Goal: Task Accomplishment & Management: Complete application form

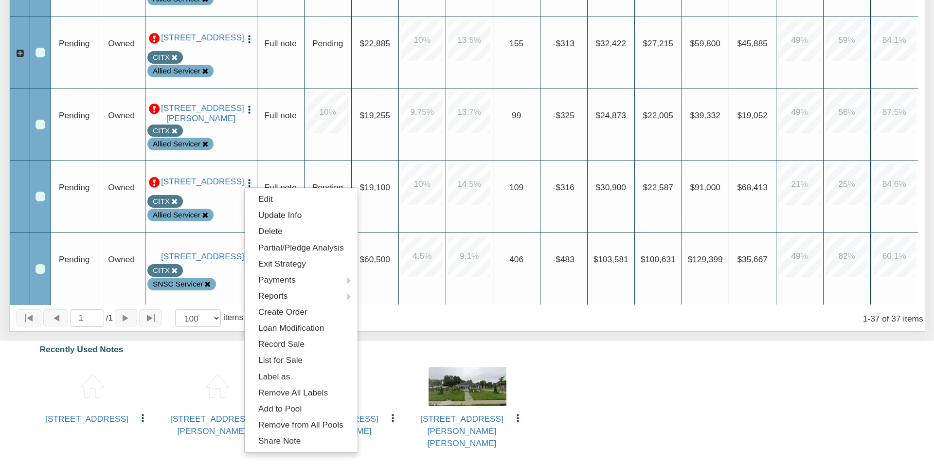
drag, startPoint x: 702, startPoint y: 351, endPoint x: 335, endPoint y: 122, distance: 432.9
click at [703, 350] on div "Recently Used Notes" at bounding box center [467, 350] width 910 height 22
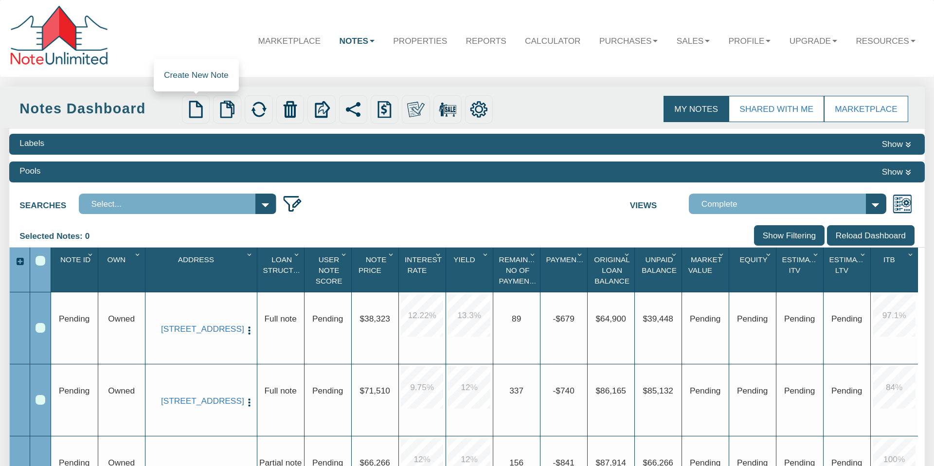
click at [196, 106] on img at bounding box center [196, 110] width 18 height 18
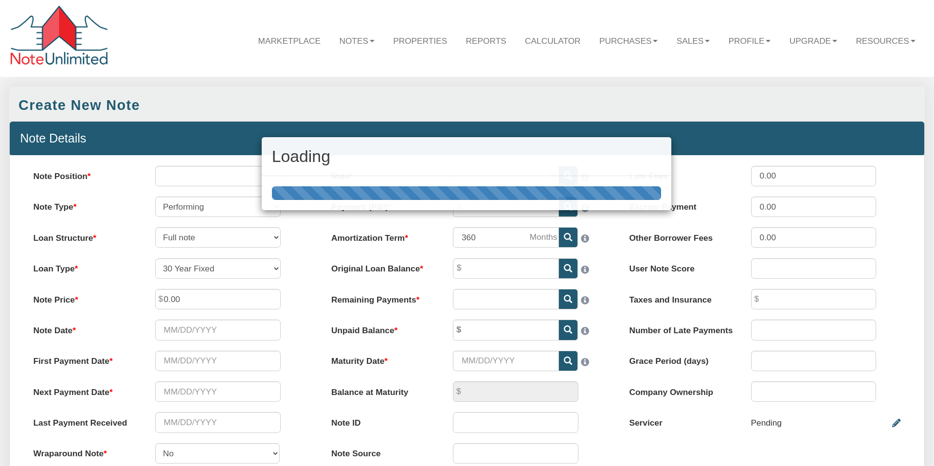
select select "string:SFR"
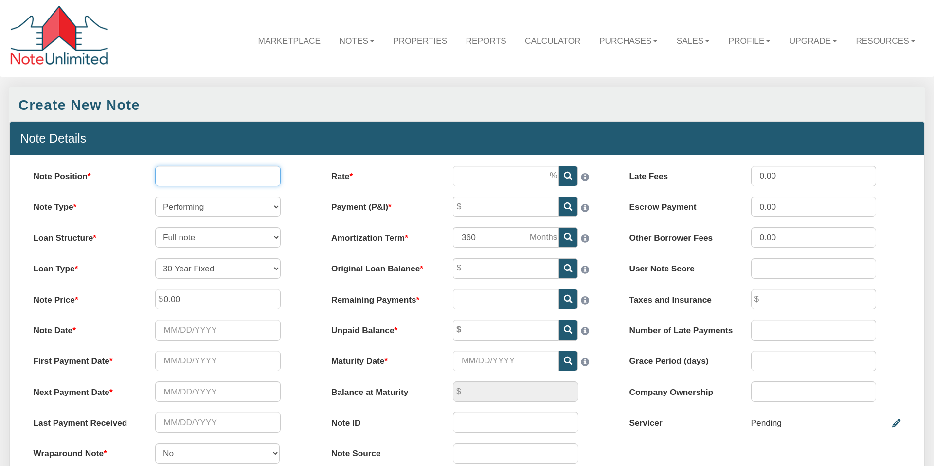
click at [212, 179] on input "Note Position" at bounding box center [218, 176] width 126 height 20
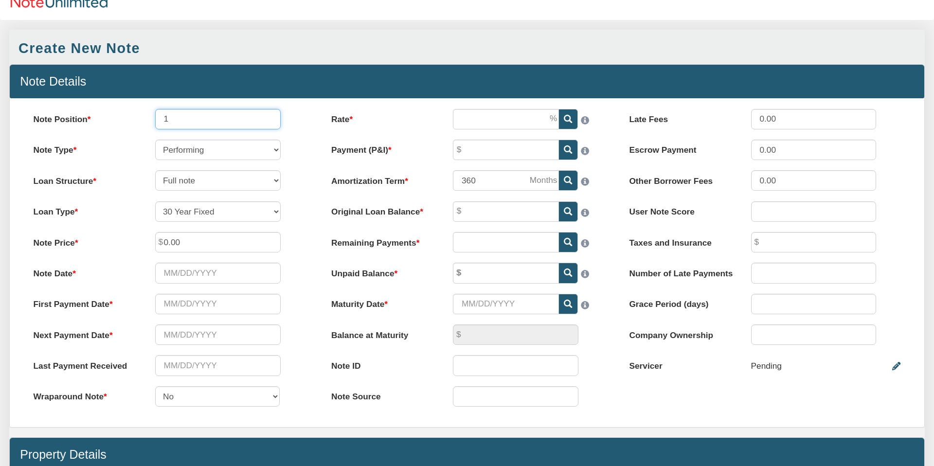
scroll to position [59, 0]
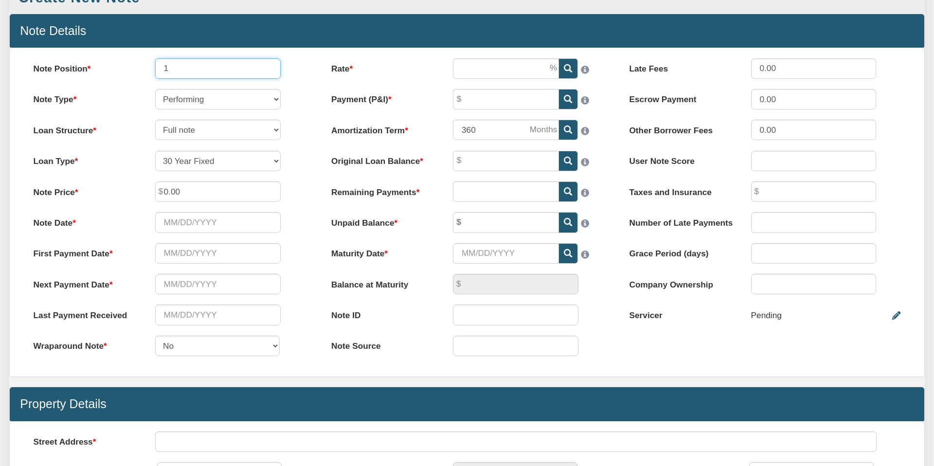
type input "1"
click at [194, 191] on input "0.00" at bounding box center [218, 192] width 126 height 20
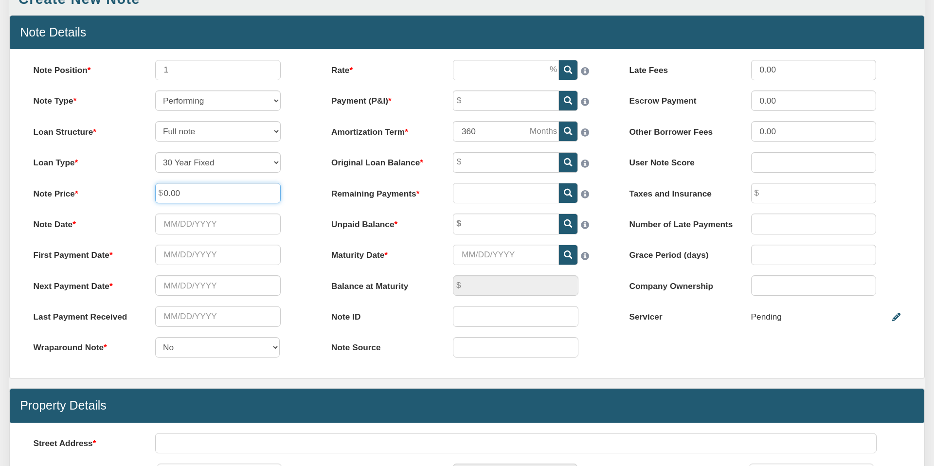
drag, startPoint x: 190, startPoint y: 190, endPoint x: 157, endPoint y: 190, distance: 33.6
click at [157, 190] on input "0.00" at bounding box center [218, 193] width 126 height 20
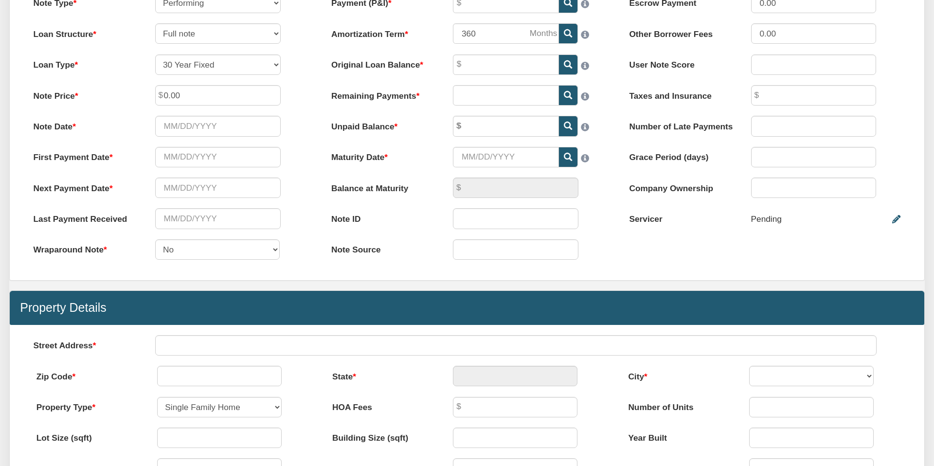
scroll to position [282, 0]
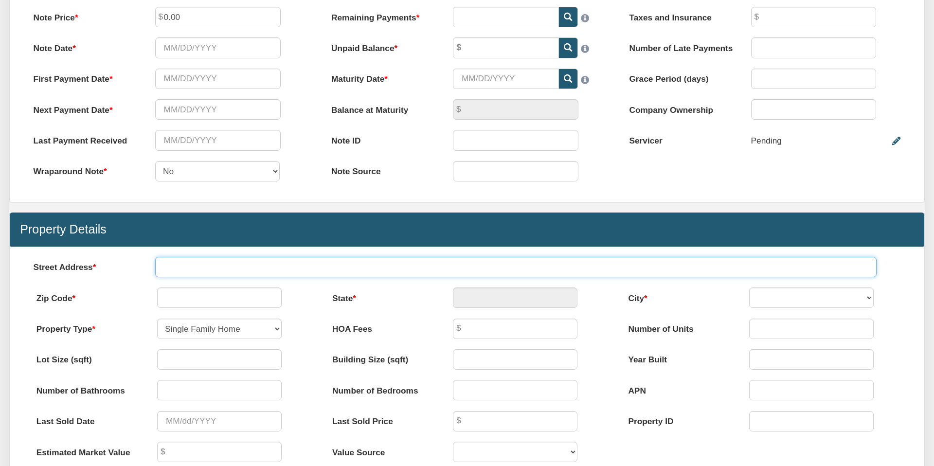
click at [206, 268] on input "text" at bounding box center [516, 267] width 722 height 20
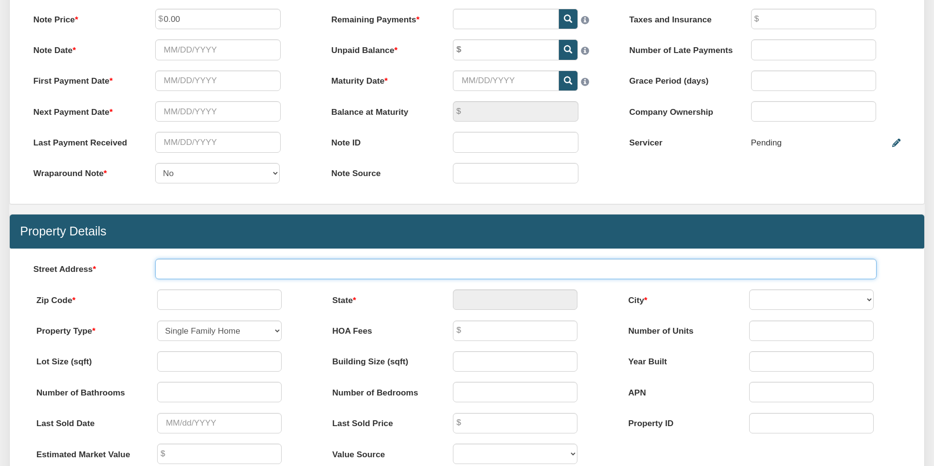
paste input "1008 [PERSON_NAME] Dr."
type input "1008 [PERSON_NAME] Dr."
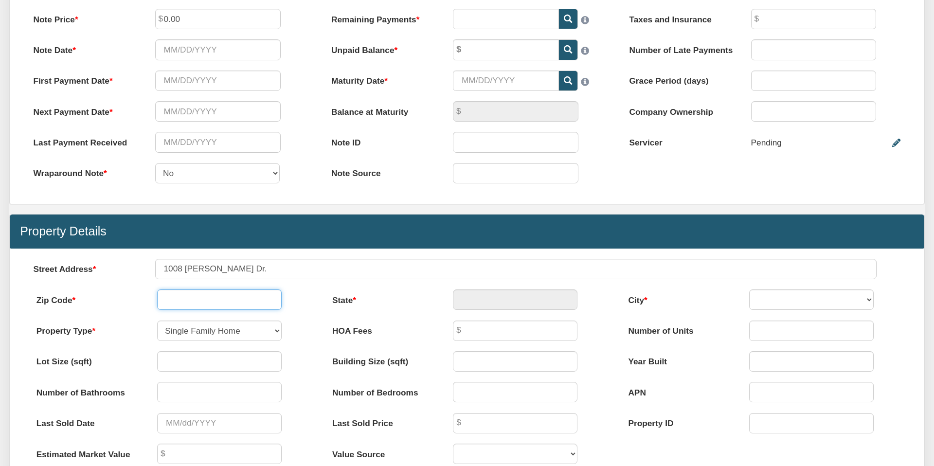
click at [217, 300] on input "text" at bounding box center [219, 300] width 125 height 20
type input "38930"
click at [407, 309] on div "Menu Marketplace Notes Dashboard Transactions Properties Reports Calculator 1" at bounding box center [467, 256] width 934 height 1072
type input "MS"
click at [869, 300] on select "G WOOD SHELLMOUND [PERSON_NAME]" at bounding box center [811, 300] width 125 height 20
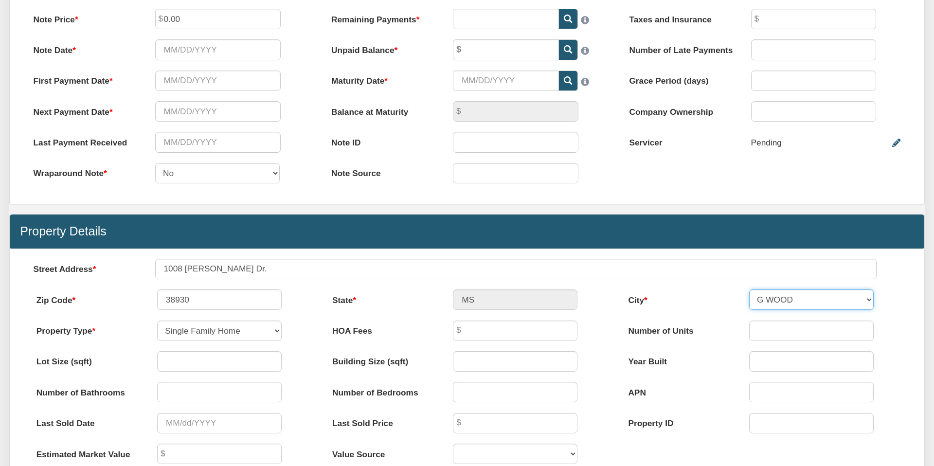
click at [749, 290] on select "G WOOD SHELLMOUND [PERSON_NAME]" at bounding box center [811, 300] width 125 height 20
click at [764, 300] on select "G WOOD SHELLMOUND [PERSON_NAME]" at bounding box center [811, 300] width 125 height 20
select select "string:GREENWOOD"
click at [749, 290] on select "G WOOD SHELLMOUND [PERSON_NAME]" at bounding box center [811, 300] width 125 height 20
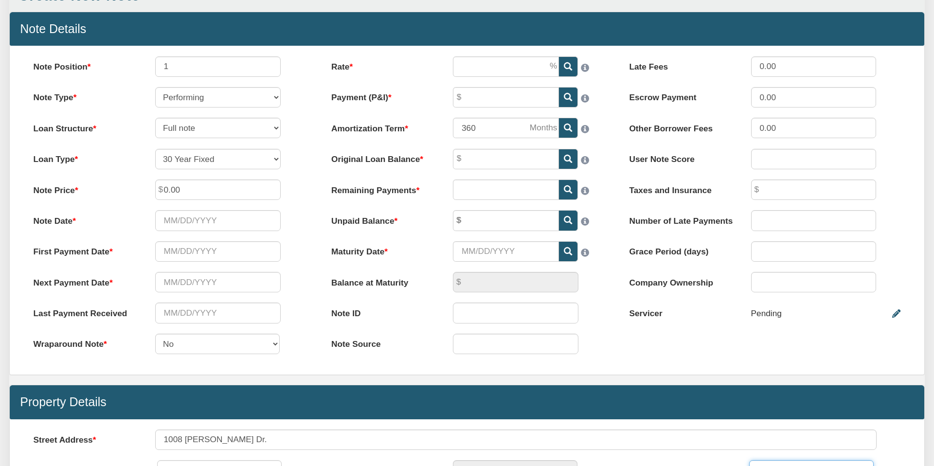
scroll to position [99, 0]
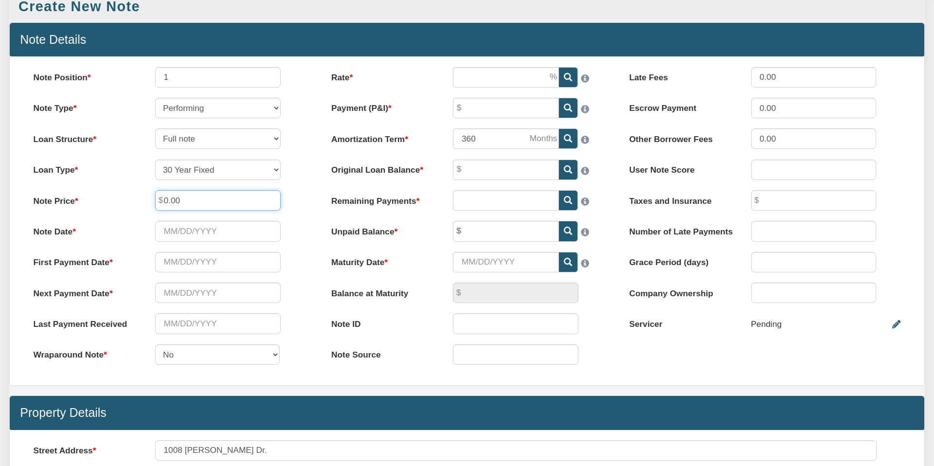
drag, startPoint x: 188, startPoint y: 201, endPoint x: 154, endPoint y: 202, distance: 33.6
click at [154, 202] on div "0.00" at bounding box center [218, 200] width 146 height 20
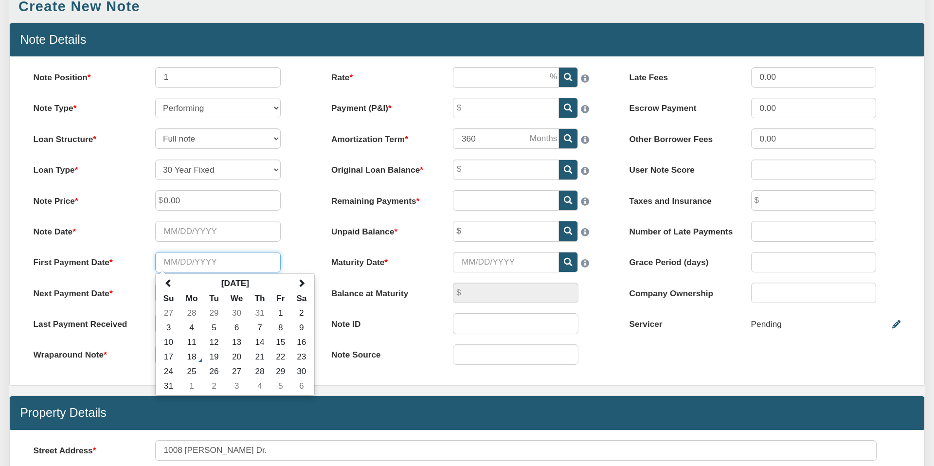
click at [183, 263] on input "text" at bounding box center [218, 262] width 126 height 20
click at [173, 262] on input "05062022" at bounding box center [218, 262] width 126 height 20
click at [184, 262] on input "05/062022" at bounding box center [218, 262] width 126 height 20
type input "[DATE]"
click at [180, 231] on input "Note Date" at bounding box center [218, 231] width 126 height 20
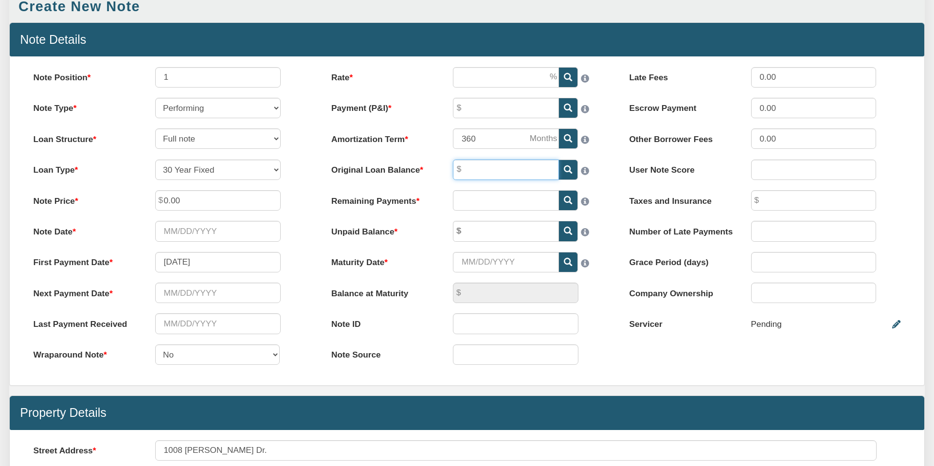
click at [471, 168] on input "Original Loan Balance" at bounding box center [506, 170] width 106 height 20
type input "65,000.00"
click at [432, 212] on div "Rate Please enter a value Payment (P&I) Please enter a value Amortization Term …" at bounding box center [467, 221] width 298 height 308
click at [475, 77] on input "Rate" at bounding box center [506, 77] width 106 height 20
type input "10.00"
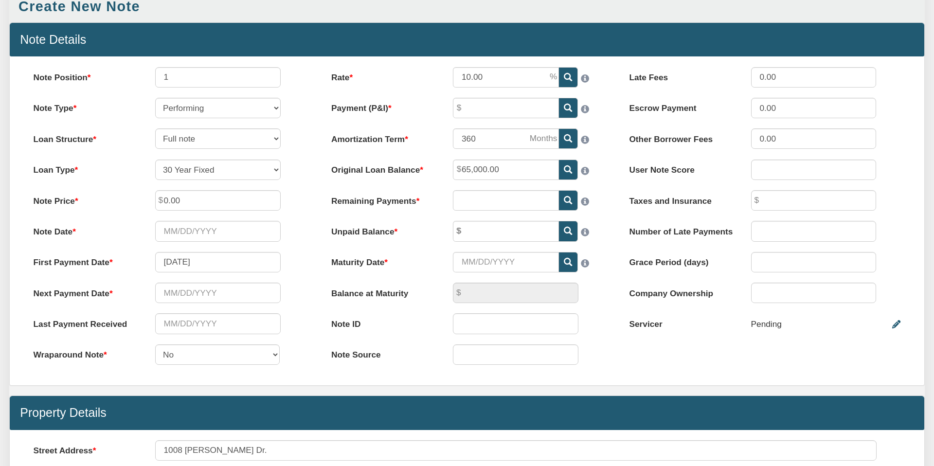
click at [430, 84] on div "Rate 10.00" at bounding box center [467, 77] width 292 height 20
click at [468, 108] on input "Payment (P&I)" at bounding box center [506, 108] width 106 height 20
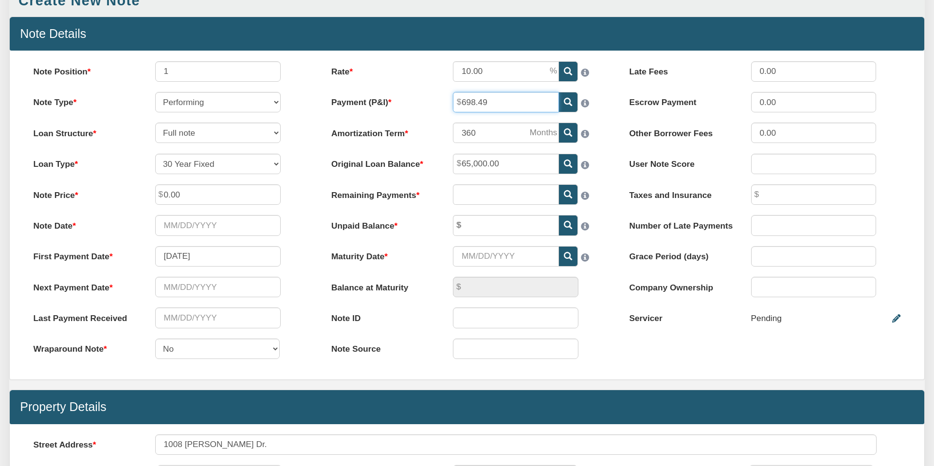
scroll to position [104, 0]
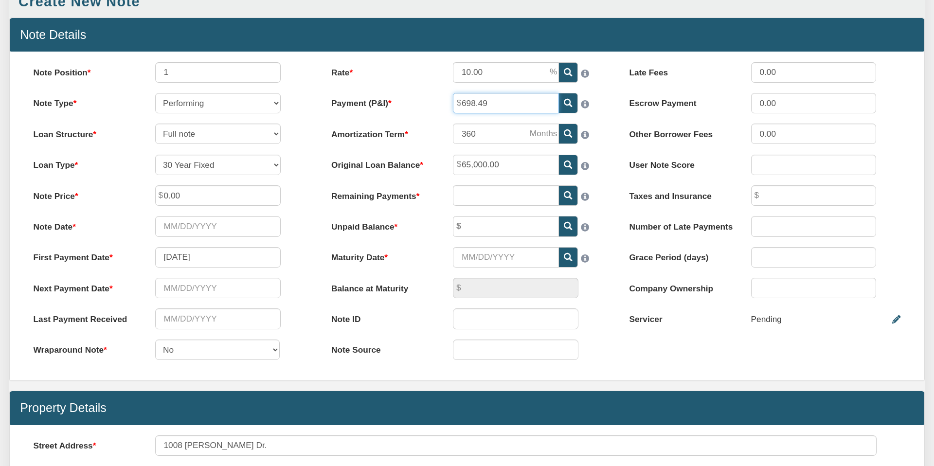
type input "698.49"
click at [476, 195] on input "text" at bounding box center [506, 195] width 106 height 20
type input "0.00"
click at [435, 294] on div "Balance at Maturity 0.00" at bounding box center [467, 288] width 292 height 20
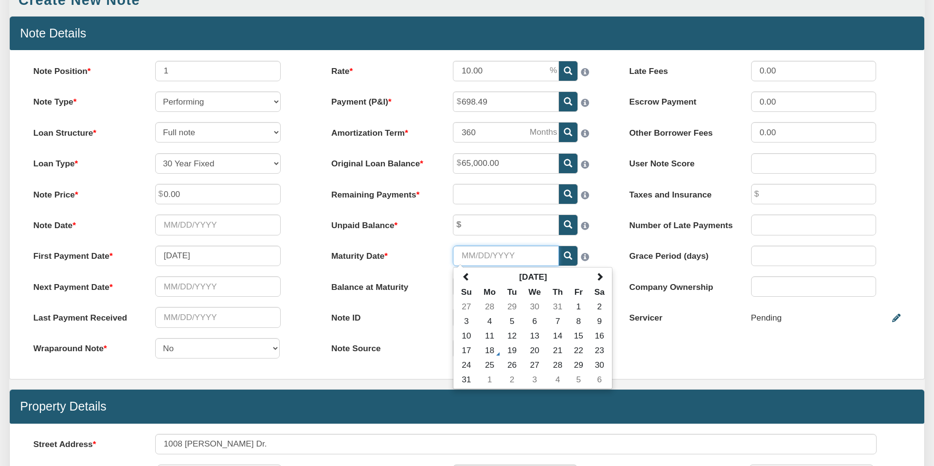
click at [472, 254] on input "Maturity Date" at bounding box center [506, 256] width 106 height 20
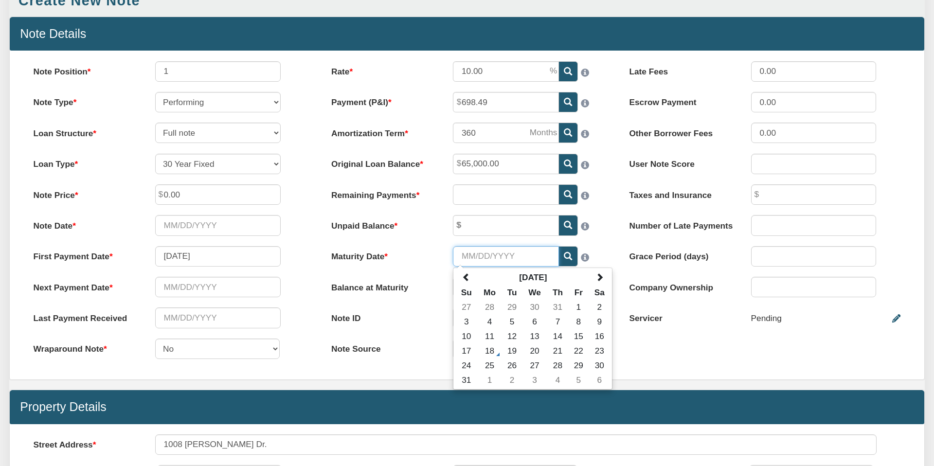
scroll to position [103, 0]
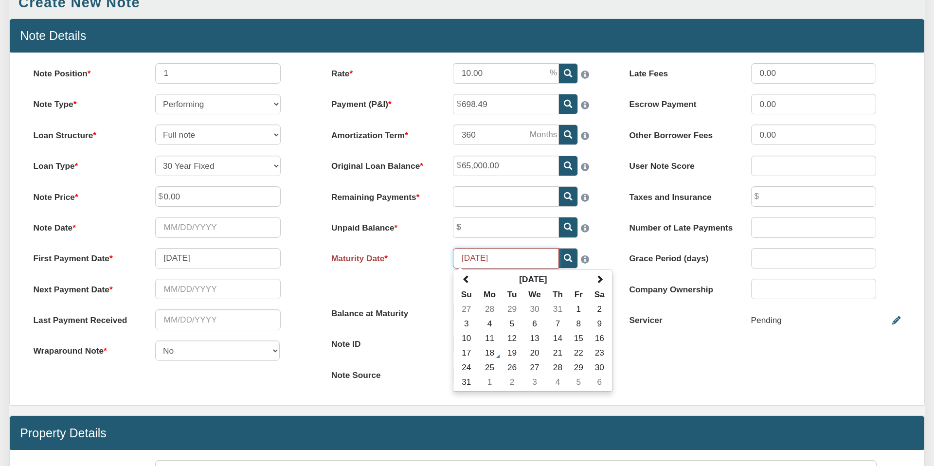
type input "[DATE]"
click at [424, 258] on label "Maturity Date" at bounding box center [382, 256] width 122 height 17
click at [453, 258] on input "[DATE]" at bounding box center [506, 258] width 106 height 20
click at [425, 260] on label "Maturity Date" at bounding box center [382, 256] width 122 height 17
click at [453, 260] on input "[DATE]" at bounding box center [506, 258] width 106 height 20
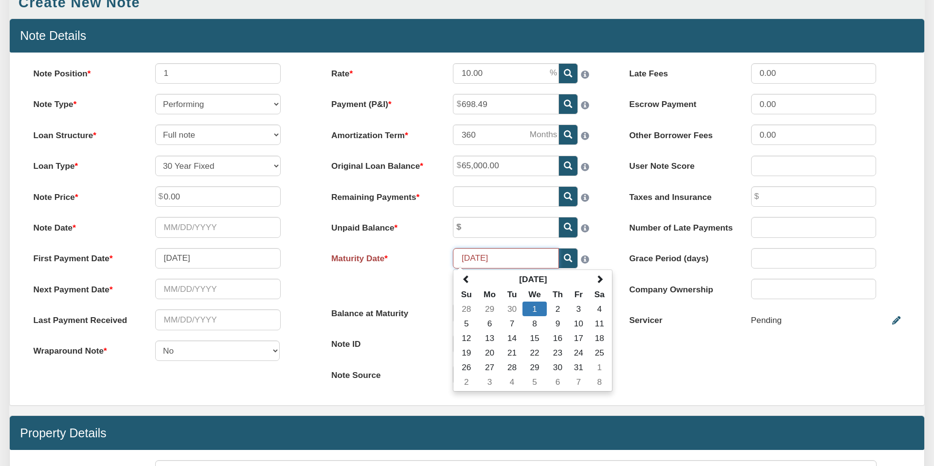
scroll to position [98, 0]
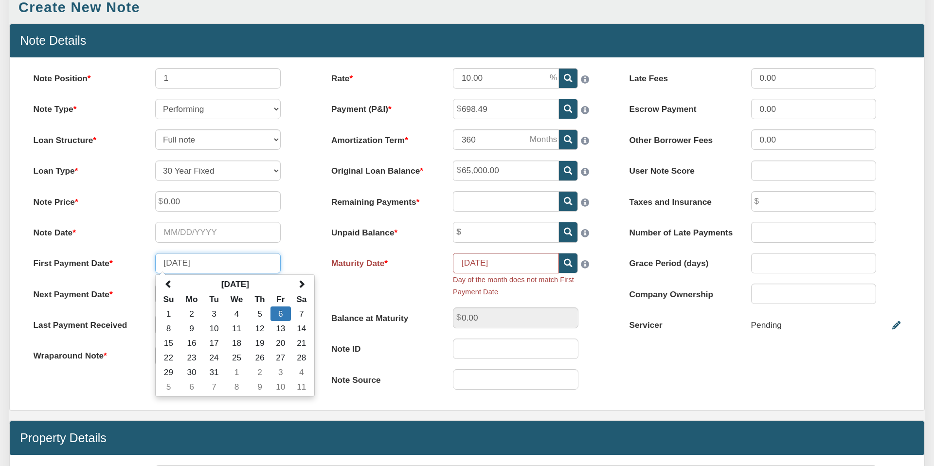
click at [185, 261] on input "[DATE]" at bounding box center [218, 263] width 126 height 20
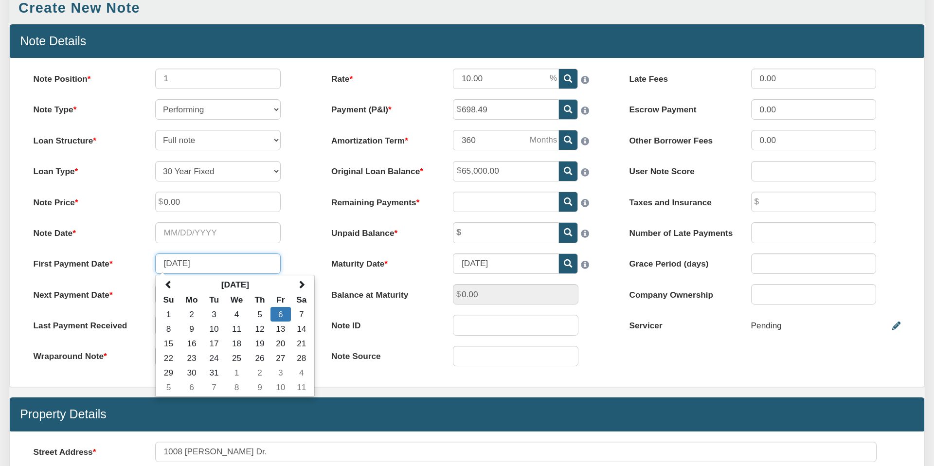
type input "[DATE]"
click at [318, 245] on div "Rate 10.00 Payment (P&I) 698.49 Amortization Term 360 0.00" at bounding box center [467, 223] width 298 height 308
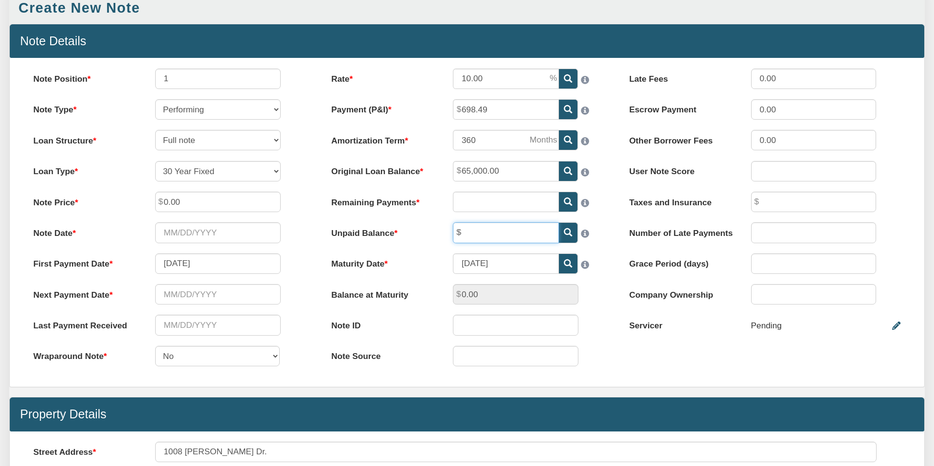
click at [499, 232] on input "text" at bounding box center [506, 232] width 106 height 20
click at [596, 291] on div "Balance at Maturity 0.00" at bounding box center [467, 294] width 292 height 20
type input "64,039.00"
click at [185, 205] on input "0.00" at bounding box center [218, 202] width 126 height 20
type input "0"
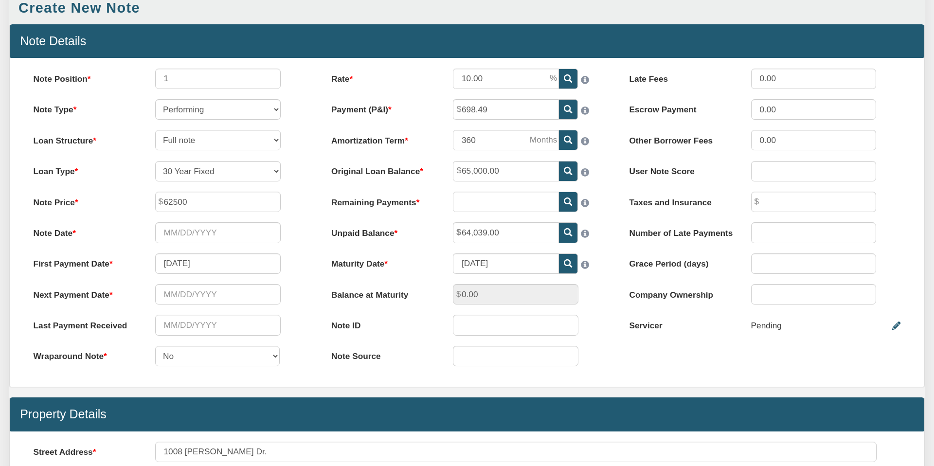
type input "62,500.00"
click at [305, 238] on div "Note Date Please select date" at bounding box center [169, 232] width 292 height 20
click at [568, 201] on icon at bounding box center [568, 202] width 8 height 8
type input "175"
type input "0.37"
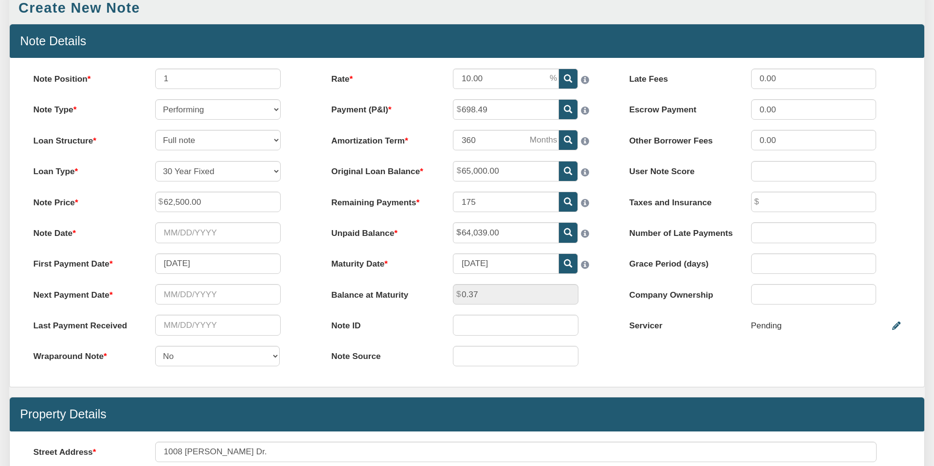
scroll to position [98, 0]
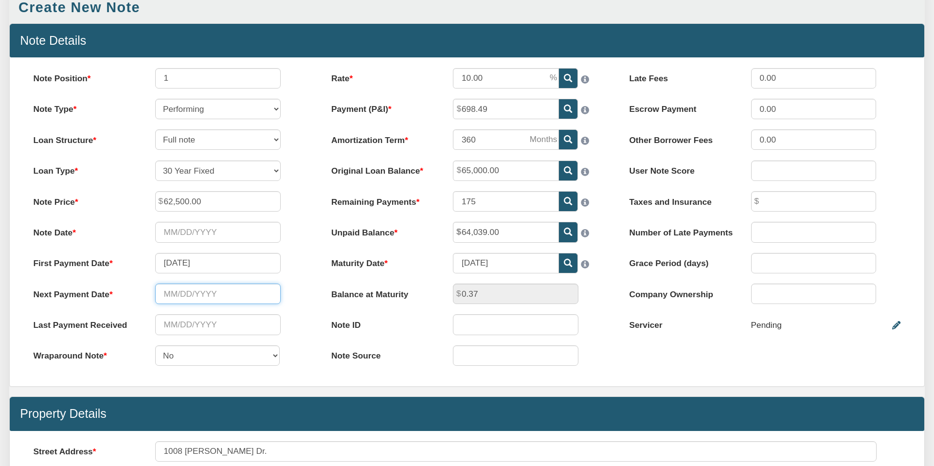
click at [200, 292] on input "text" at bounding box center [218, 294] width 126 height 20
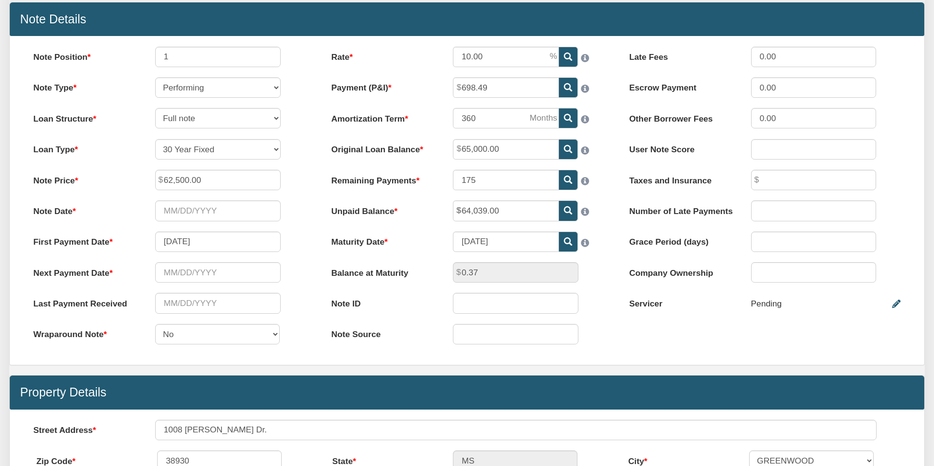
scroll to position [119, 0]
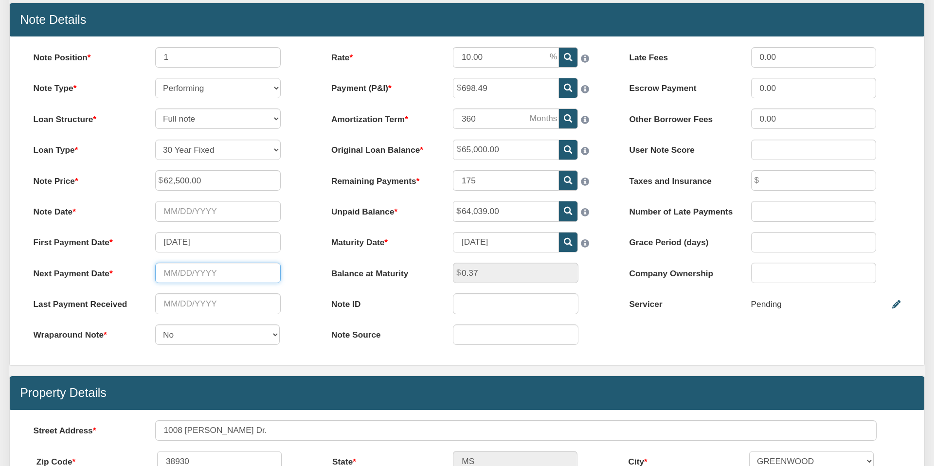
click at [183, 273] on input "text" at bounding box center [218, 273] width 126 height 20
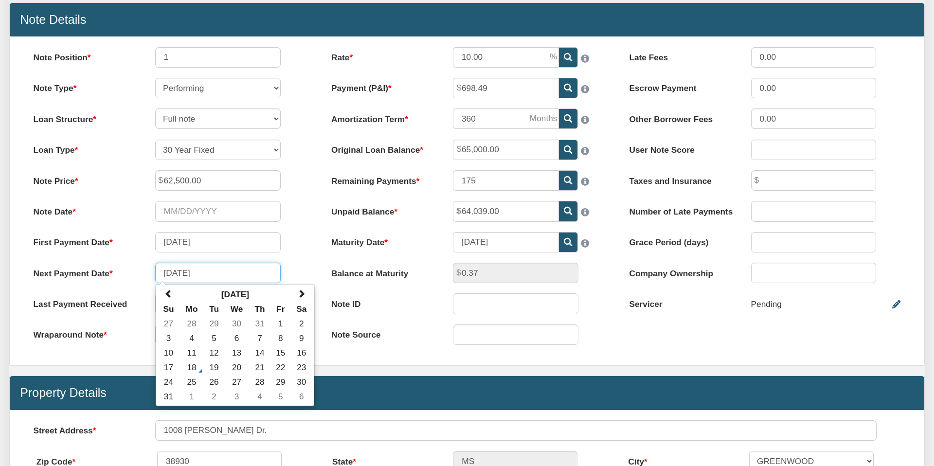
type input "[DATE]"
click at [294, 259] on div "Note Position 1 Note Type Performing Forthcoming Non-Performing REO Sub-Perform…" at bounding box center [169, 201] width 298 height 308
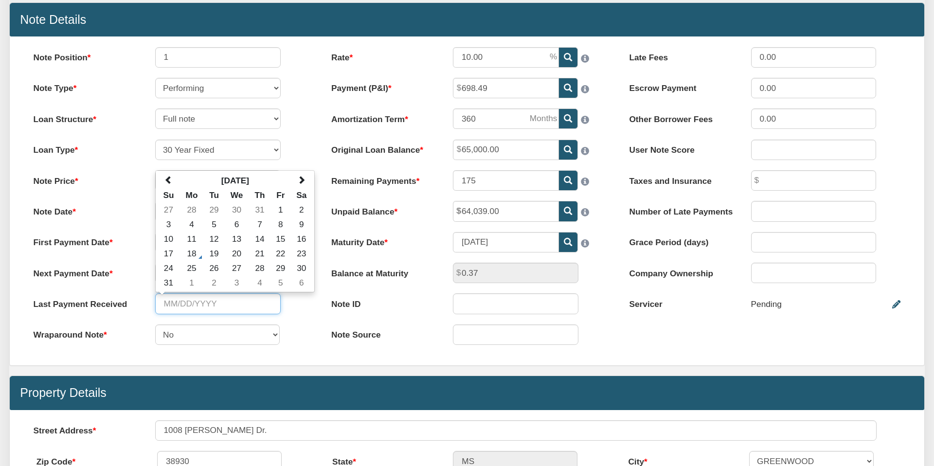
drag, startPoint x: 176, startPoint y: 300, endPoint x: 185, endPoint y: 302, distance: 9.9
click at [176, 300] on input "text" at bounding box center [218, 303] width 126 height 20
type input "[DATE]"
click at [310, 308] on div "Last Payment Received [DATE] [DATE] Su Mo Tu We Th Fr Sa 27 28 29 30 31 1 2 3 4…" at bounding box center [169, 303] width 292 height 20
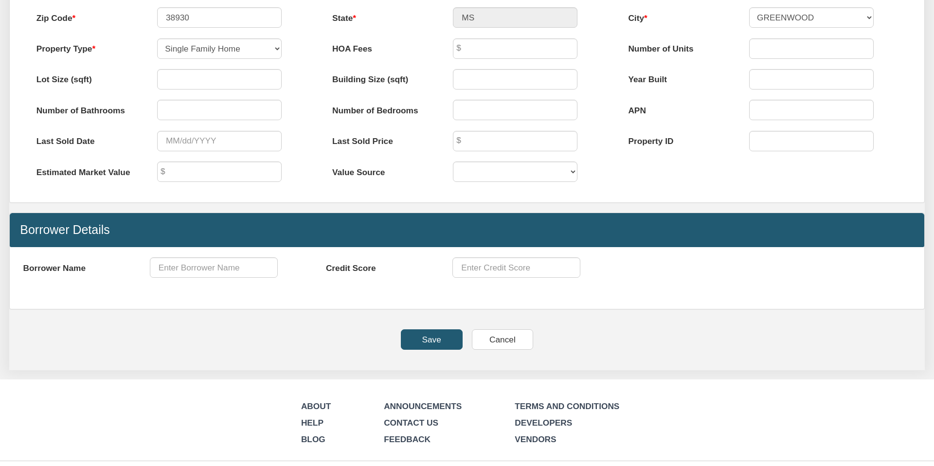
click at [429, 343] on input "Save" at bounding box center [432, 339] width 62 height 20
click at [429, 339] on input "Save" at bounding box center [432, 339] width 62 height 20
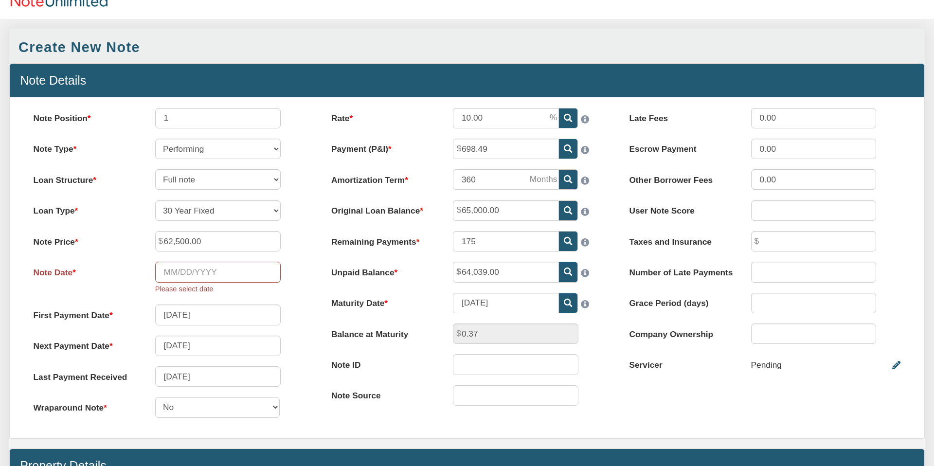
scroll to position [60, 0]
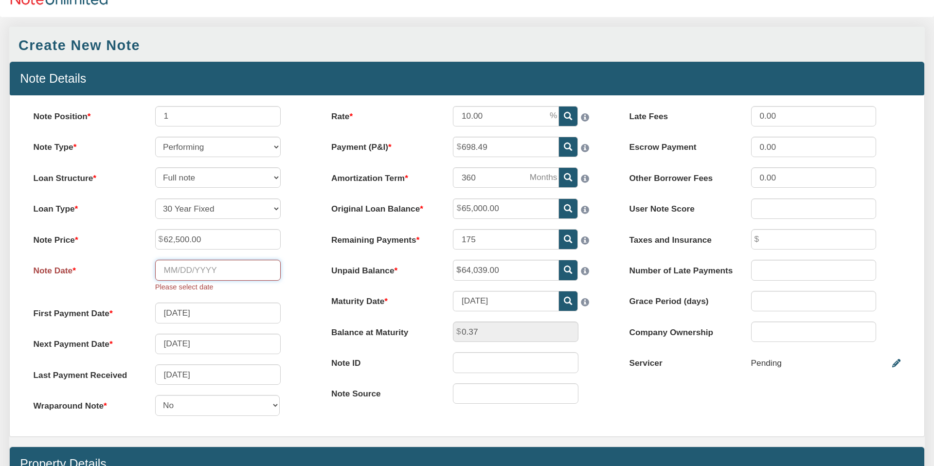
click at [188, 270] on input "Note Date" at bounding box center [218, 270] width 126 height 20
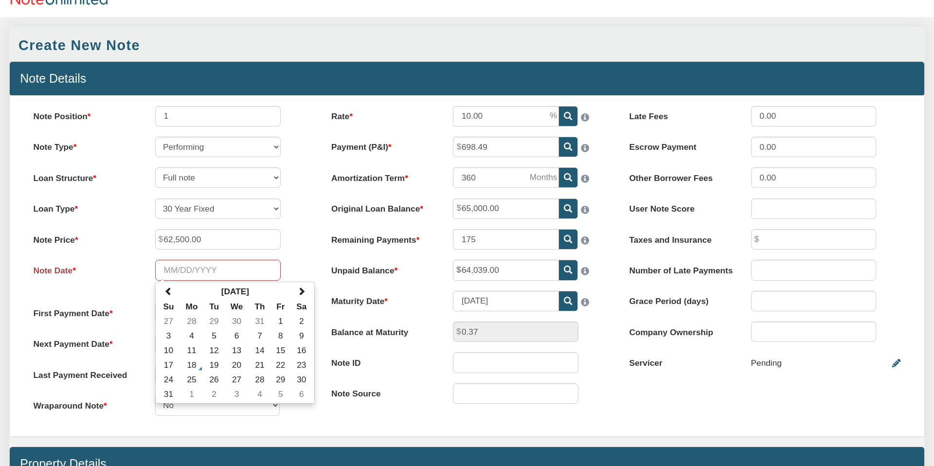
click at [300, 257] on div "Note Position 1 Note Type Performing Forthcoming Non-Performing REO Sub-Perform…" at bounding box center [169, 266] width 298 height 320
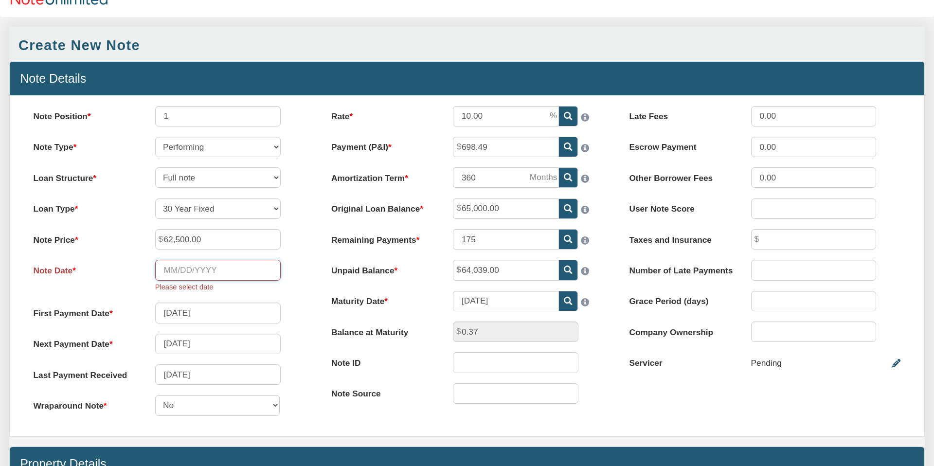
click at [169, 273] on input "Note Date" at bounding box center [218, 270] width 126 height 20
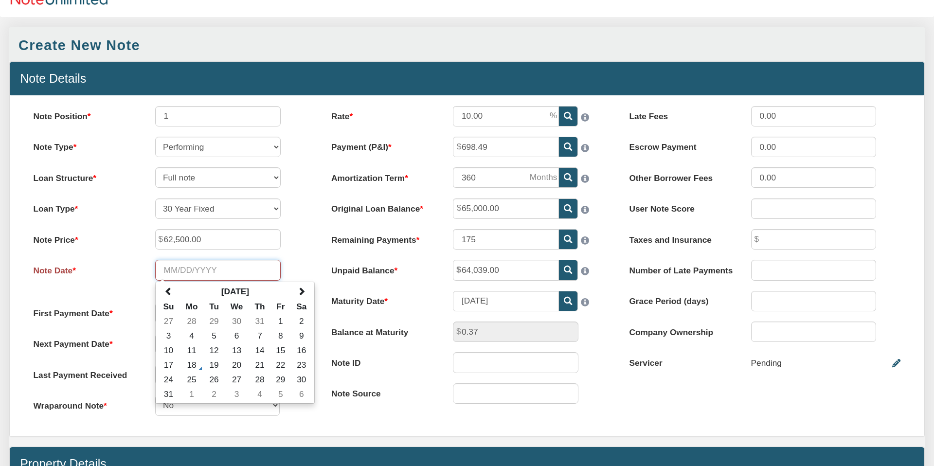
click at [183, 271] on input "Note Date" at bounding box center [218, 270] width 126 height 20
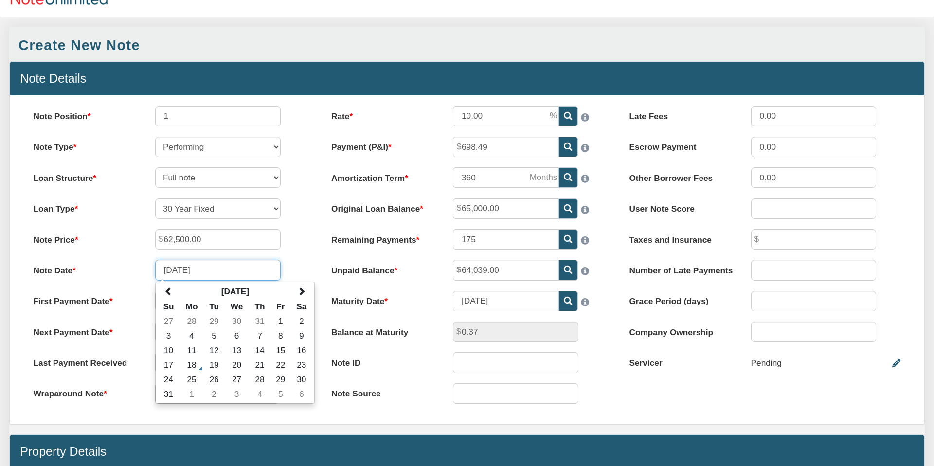
type input "[DATE]"
click at [293, 252] on div "Note Position 1 Note Type Performing Forthcoming Non-Performing REO Sub-Perform…" at bounding box center [169, 260] width 298 height 308
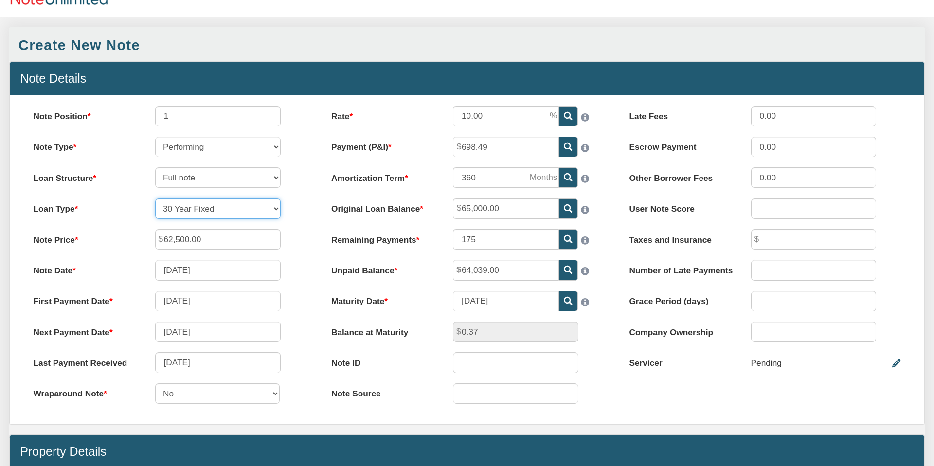
click at [276, 207] on select "30 Year Fixed 15 Year Fixed 20 Year Fixed 40 Year Fixed 5 years balloon loan wi…" at bounding box center [218, 209] width 126 height 20
select select "string:15YFIXED"
click at [155, 199] on select "30 Year Fixed 15 Year Fixed 20 Year Fixed 40 Year Fixed 5 years balloon loan wi…" at bounding box center [218, 209] width 126 height 20
type input "180"
click at [303, 261] on div "Note Date [DATE]" at bounding box center [169, 270] width 292 height 20
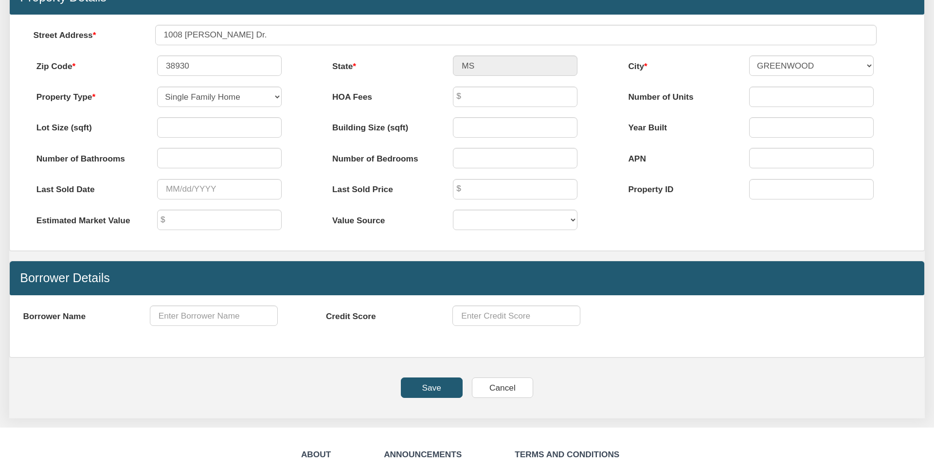
scroll to position [576, 0]
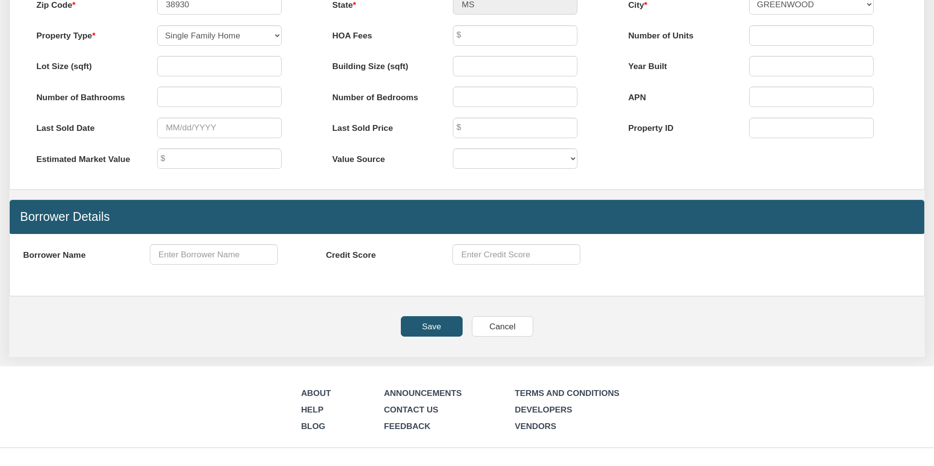
click at [428, 328] on input "Save" at bounding box center [432, 326] width 62 height 20
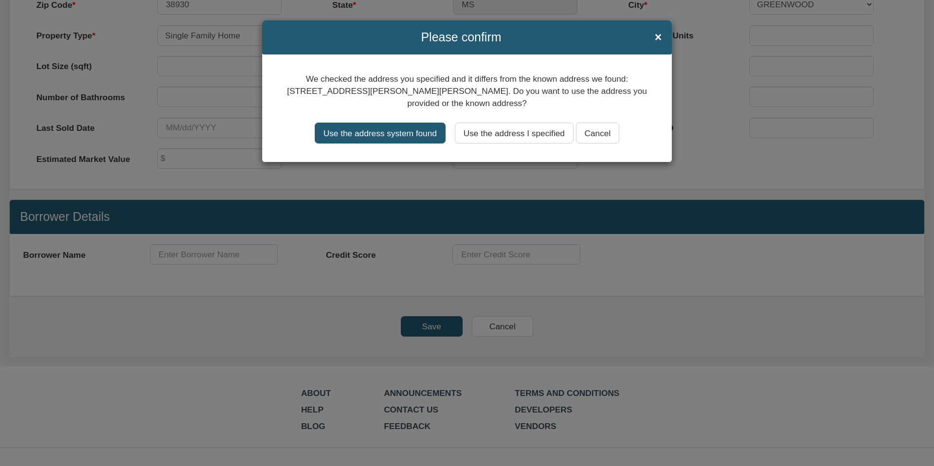
click at [368, 129] on input "Use the address system found" at bounding box center [380, 133] width 131 height 20
type input "1008 [PERSON_NAME] DR"
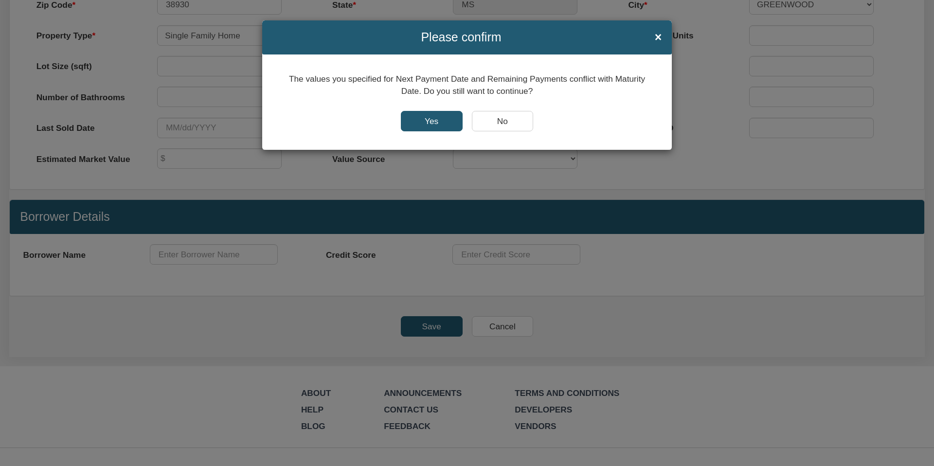
click at [429, 120] on input "Yes" at bounding box center [432, 121] width 62 height 20
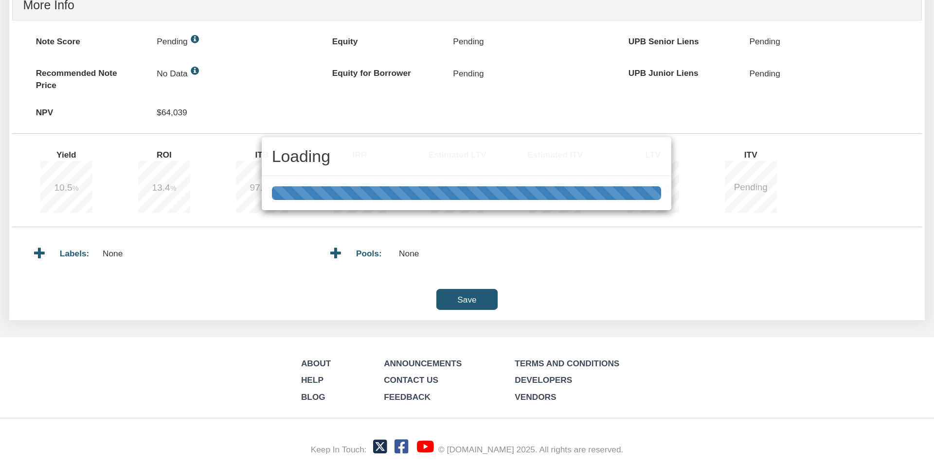
click at [73, 109] on div "Loading" at bounding box center [467, 233] width 934 height 466
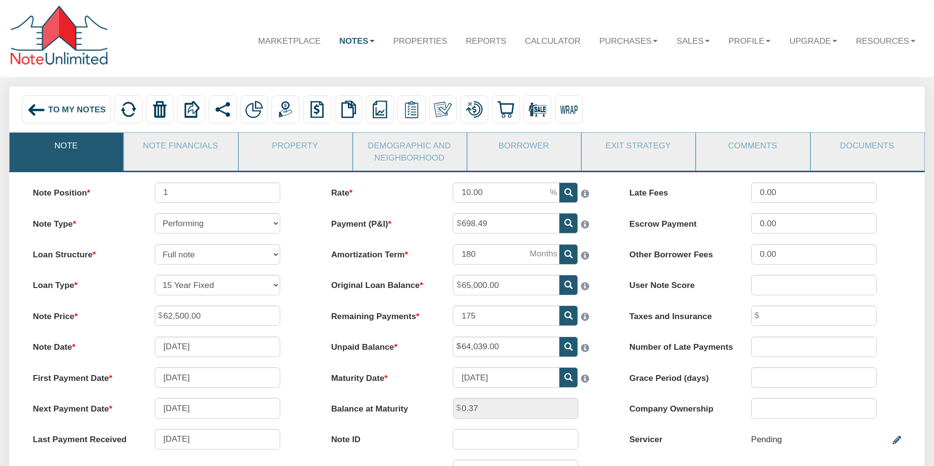
click at [50, 108] on span "To My Notes" at bounding box center [76, 110] width 57 height 10
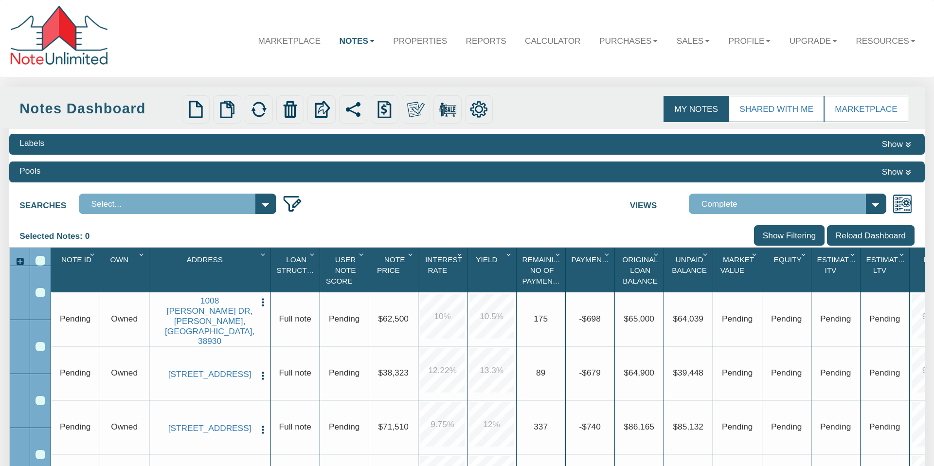
click at [262, 308] on img "button" at bounding box center [263, 302] width 10 height 10
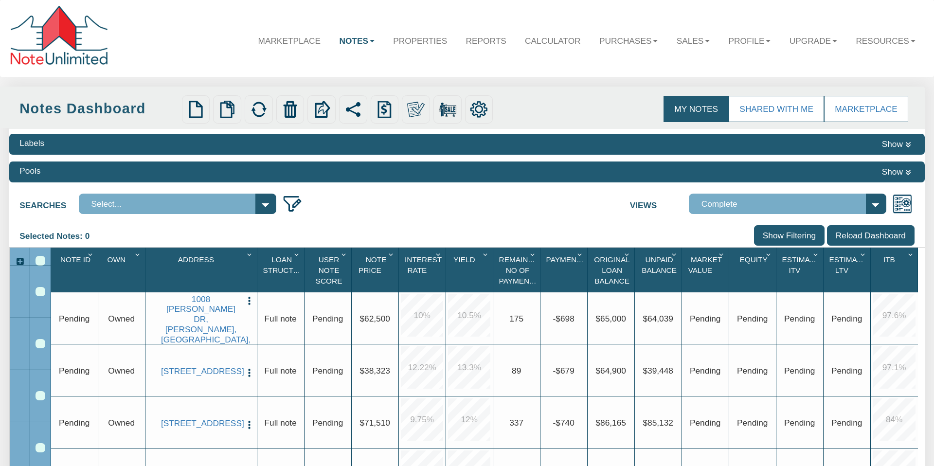
click at [265, 204] on select "Select..." at bounding box center [178, 204] width 198 height 20
click at [408, 311] on span "10 %" at bounding box center [422, 315] width 42 height 42
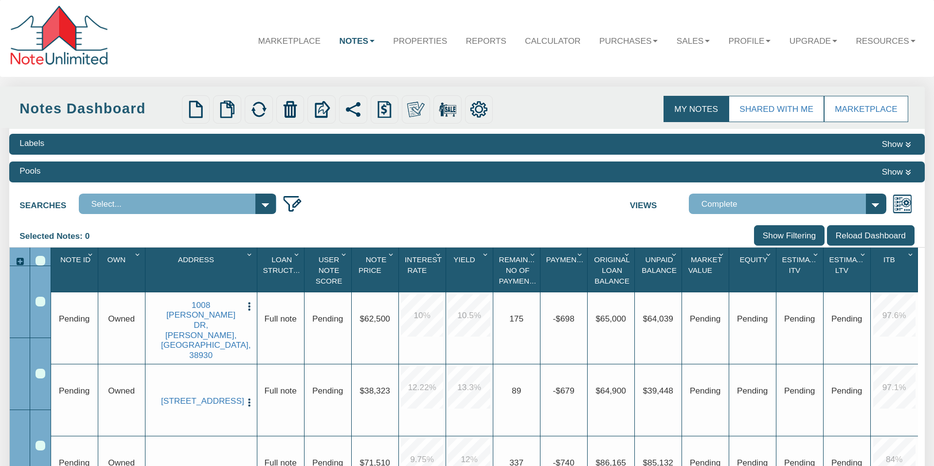
click at [249, 311] on img "button" at bounding box center [249, 306] width 10 height 10
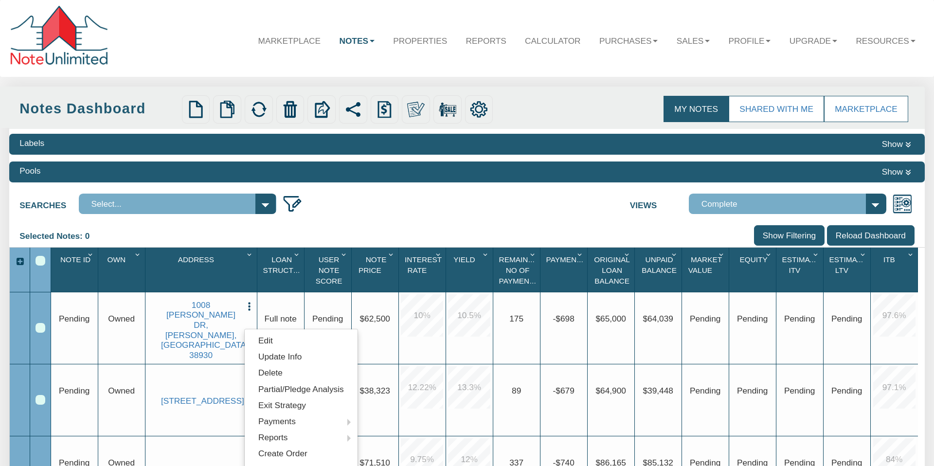
scroll to position [237, 0]
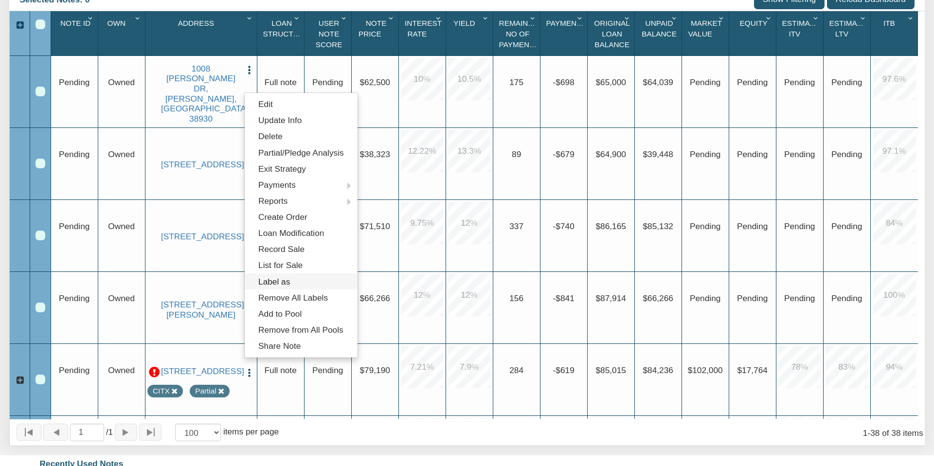
click at [278, 281] on link "Label as" at bounding box center [301, 282] width 113 height 16
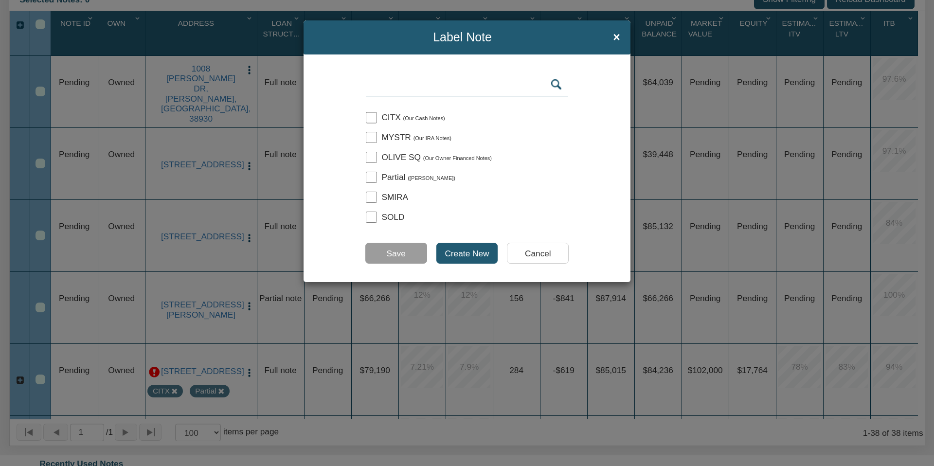
click at [374, 115] on input "checkbox" at bounding box center [371, 117] width 11 height 11
checkbox input "true"
click at [400, 251] on input "Save" at bounding box center [396, 253] width 62 height 20
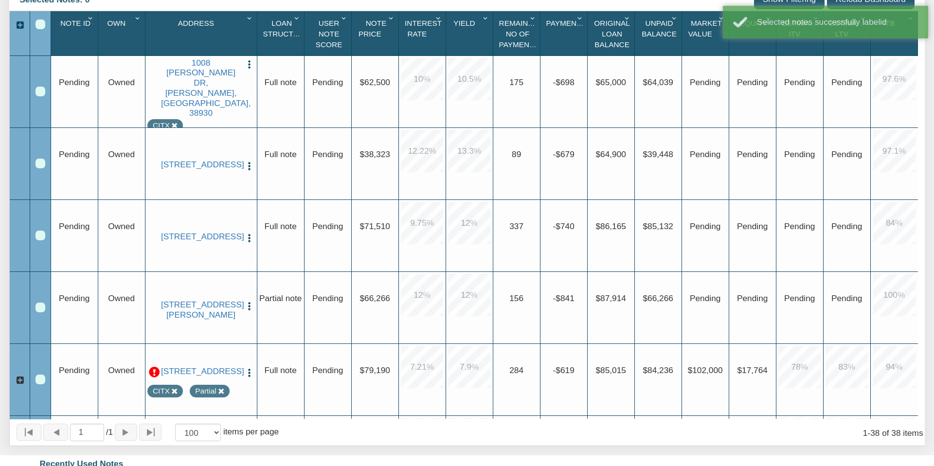
click at [248, 70] on img "button" at bounding box center [249, 64] width 10 height 10
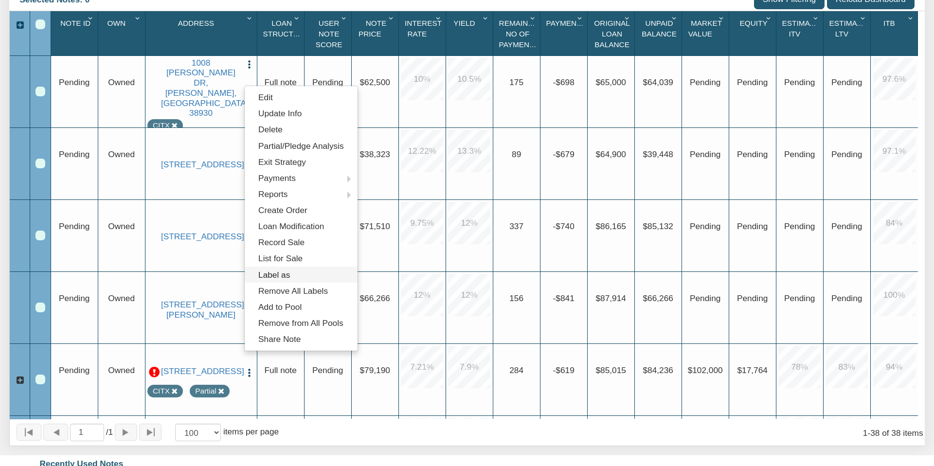
click at [277, 275] on link "Label as" at bounding box center [301, 275] width 113 height 16
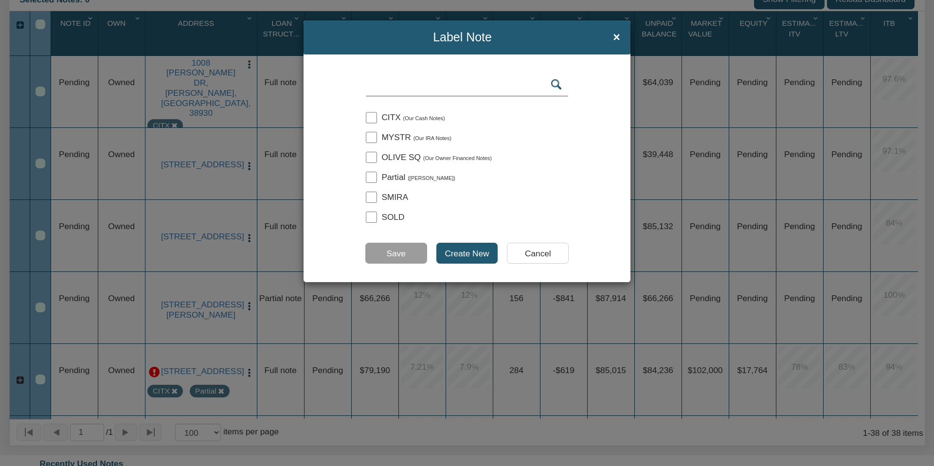
click at [469, 250] on input "Create New" at bounding box center [468, 253] width 62 height 20
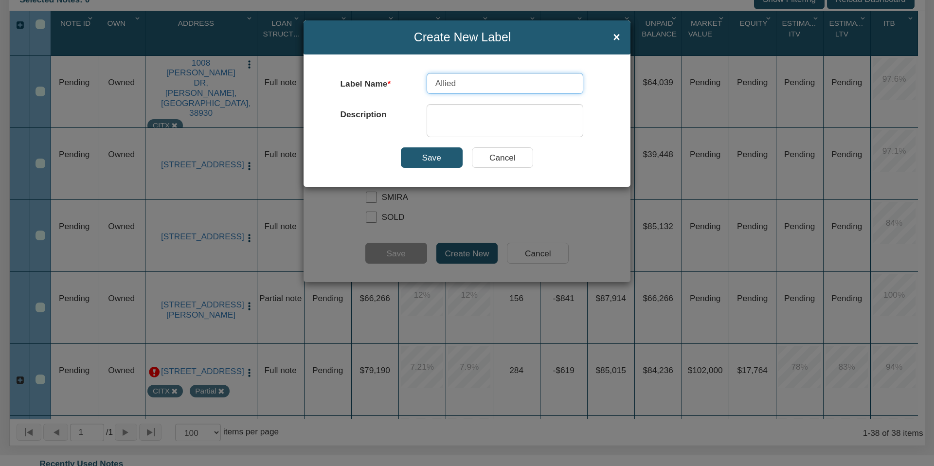
type input "Allied"
click at [436, 155] on input "Save" at bounding box center [432, 157] width 62 height 20
checkbox input "true"
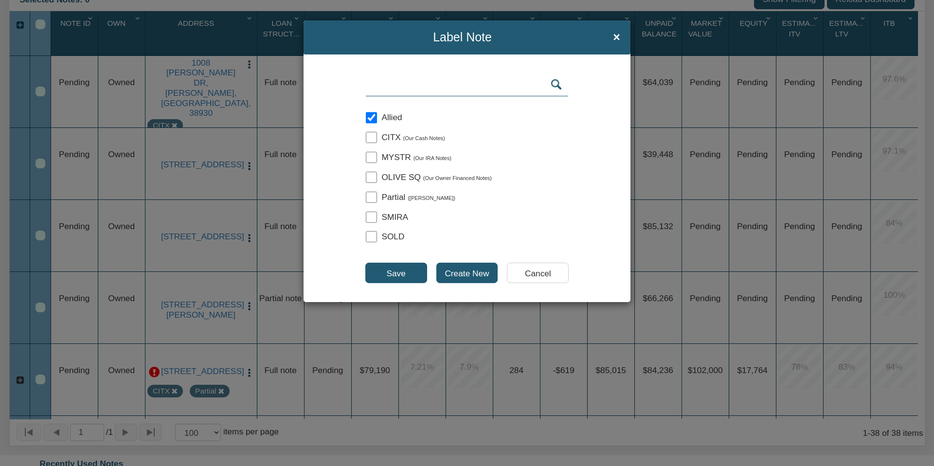
click at [410, 274] on input "Save" at bounding box center [396, 273] width 62 height 20
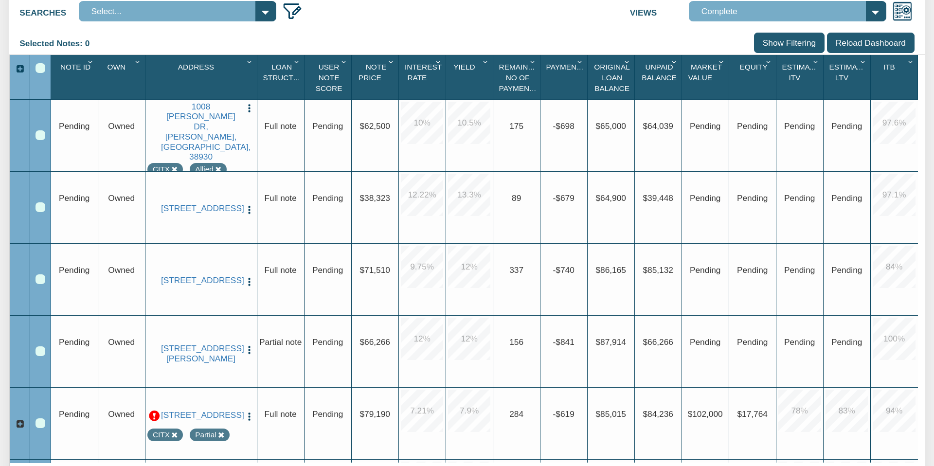
scroll to position [482, 0]
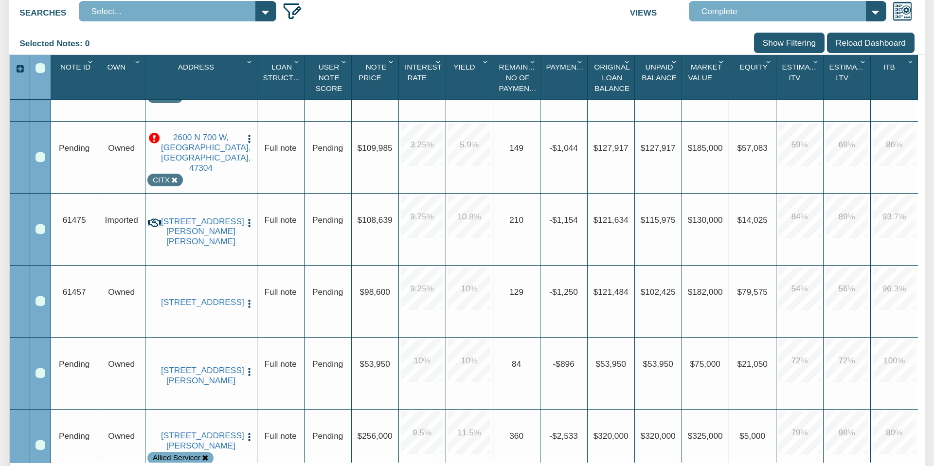
click at [43, 228] on div "Row 10, Row Selection Checkbox" at bounding box center [41, 229] width 10 height 10
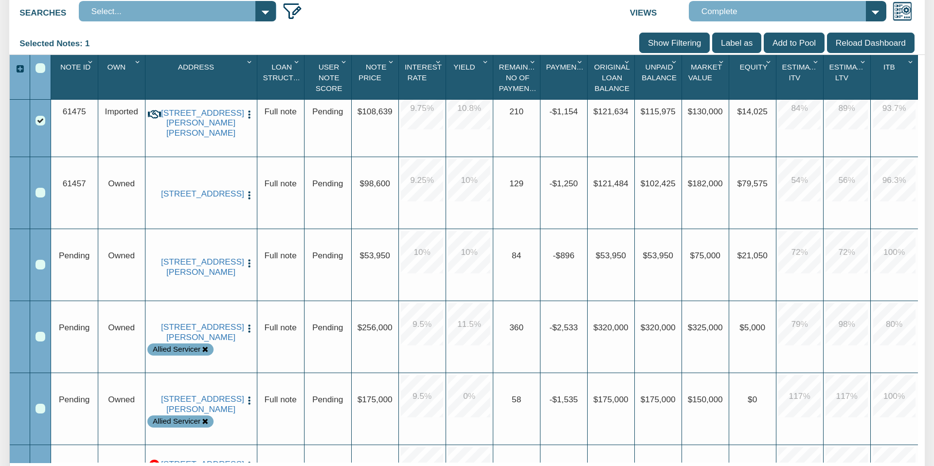
scroll to position [1192, 0]
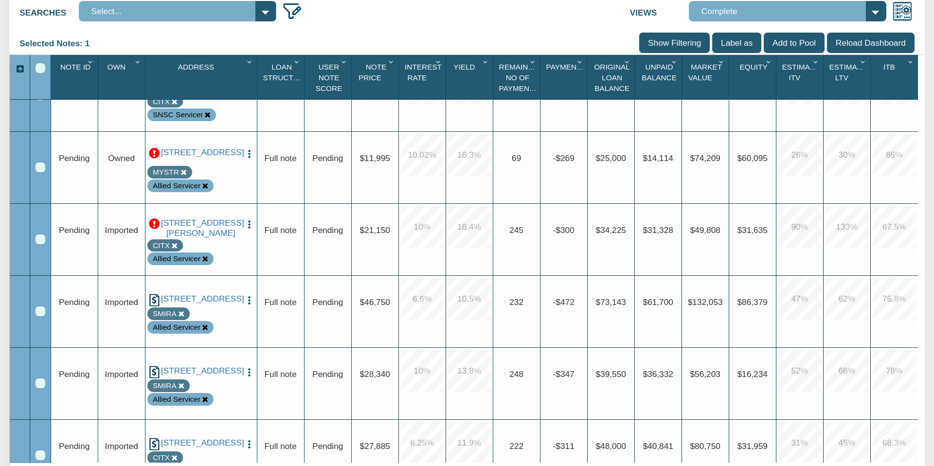
click at [41, 239] on div "Row 20, Row Selection Checkbox" at bounding box center [41, 240] width 10 height 10
click at [39, 307] on div "Row 21, Row Selection Checkbox" at bounding box center [41, 312] width 10 height 10
click at [41, 379] on div "Row 22, Row Selection Checkbox" at bounding box center [41, 384] width 10 height 10
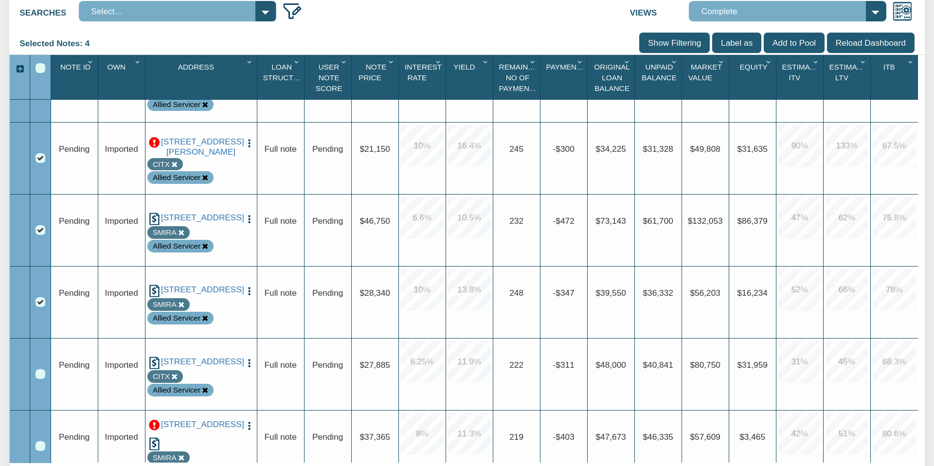
scroll to position [1309, 0]
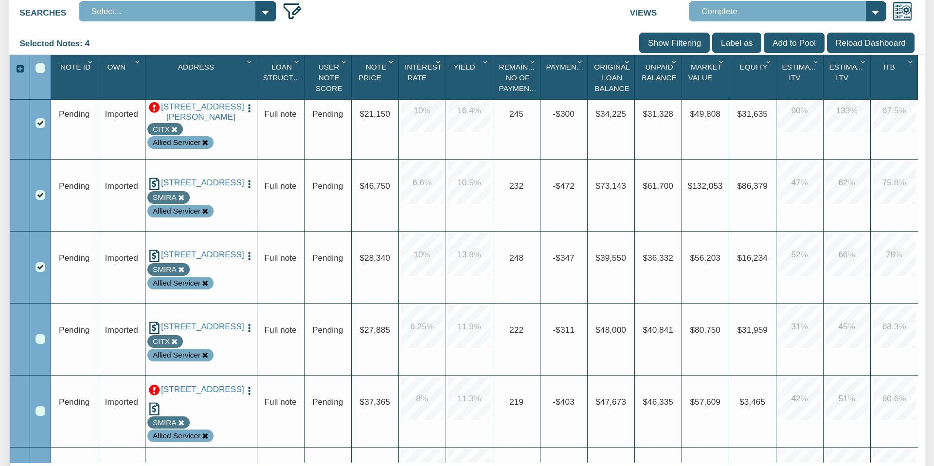
click at [42, 336] on div "Row 23, Row Selection Checkbox" at bounding box center [41, 339] width 10 height 10
click at [40, 410] on div "Row 24, Row Selection Checkbox" at bounding box center [41, 411] width 10 height 10
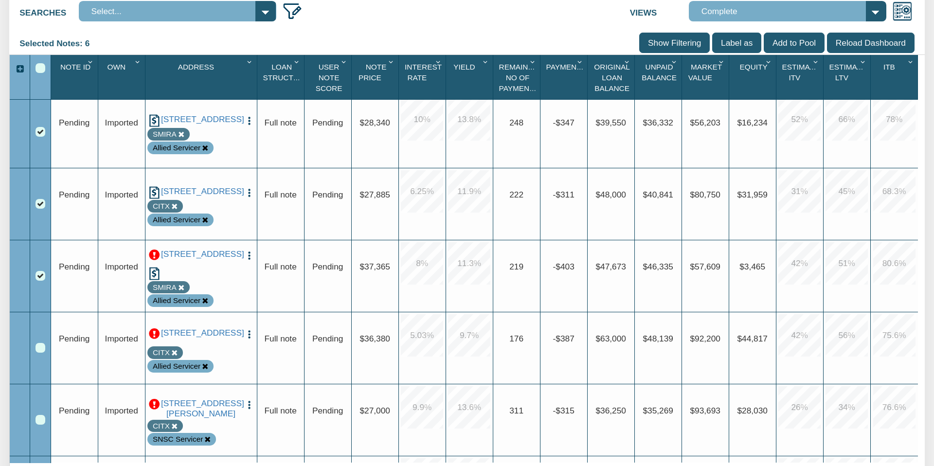
click at [39, 348] on div "Row 25, Row Selection Checkbox" at bounding box center [41, 348] width 10 height 10
click at [39, 419] on div "Row 26, Row Selection Checkbox" at bounding box center [41, 420] width 10 height 10
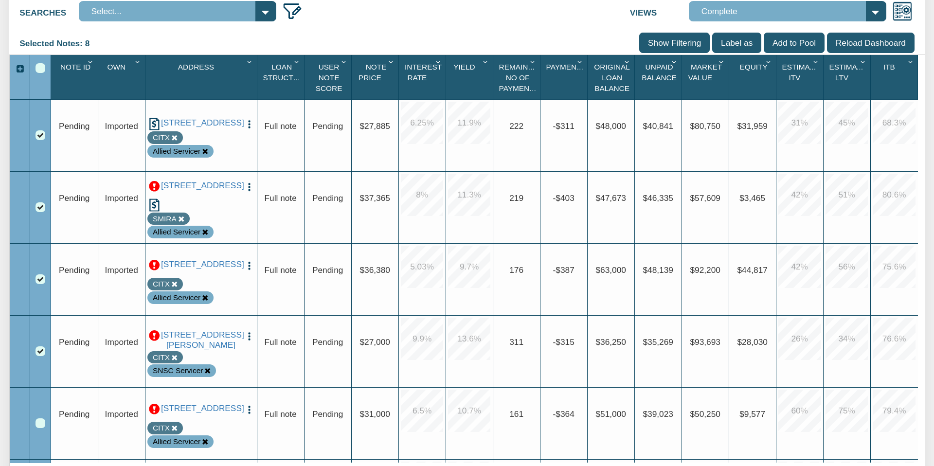
scroll to position [1667, 0]
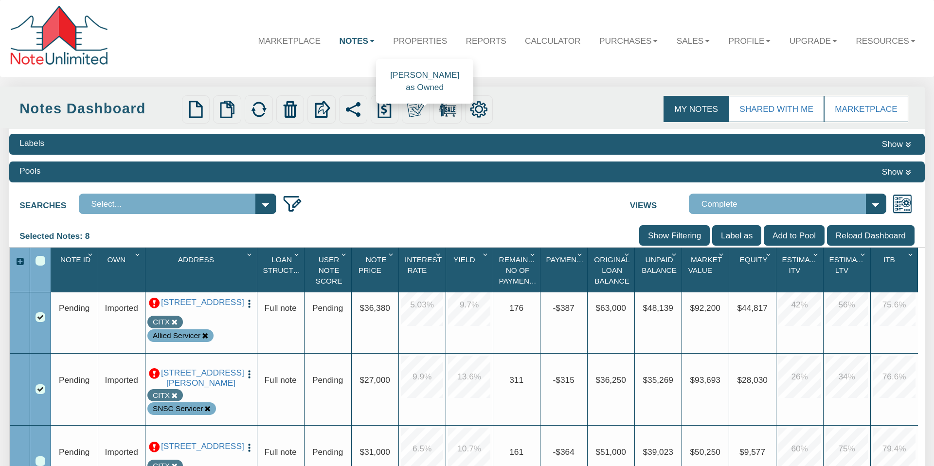
click at [415, 110] on img at bounding box center [416, 110] width 18 height 18
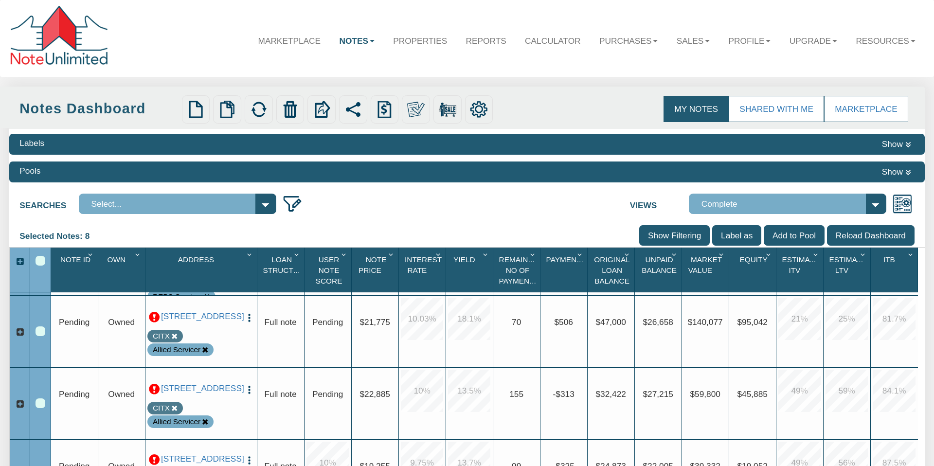
scroll to position [1828, 0]
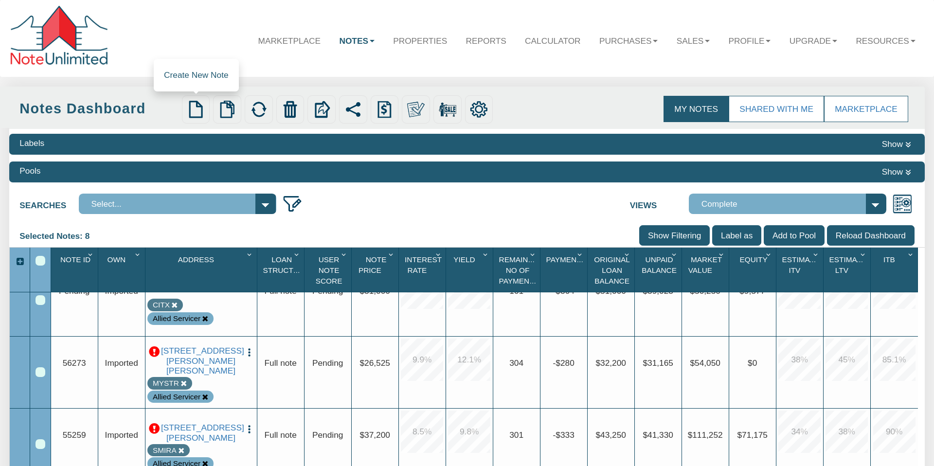
click at [197, 108] on img at bounding box center [196, 110] width 18 height 18
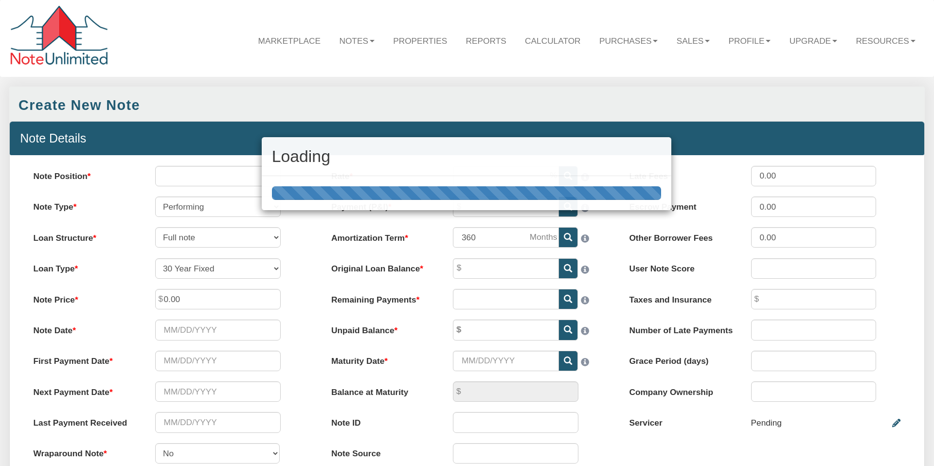
select select "string:SFR"
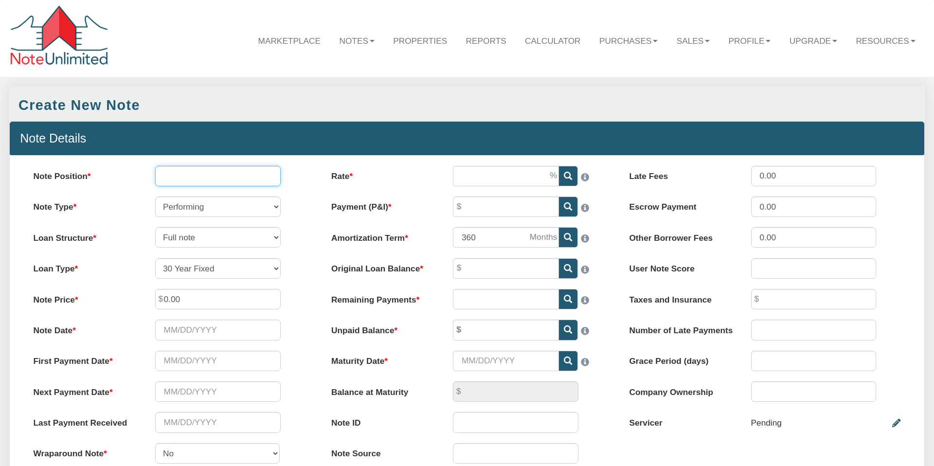
click at [211, 179] on input "Note Position" at bounding box center [218, 176] width 126 height 20
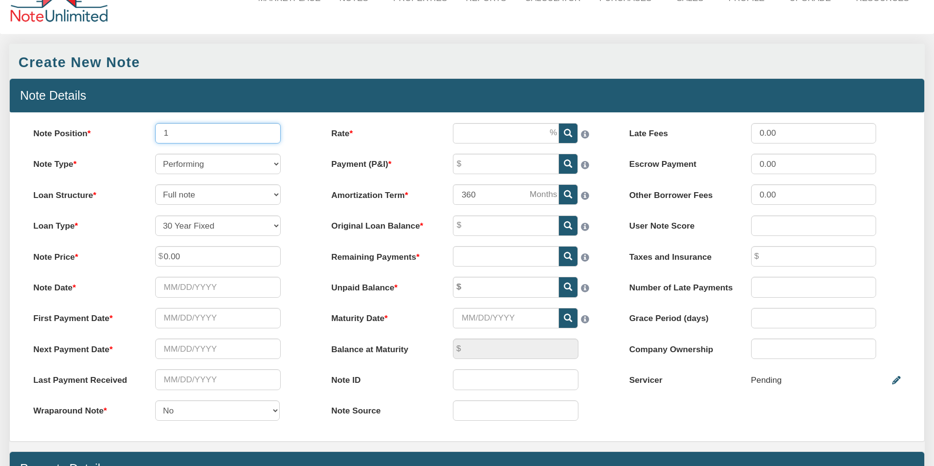
scroll to position [45, 0]
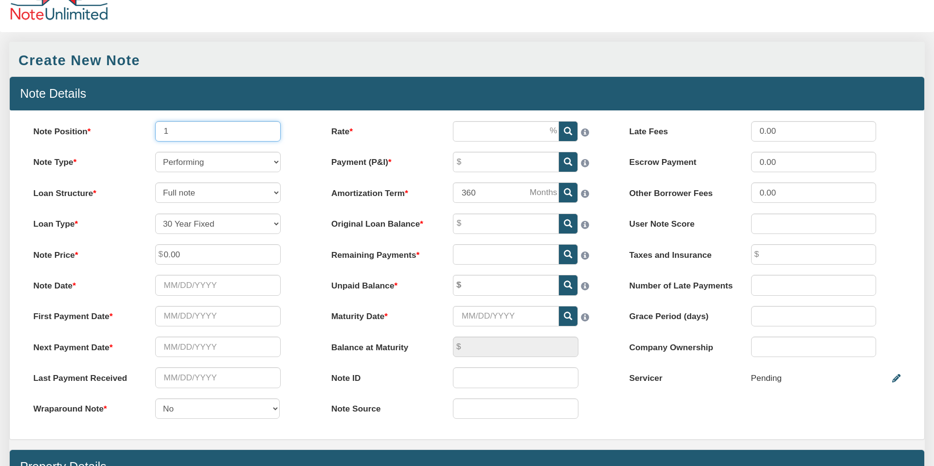
type input "1"
click at [194, 256] on input "0.00" at bounding box center [218, 254] width 126 height 20
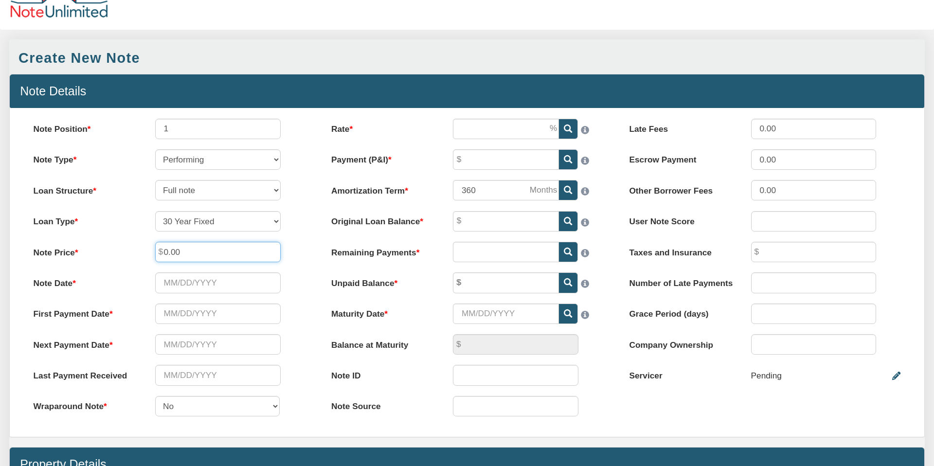
drag, startPoint x: 190, startPoint y: 254, endPoint x: 151, endPoint y: 248, distance: 39.4
click at [151, 248] on div "0.00" at bounding box center [218, 252] width 146 height 20
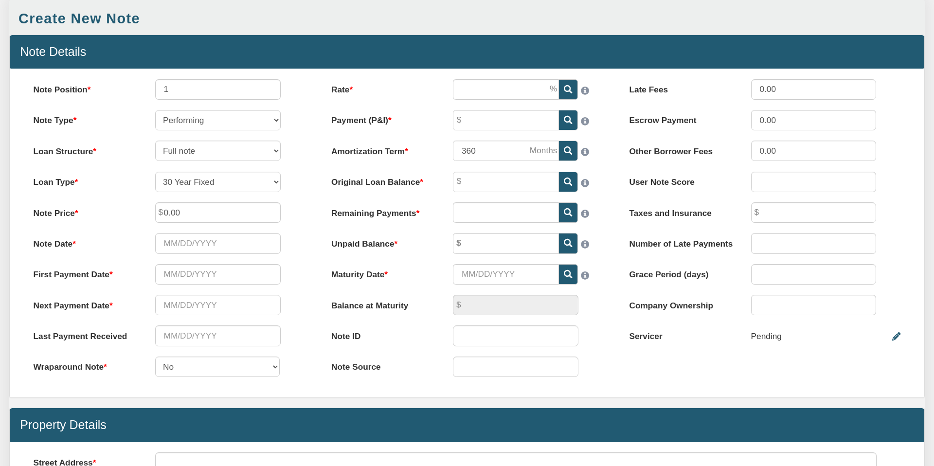
scroll to position [87, 0]
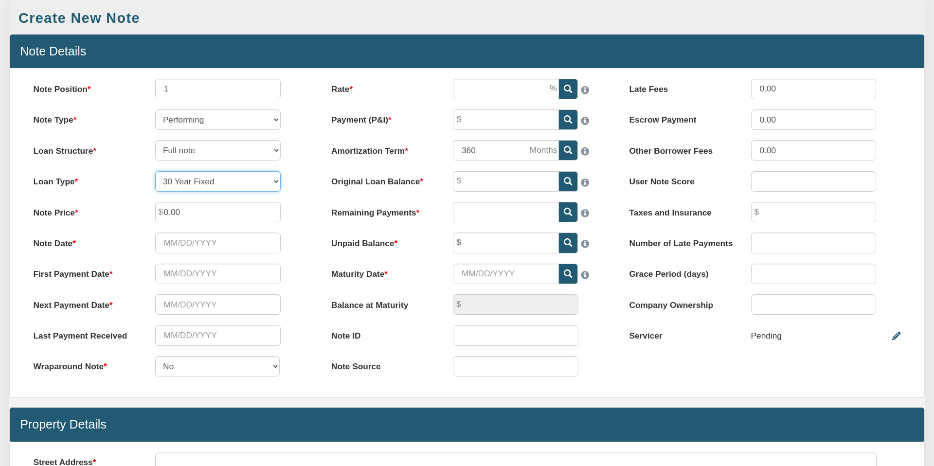
click at [275, 181] on select "30 Year Fixed 15 Year Fixed 20 Year Fixed 40 Year Fixed 5 years balloon loan wi…" at bounding box center [218, 181] width 126 height 20
select select "string:30_DUE_IN_5"
click at [155, 171] on select "30 Year Fixed 15 Year Fixed 20 Year Fixed 40 Year Fixed 5 years balloon loan wi…" at bounding box center [218, 181] width 126 height 20
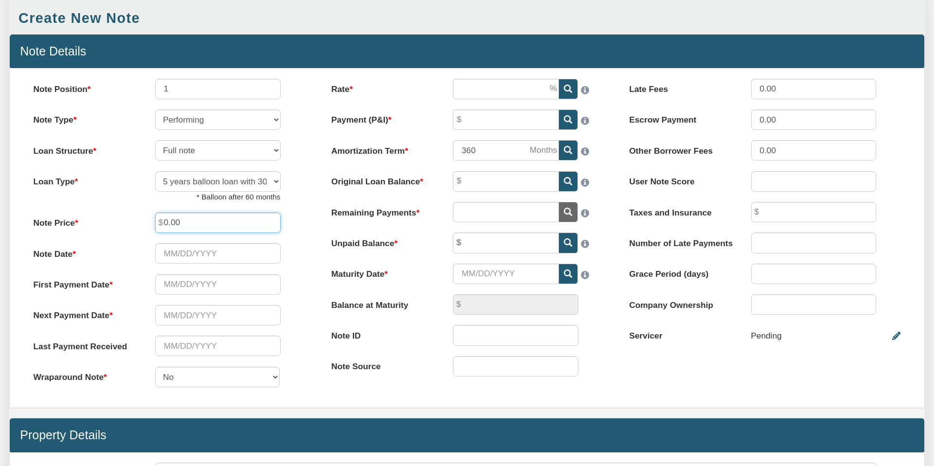
drag, startPoint x: 186, startPoint y: 221, endPoint x: 157, endPoint y: 220, distance: 29.7
click at [157, 220] on input "0.00" at bounding box center [218, 223] width 126 height 20
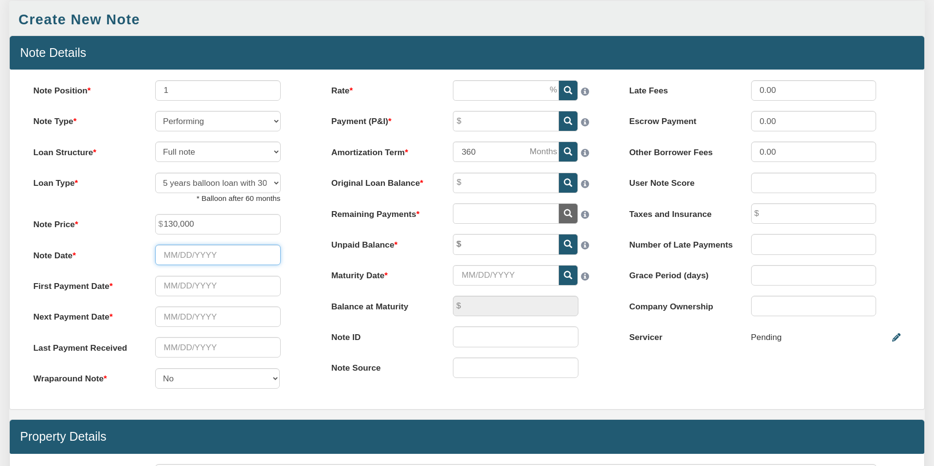
click at [250, 258] on input "Note Date" at bounding box center [218, 255] width 126 height 20
type input "130,000.00"
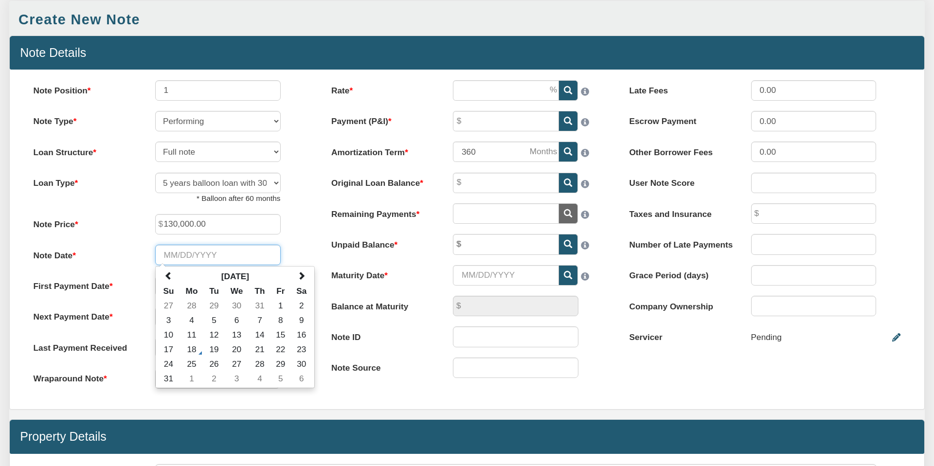
scroll to position [84, 0]
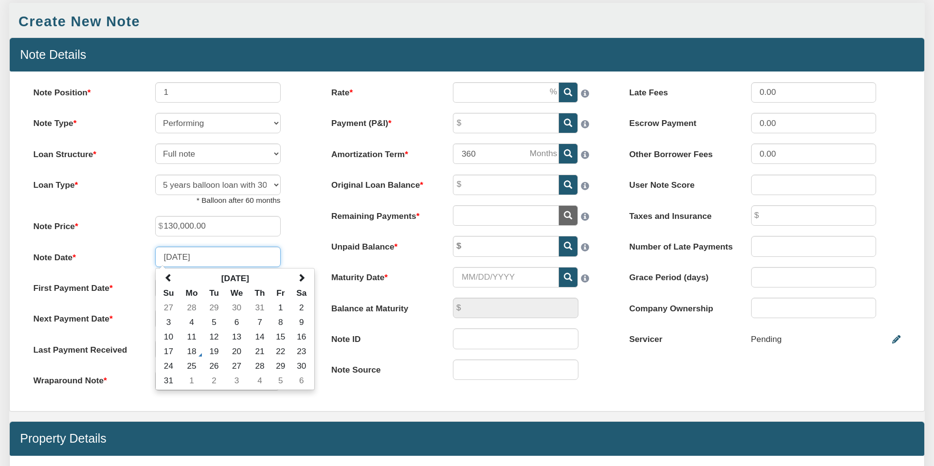
type input "[DATE]"
click at [306, 232] on div "Note Price 130,000.00" at bounding box center [169, 226] width 292 height 20
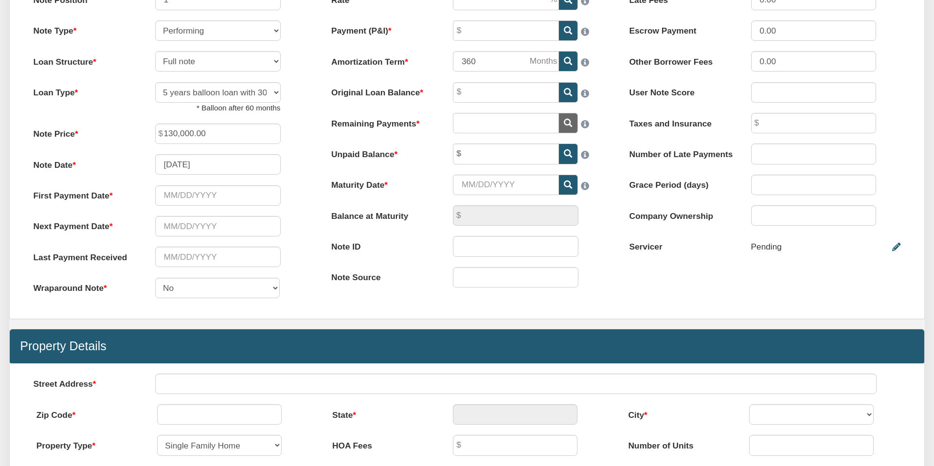
scroll to position [183, 0]
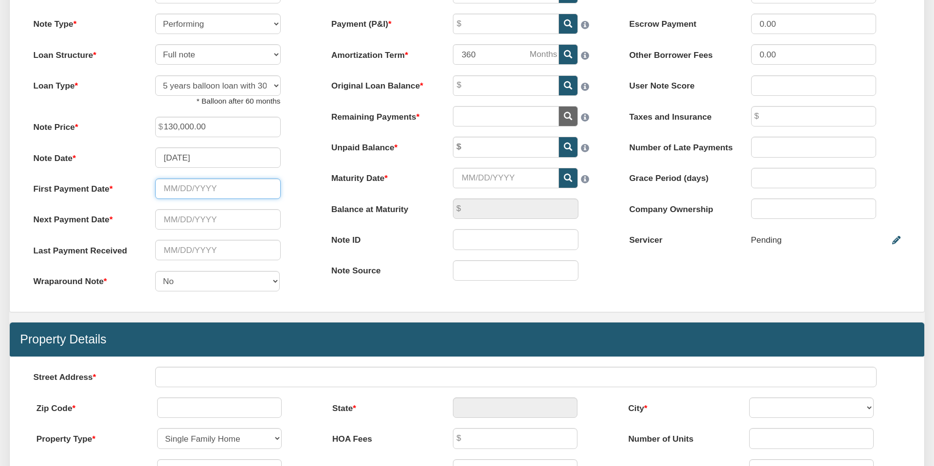
click at [201, 189] on input "text" at bounding box center [218, 189] width 126 height 20
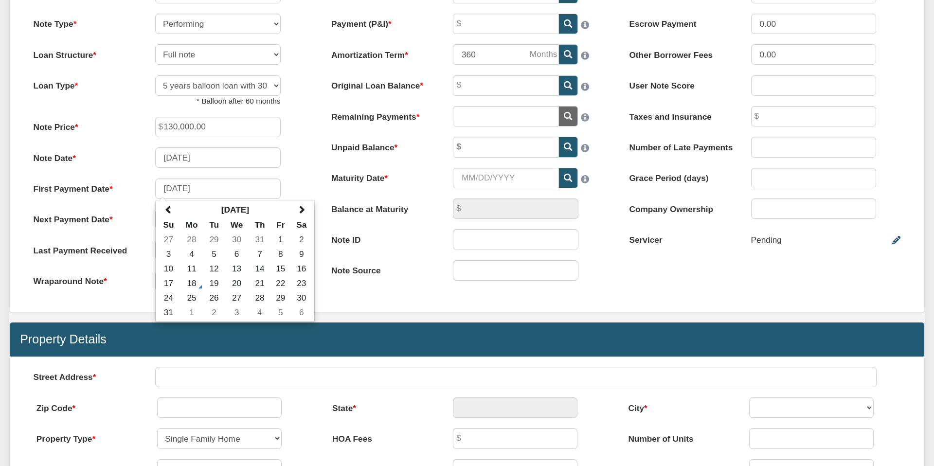
type input "[DATE]"
click at [298, 179] on div "First Payment Date [DATE] [DATE] Su Mo Tu We Th Fr Sa 27 28 29 30 31 1 2 3 4 5 …" at bounding box center [169, 189] width 292 height 20
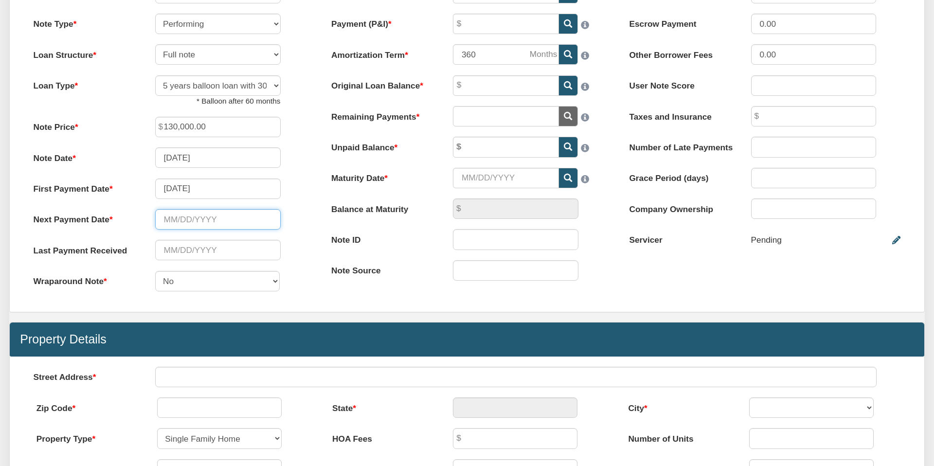
click at [178, 218] on input "text" at bounding box center [218, 219] width 126 height 20
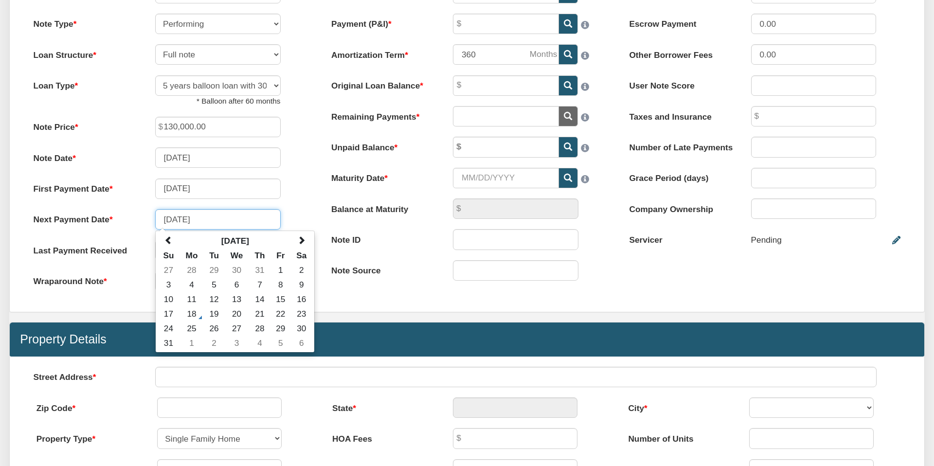
type input "[DATE]"
click at [295, 198] on div "First Payment Date [DATE]" at bounding box center [169, 189] width 292 height 20
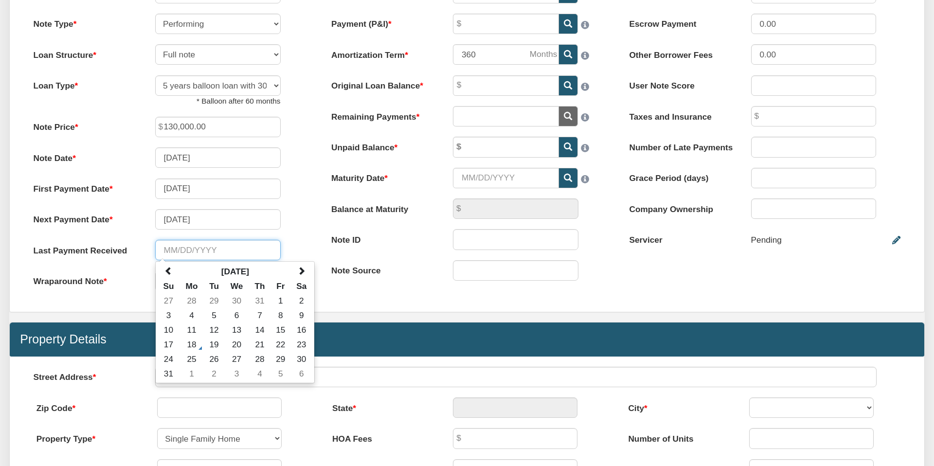
drag, startPoint x: 182, startPoint y: 247, endPoint x: 187, endPoint y: 248, distance: 5.4
click at [182, 247] on input "text" at bounding box center [218, 250] width 126 height 20
type input "[DATE]"
click at [303, 218] on div "Next Payment Date [DATE]" at bounding box center [169, 219] width 292 height 20
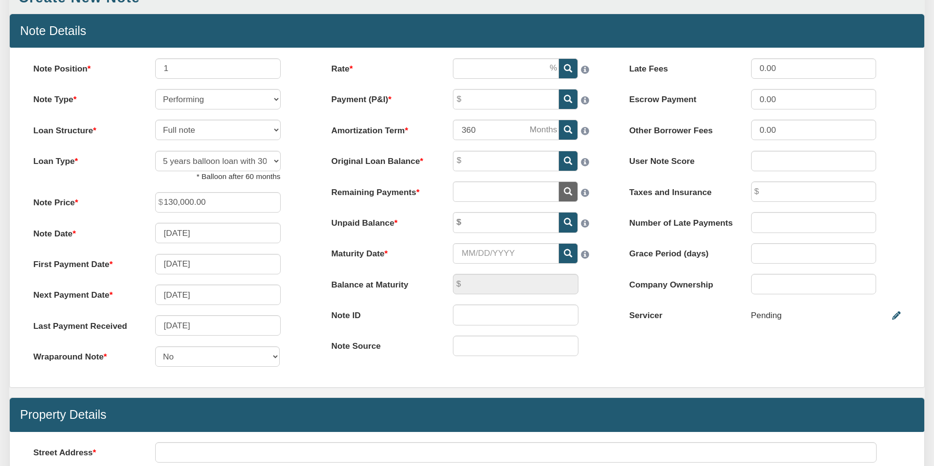
scroll to position [0, 0]
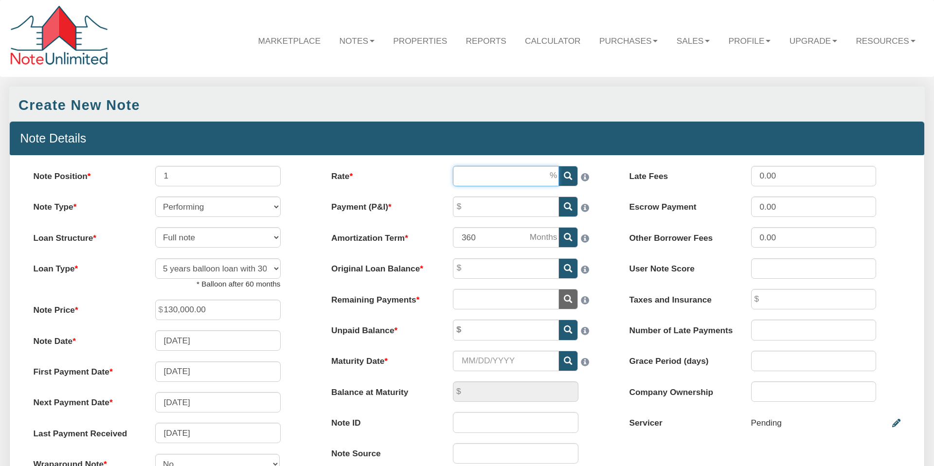
click at [508, 179] on input "Rate" at bounding box center [506, 176] width 106 height 20
type input "6.00"
click at [479, 206] on input "Payment (P&I)" at bounding box center [506, 207] width 106 height 20
type input "719.46"
drag, startPoint x: 501, startPoint y: 238, endPoint x: 507, endPoint y: 257, distance: 19.5
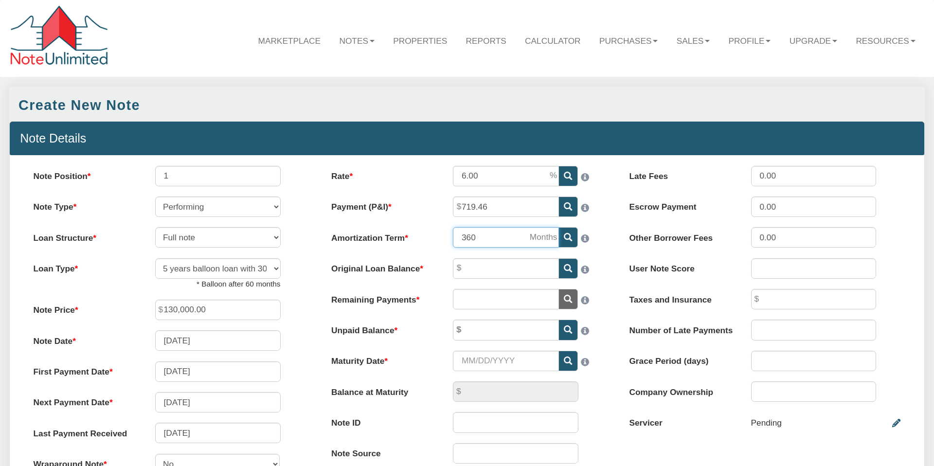
click at [501, 238] on input "360" at bounding box center [506, 237] width 106 height 20
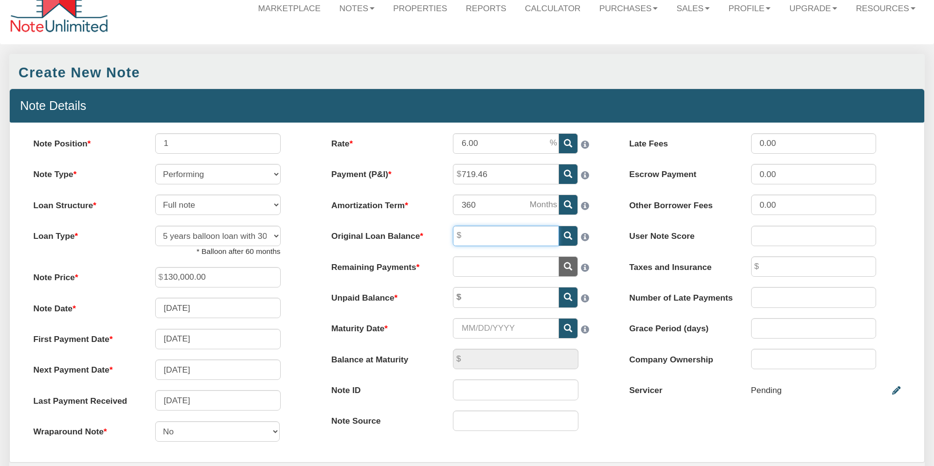
click at [488, 233] on input "Original Loan Balance" at bounding box center [506, 236] width 106 height 20
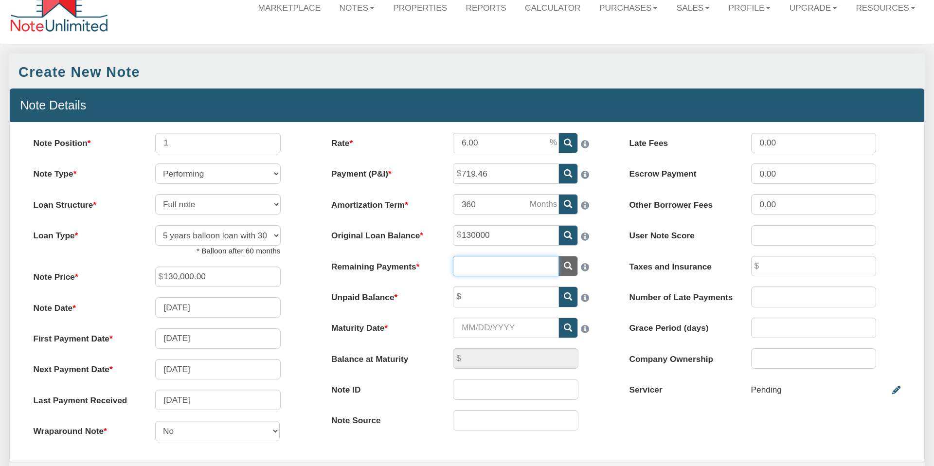
type input "130,000.00"
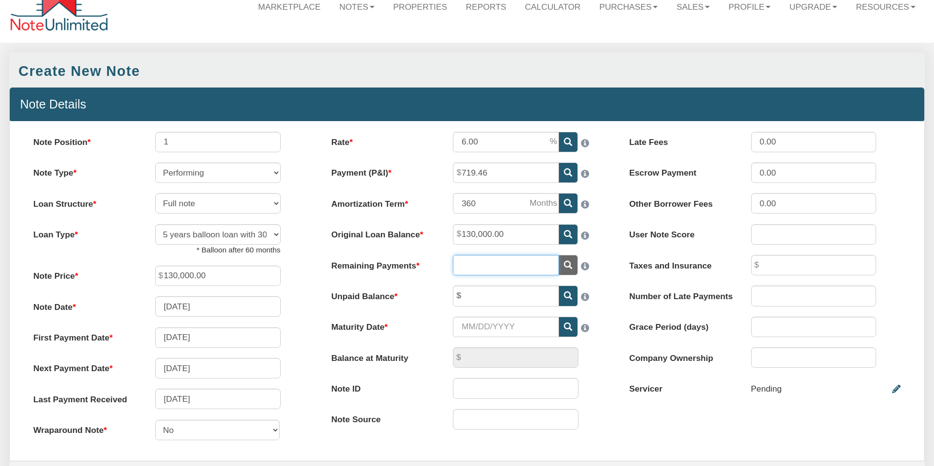
click at [498, 265] on input "text" at bounding box center [506, 265] width 106 height 20
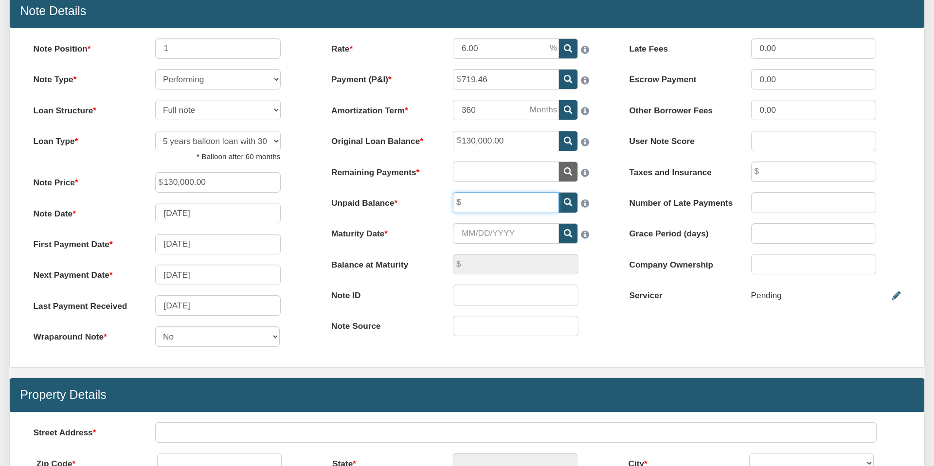
click at [477, 204] on input "text" at bounding box center [506, 202] width 106 height 20
type input "0.00"
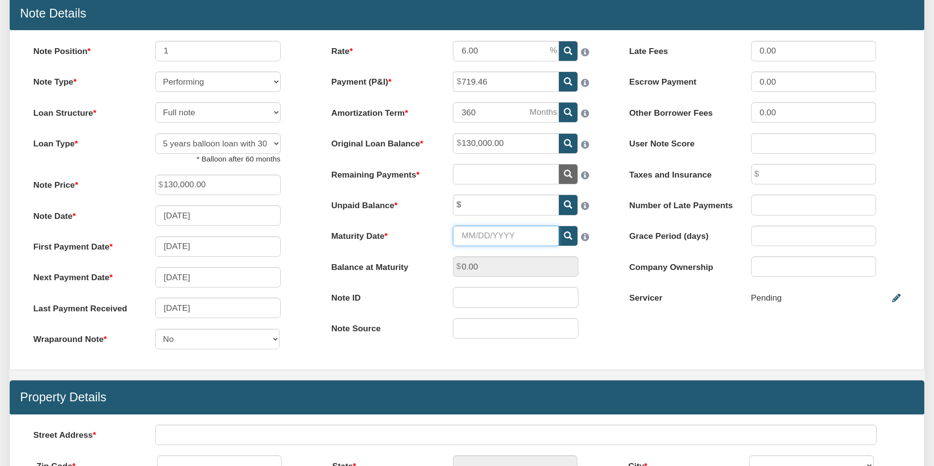
click at [510, 235] on input "Maturity Date" at bounding box center [506, 236] width 106 height 20
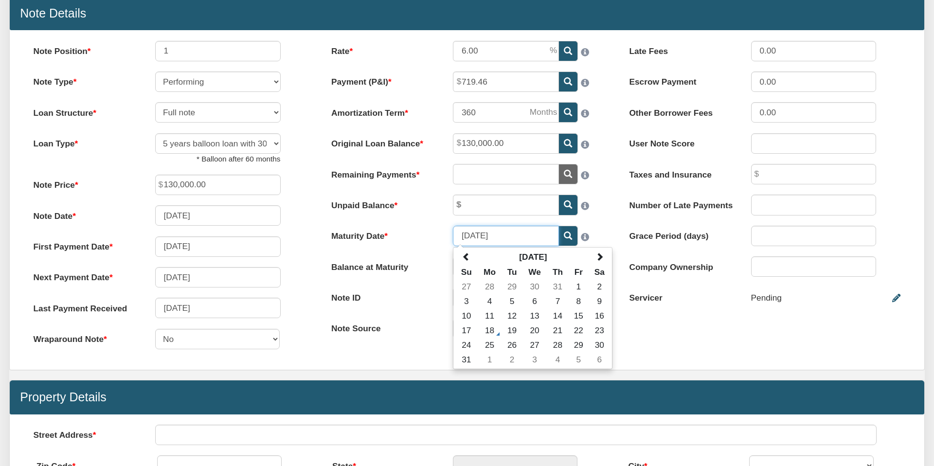
type input "[DATE]"
click at [404, 229] on label "Maturity Date" at bounding box center [382, 234] width 122 height 17
click at [453, 229] on input "[DATE]" at bounding box center [506, 236] width 106 height 20
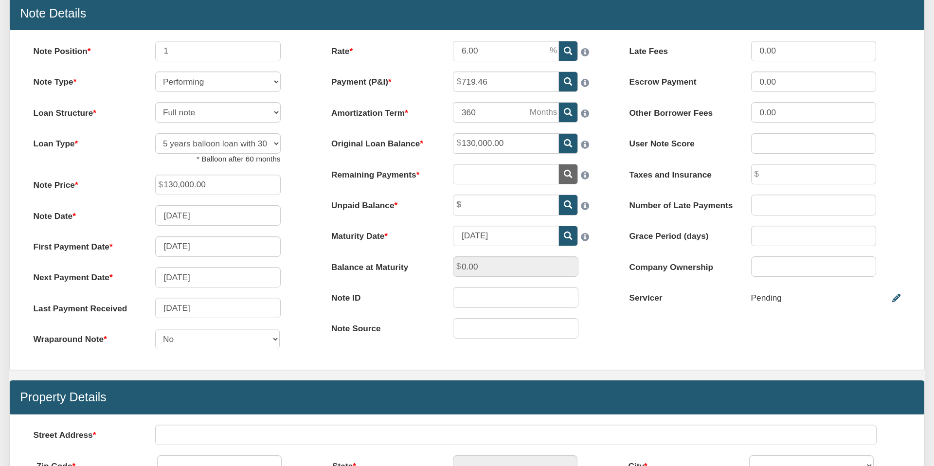
click at [409, 261] on label "Balance at Maturity" at bounding box center [382, 264] width 122 height 17
click at [499, 204] on input "text" at bounding box center [506, 205] width 106 height 20
type input "130,000.00"
click at [606, 211] on div "130,000.00" at bounding box center [528, 205] width 170 height 20
click at [566, 172] on icon at bounding box center [568, 174] width 8 height 8
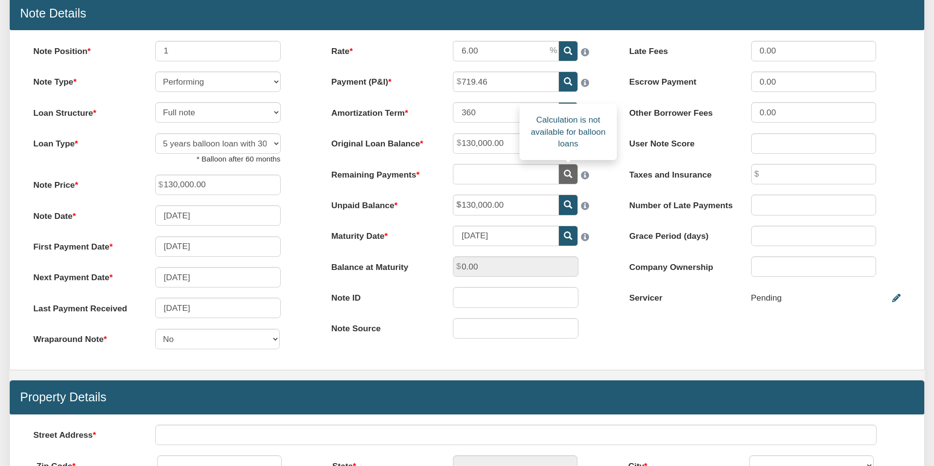
type input "469"
type input "514.28"
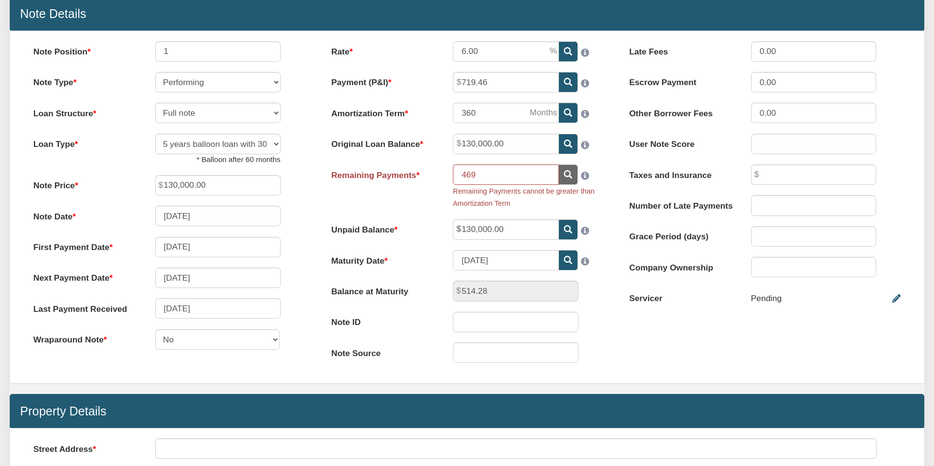
click at [600, 210] on div "Rate 6.00 Payment (P&I) 719.46 Amortization Term 360 469" at bounding box center [467, 207] width 298 height 332
drag, startPoint x: 489, startPoint y: 171, endPoint x: 456, endPoint y: 181, distance: 34.5
click at [457, 172] on input "469" at bounding box center [506, 174] width 106 height 20
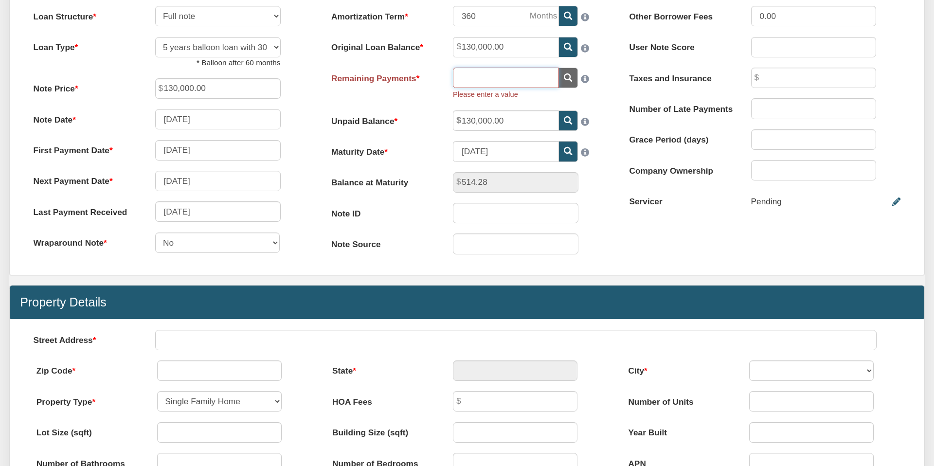
scroll to position [225, 0]
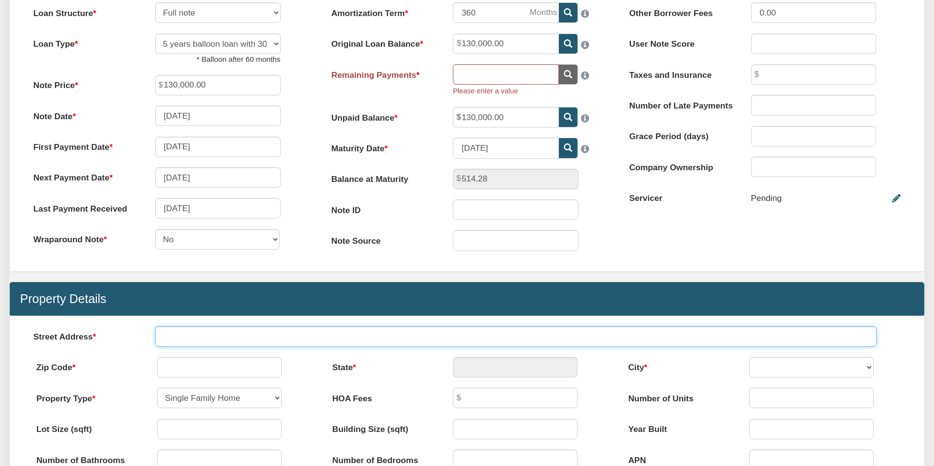
click at [190, 335] on input "text" at bounding box center [516, 337] width 722 height 20
type input "130,000.00"
type input "6813 [PERSON_NAME]"
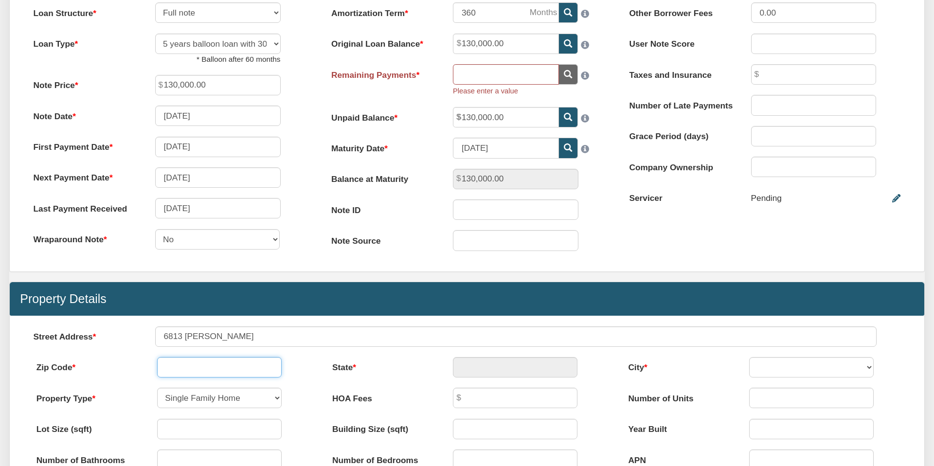
click at [188, 366] on input "text" at bounding box center [219, 367] width 125 height 20
type input "77021"
click at [383, 371] on div "Menu Marketplace Notes Dashboard Transactions Properties Reports Calculator 1" at bounding box center [467, 316] width 934 height 1083
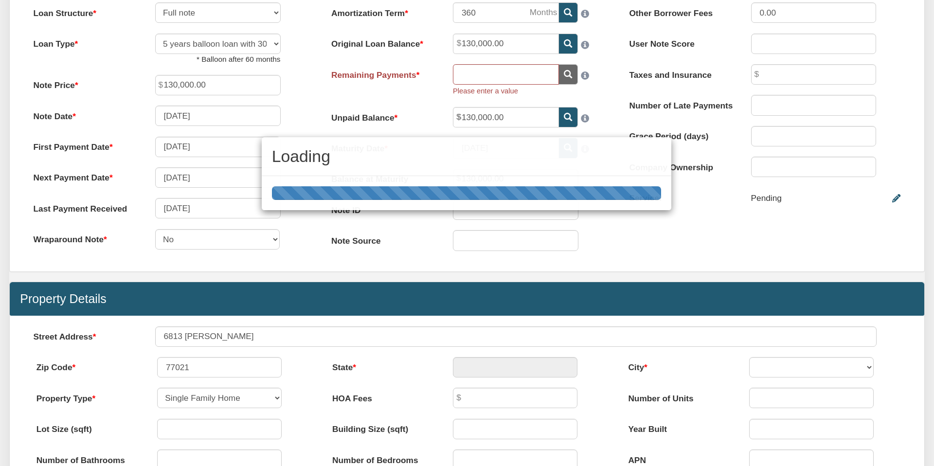
type input "[GEOGRAPHIC_DATA]"
select select "string:[GEOGRAPHIC_DATA]"
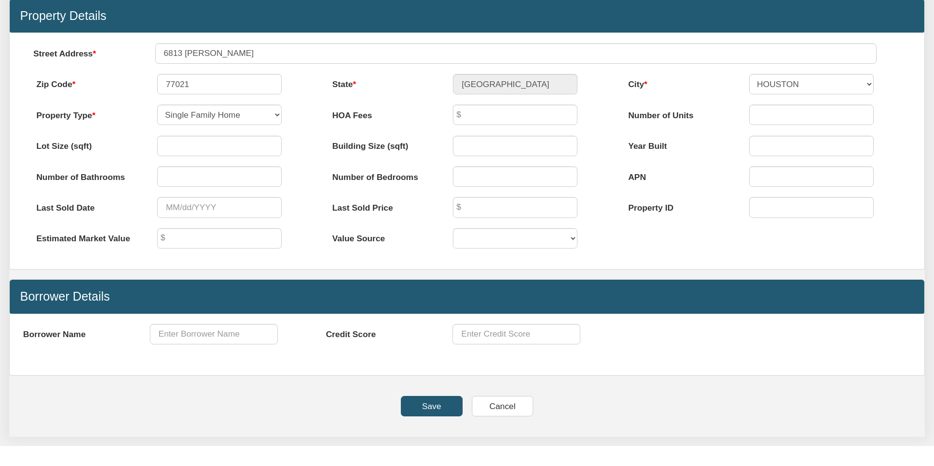
scroll to position [527, 0]
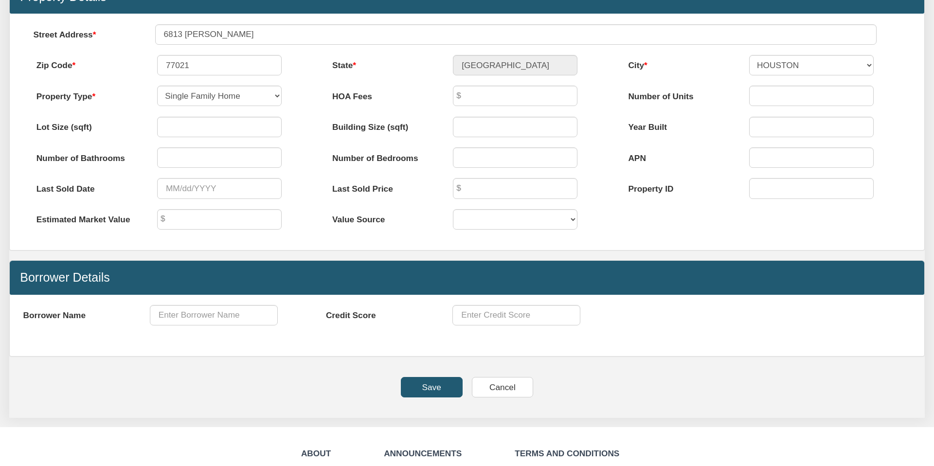
click at [427, 387] on input "Save" at bounding box center [432, 387] width 62 height 20
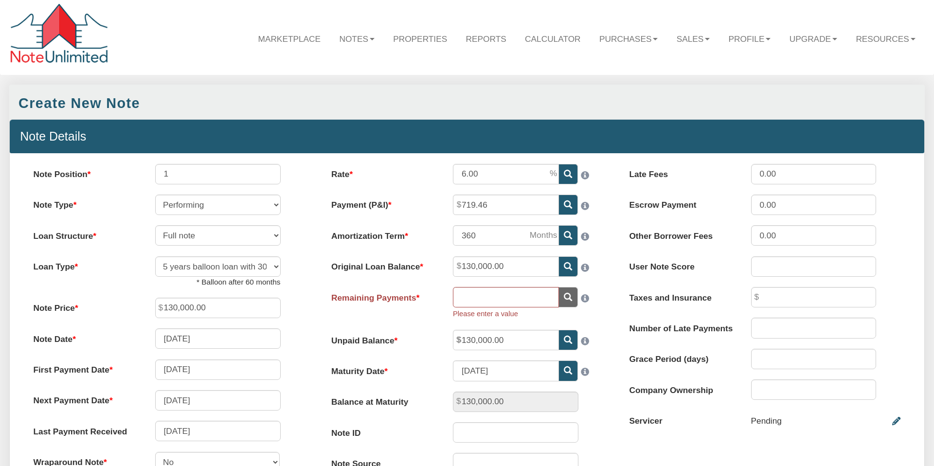
scroll to position [0, 0]
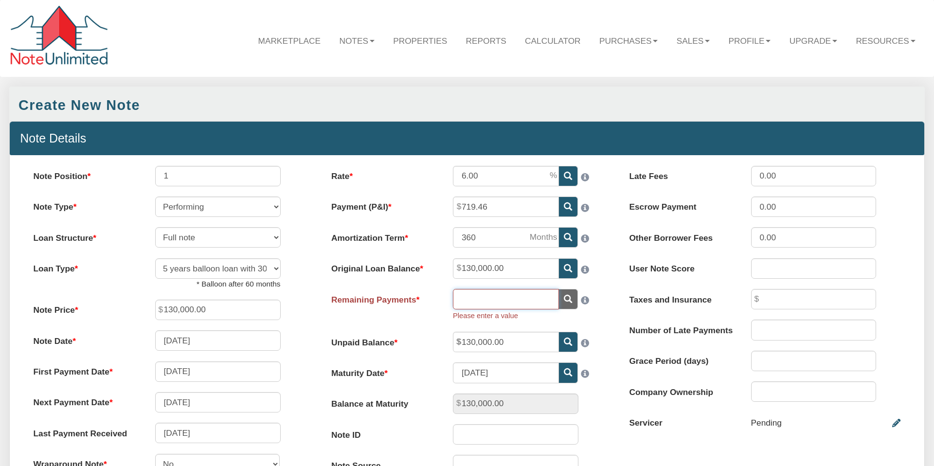
click at [488, 304] on input "text" at bounding box center [506, 299] width 106 height 20
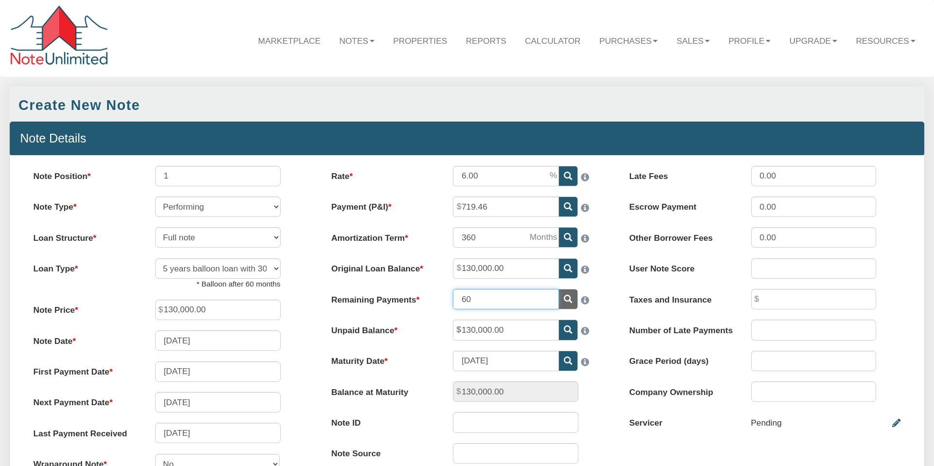
type input "60"
click at [606, 290] on div "60" at bounding box center [528, 299] width 170 height 20
type input "125,247.00"
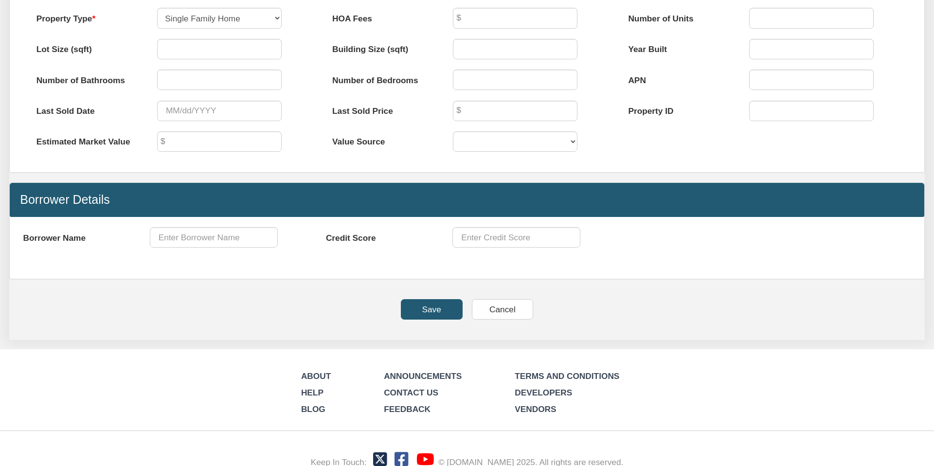
scroll to position [616, 0]
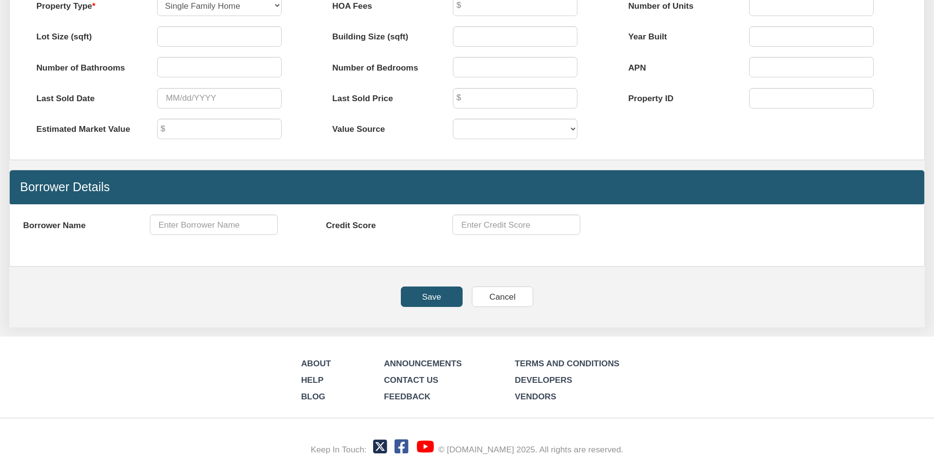
click at [436, 294] on input "Save" at bounding box center [432, 297] width 62 height 20
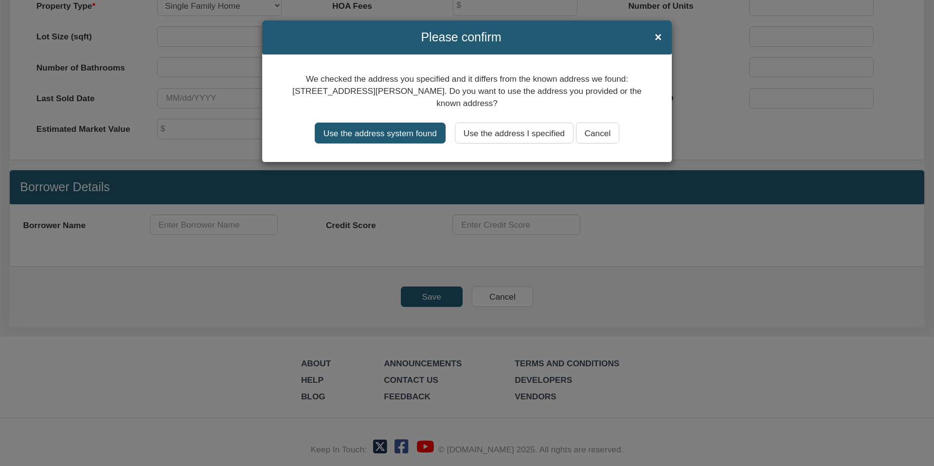
click at [362, 134] on input "Use the address system found" at bounding box center [380, 133] width 131 height 20
type input "[STREET_ADDRESS][PERSON_NAME]"
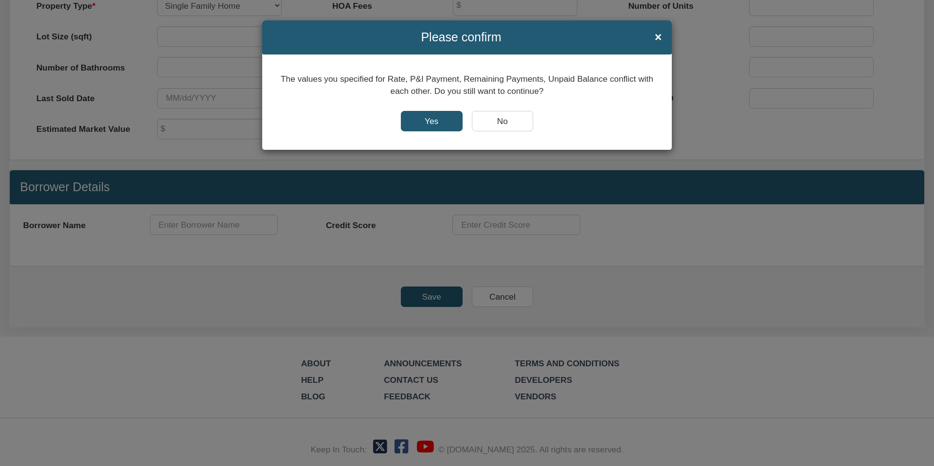
click at [430, 118] on input "Yes" at bounding box center [432, 121] width 62 height 20
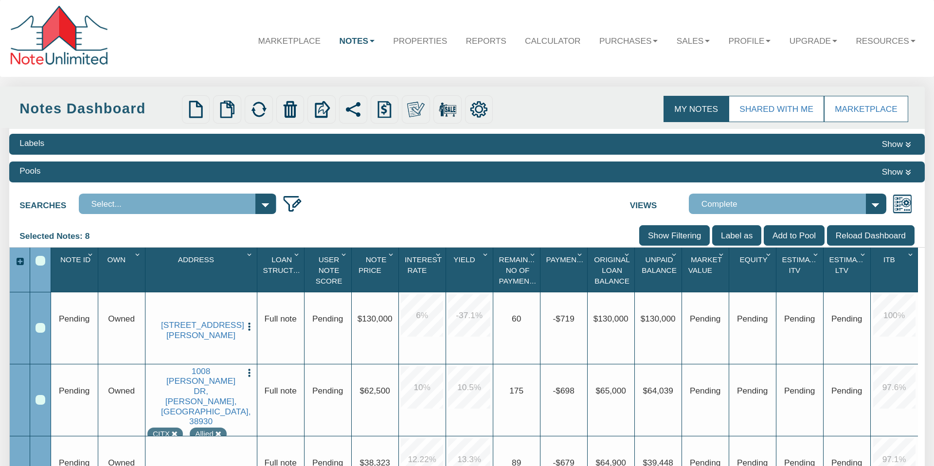
click at [709, 270] on span "Market Value" at bounding box center [706, 265] width 34 height 19
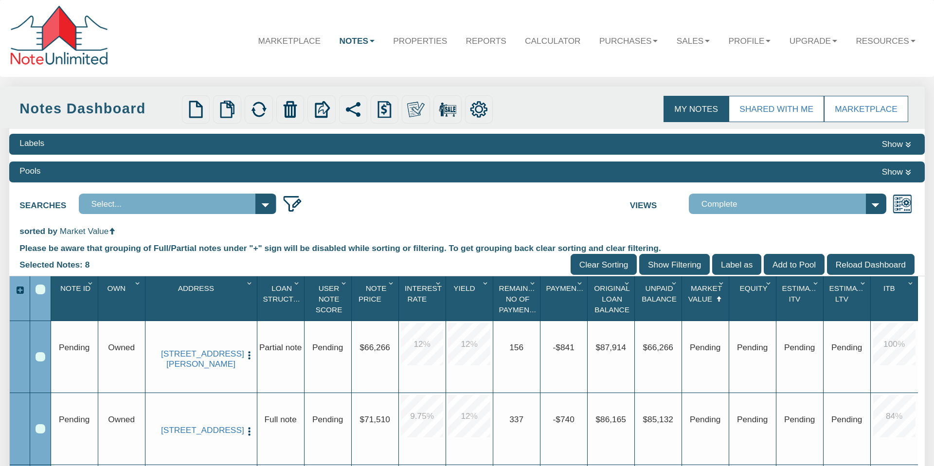
click at [38, 356] on div "Row 1, Row Selection Checkbox" at bounding box center [41, 357] width 10 height 10
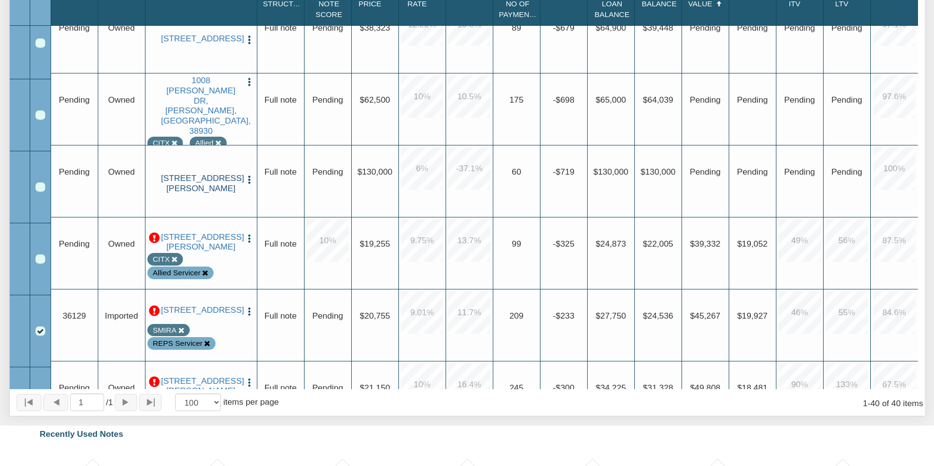
scroll to position [168, 0]
click at [250, 175] on img "button" at bounding box center [249, 180] width 10 height 10
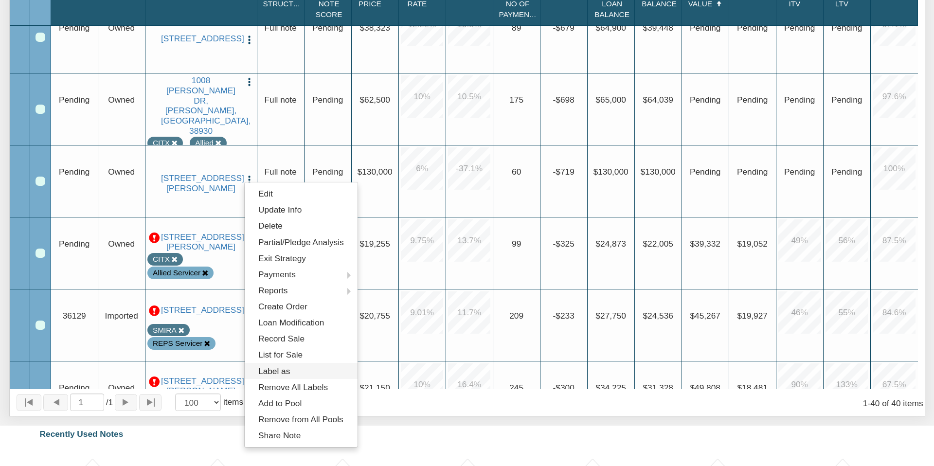
click at [281, 371] on link "Label as" at bounding box center [301, 371] width 113 height 16
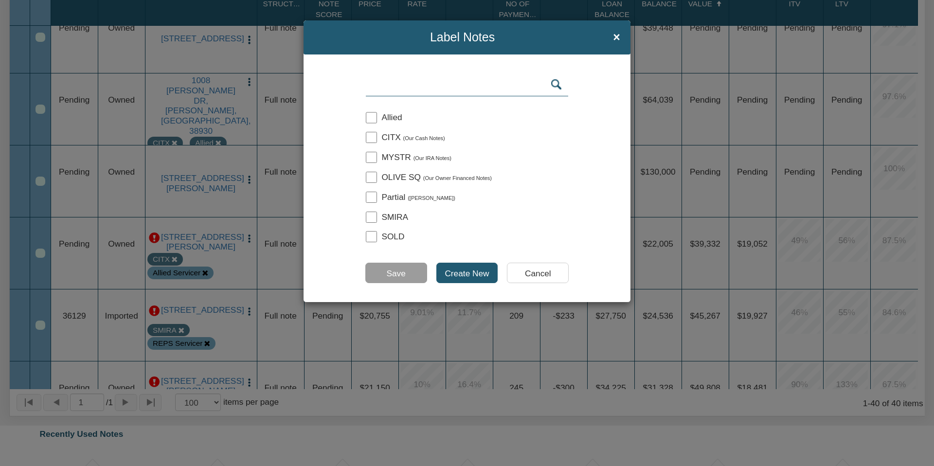
click at [371, 178] on input "checkbox" at bounding box center [371, 177] width 11 height 11
click at [372, 177] on input "checkbox" at bounding box center [371, 177] width 11 height 11
click at [373, 175] on input "checkbox" at bounding box center [371, 177] width 11 height 11
checkbox input "true"
click at [398, 274] on input "Save" at bounding box center [396, 273] width 62 height 20
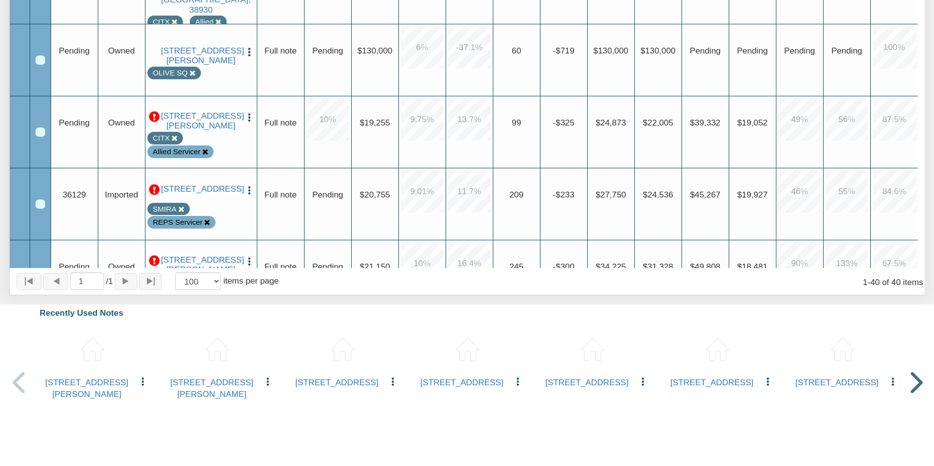
scroll to position [430, 0]
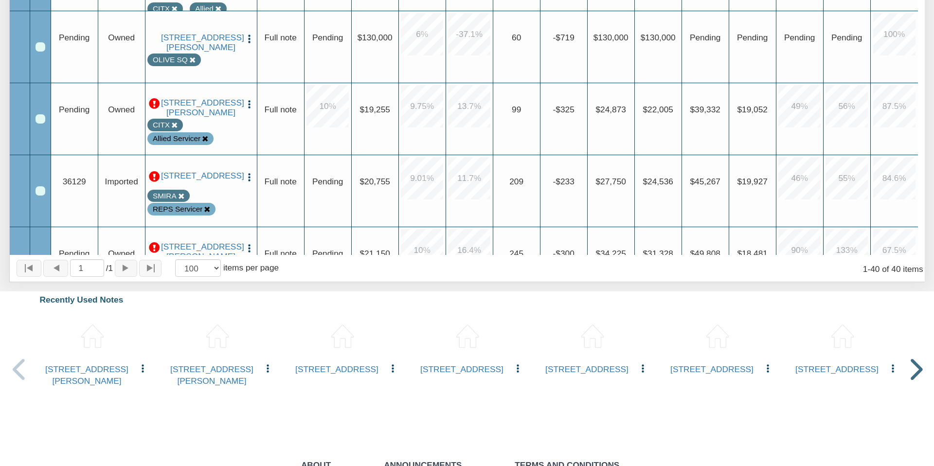
click at [122, 186] on span "Imported" at bounding box center [121, 182] width 33 height 10
click at [40, 190] on div "Row 7, Row Selection Checkbox" at bounding box center [41, 191] width 10 height 10
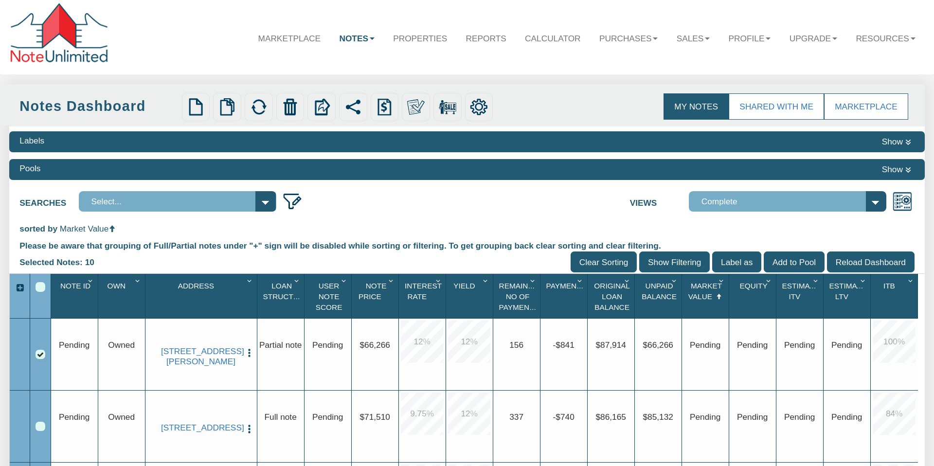
scroll to position [0, 0]
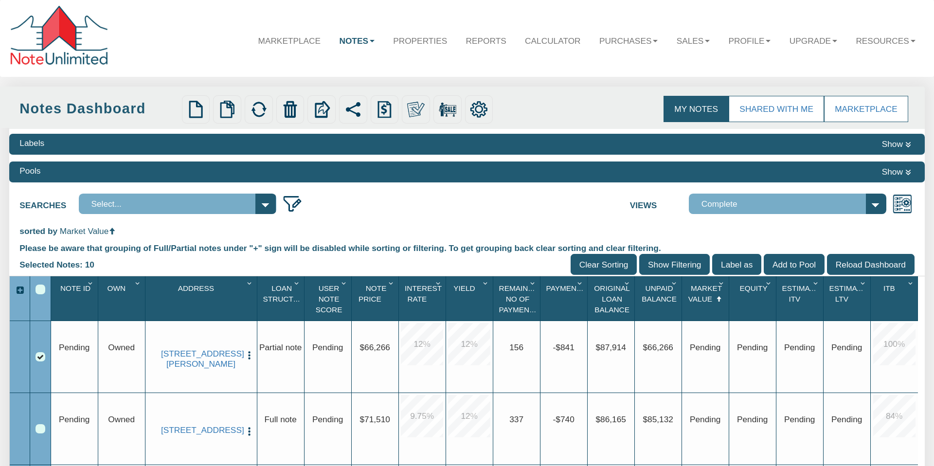
click at [413, 107] on img at bounding box center [416, 110] width 18 height 18
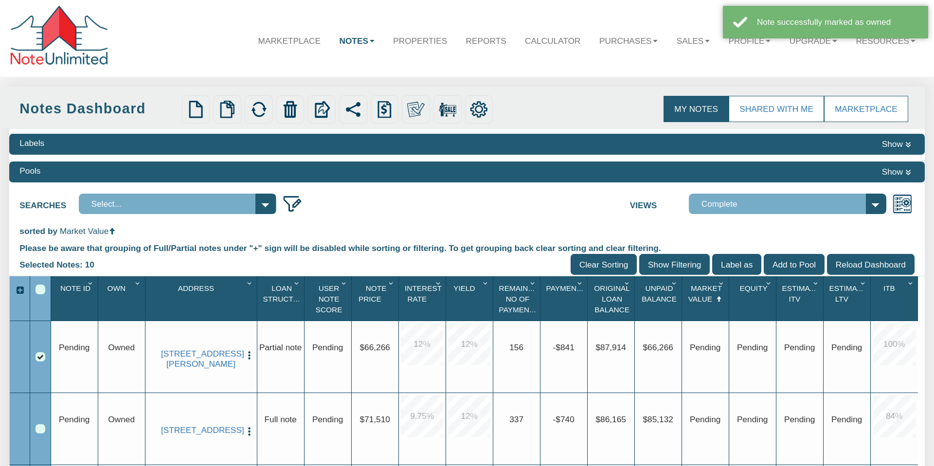
scroll to position [40, 0]
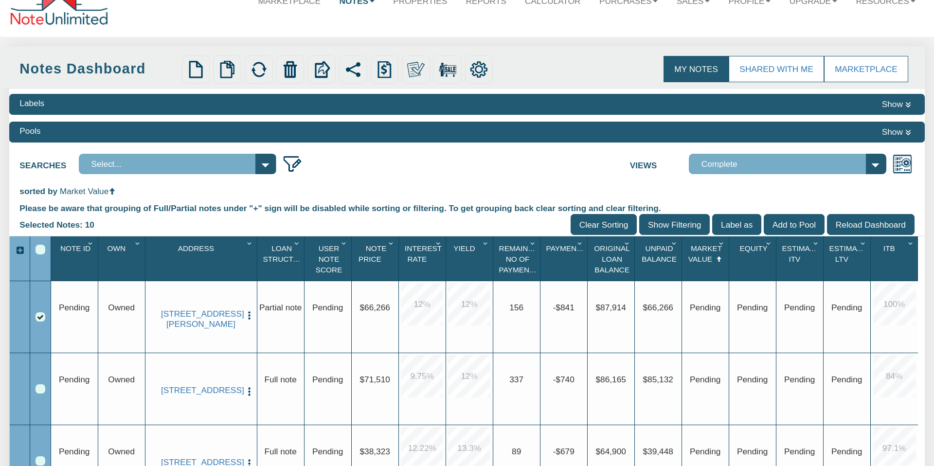
click at [194, 65] on img at bounding box center [196, 70] width 18 height 18
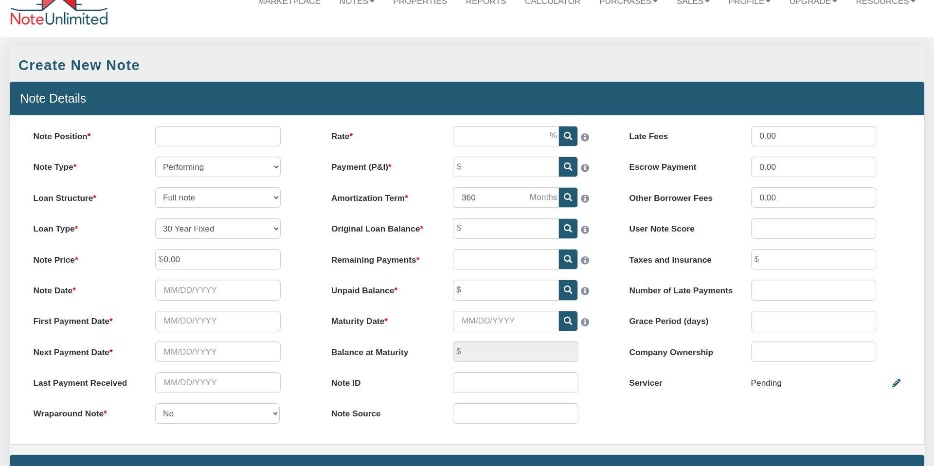
select select "string:SFR"
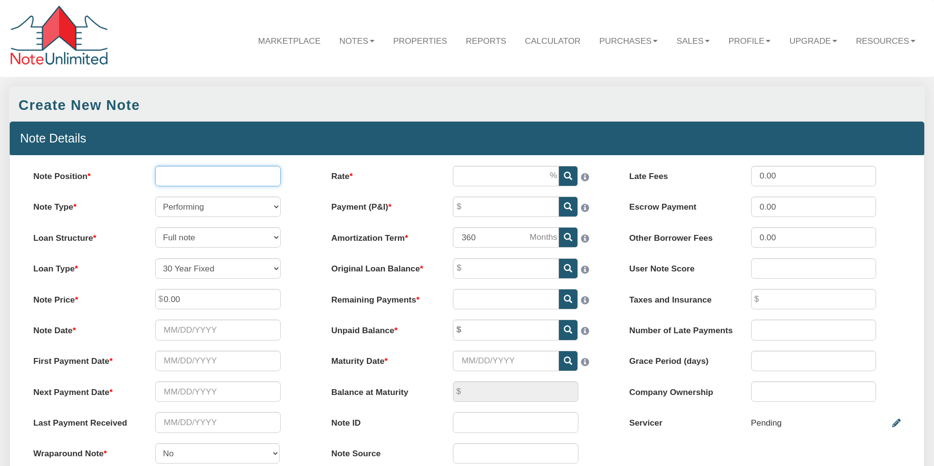
click at [201, 180] on input "Note Position" at bounding box center [218, 176] width 126 height 20
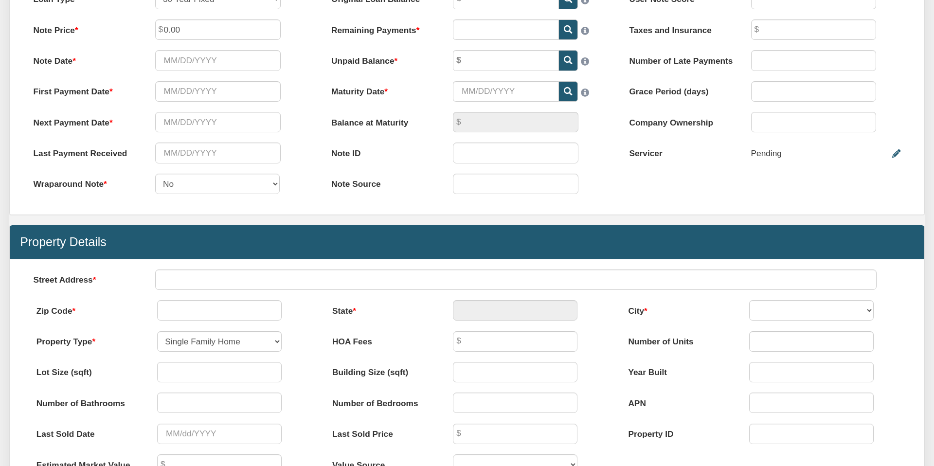
scroll to position [331, 0]
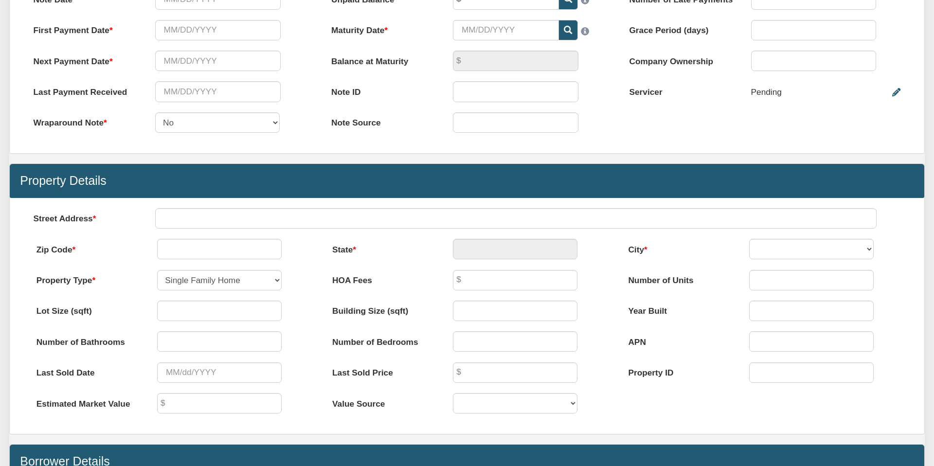
type input "1"
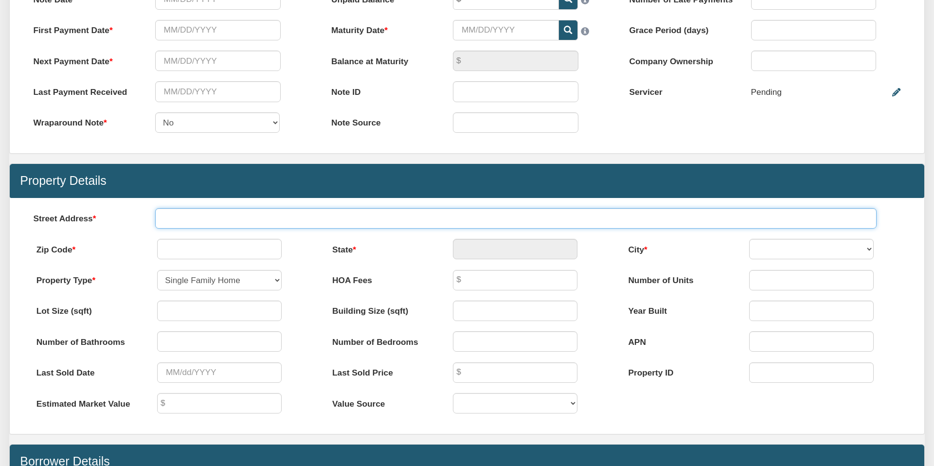
click at [216, 219] on input "text" at bounding box center [516, 218] width 722 height 20
paste input "[GEOGRAPHIC_DATA]"
type input "[GEOGRAPHIC_DATA]"
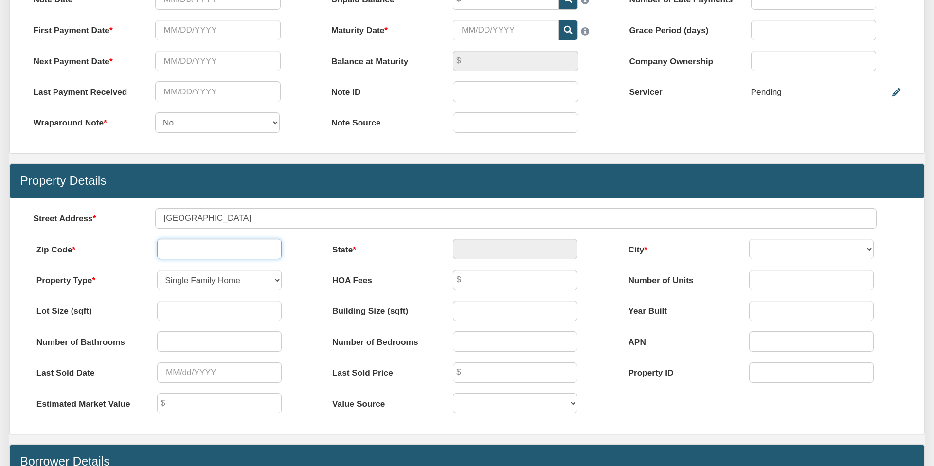
click at [200, 247] on input "text" at bounding box center [219, 249] width 125 height 20
type input "32219"
click at [398, 264] on div "Menu Marketplace Notes Dashboard Transactions Properties Reports Calculator 1" at bounding box center [467, 205] width 934 height 1072
type input "FL"
click at [784, 245] on select "JAX [PERSON_NAME] [GEOGRAPHIC_DATA]" at bounding box center [811, 249] width 125 height 20
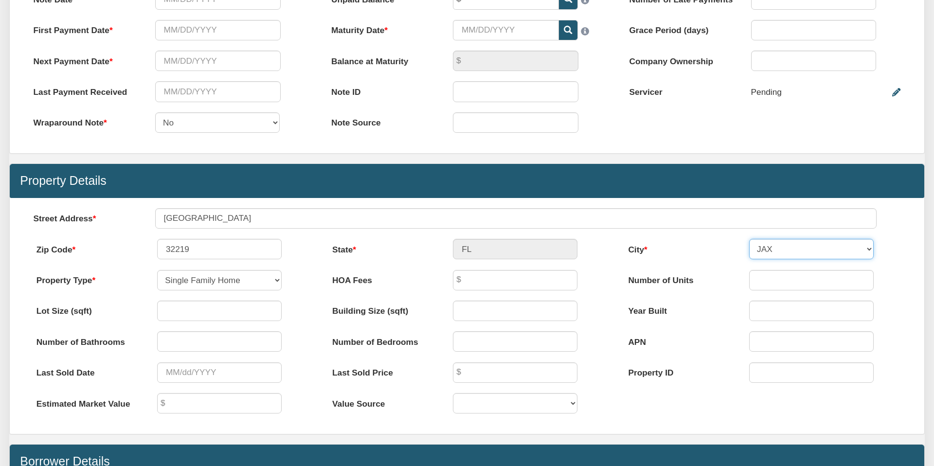
select select "string:[GEOGRAPHIC_DATA]"
click at [749, 239] on select "JAX [PERSON_NAME] [GEOGRAPHIC_DATA]" at bounding box center [811, 249] width 125 height 20
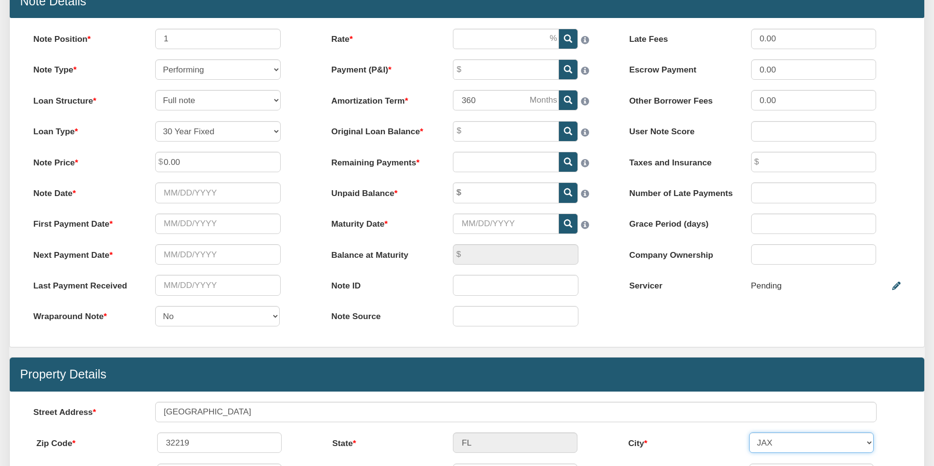
scroll to position [137, 0]
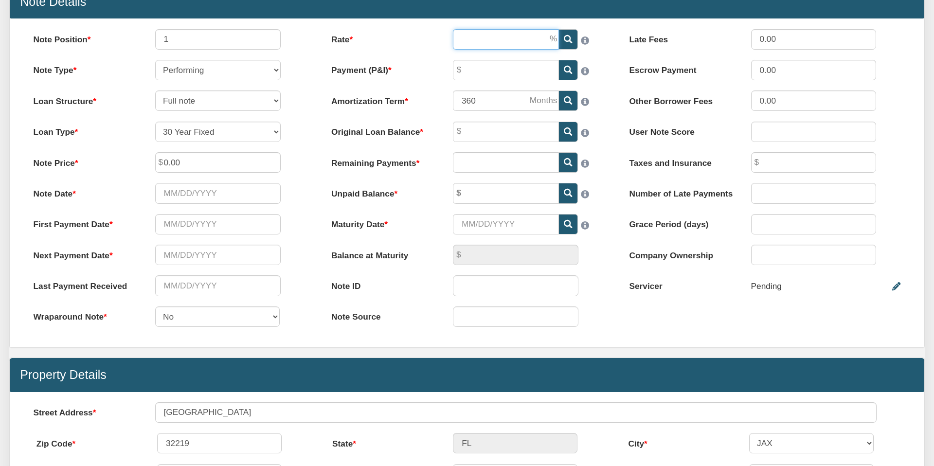
click at [486, 38] on input "Rate" at bounding box center [506, 39] width 106 height 20
click at [199, 225] on input "text" at bounding box center [218, 224] width 126 height 20
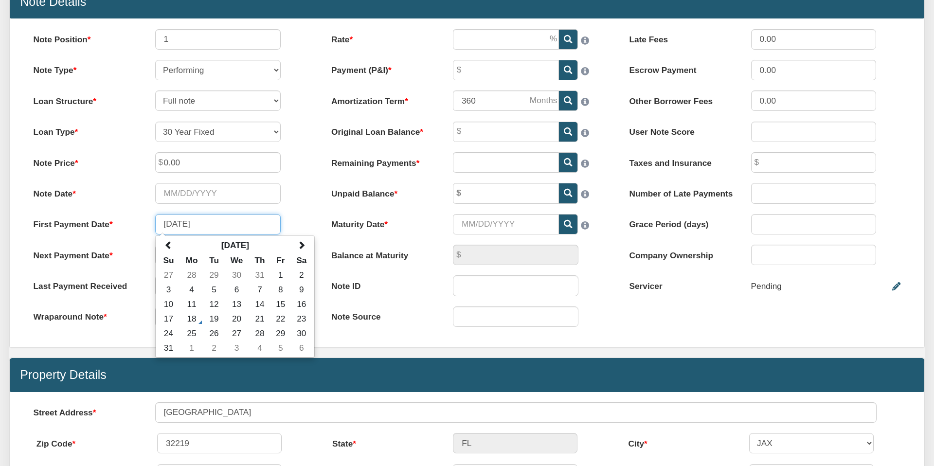
type input "[DATE]"
click at [471, 131] on input "Original Loan Balance" at bounding box center [506, 132] width 106 height 20
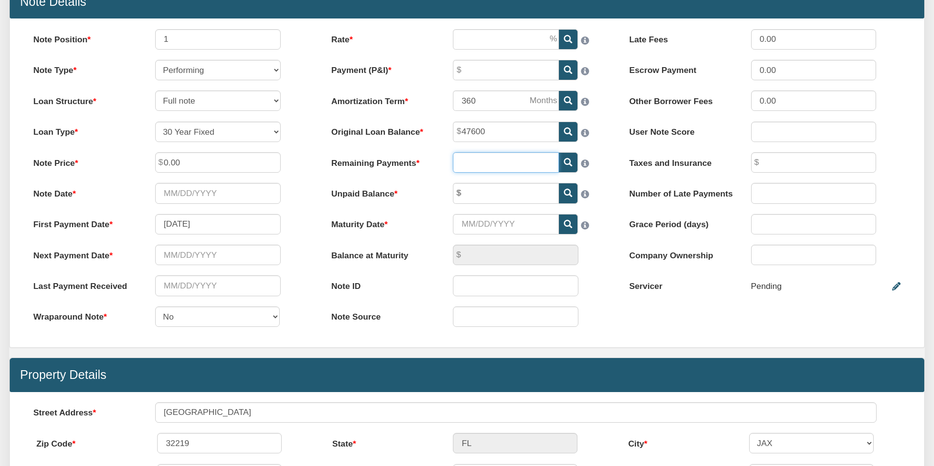
click at [481, 164] on input "text" at bounding box center [506, 162] width 106 height 20
type input "47,600.00"
click at [473, 70] on input "Payment (P&I)" at bounding box center [506, 70] width 106 height 20
type input "432.71"
click at [464, 43] on input "Rate" at bounding box center [506, 39] width 106 height 20
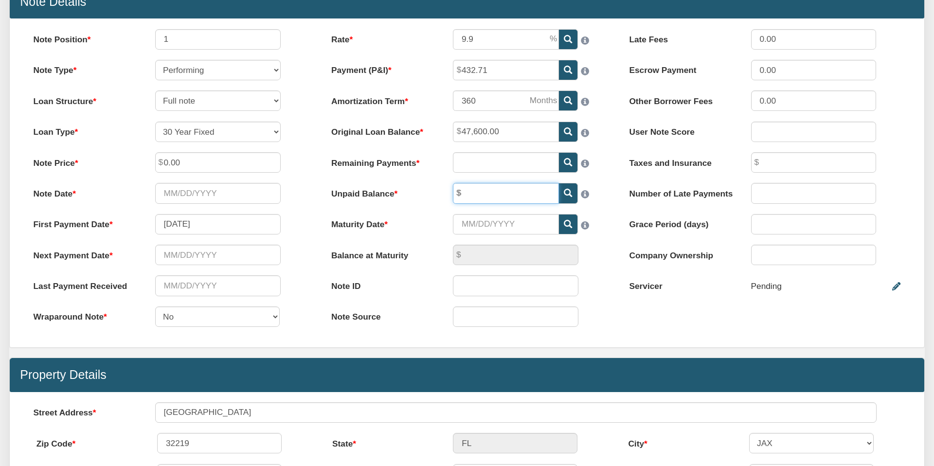
type input "9.90"
click at [484, 196] on input "text" at bounding box center [506, 193] width 106 height 20
click at [192, 161] on input "0.00" at bounding box center [218, 162] width 126 height 20
click at [168, 163] on input "038480" at bounding box center [218, 162] width 126 height 20
type input "38,480.00"
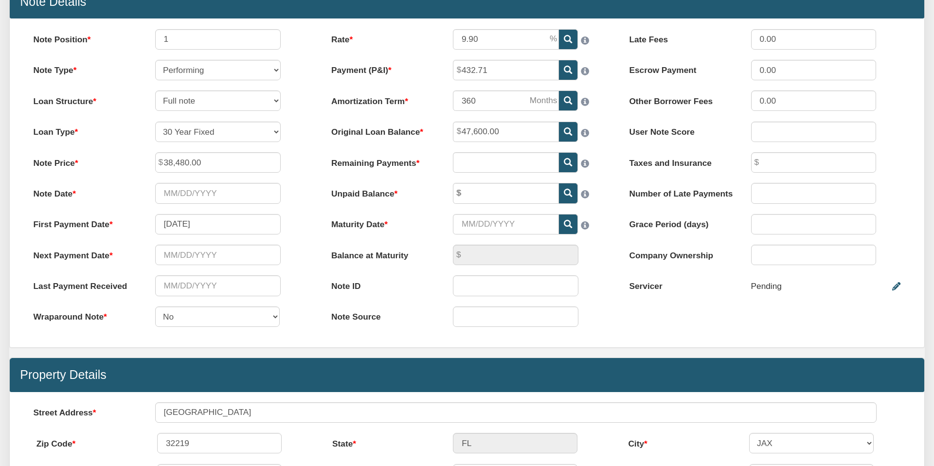
click at [311, 197] on div "Note Date Please select date" at bounding box center [169, 193] width 292 height 20
click at [490, 191] on input "text" at bounding box center [506, 193] width 106 height 20
type input "43,108.00"
click at [418, 249] on label "Balance at Maturity" at bounding box center [382, 253] width 122 height 17
click at [568, 160] on icon at bounding box center [568, 162] width 8 height 8
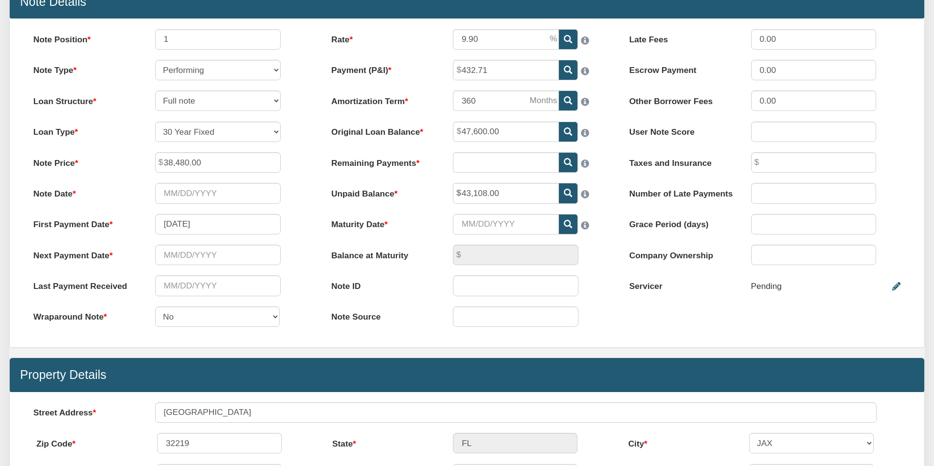
type input "210"
type input "427.82"
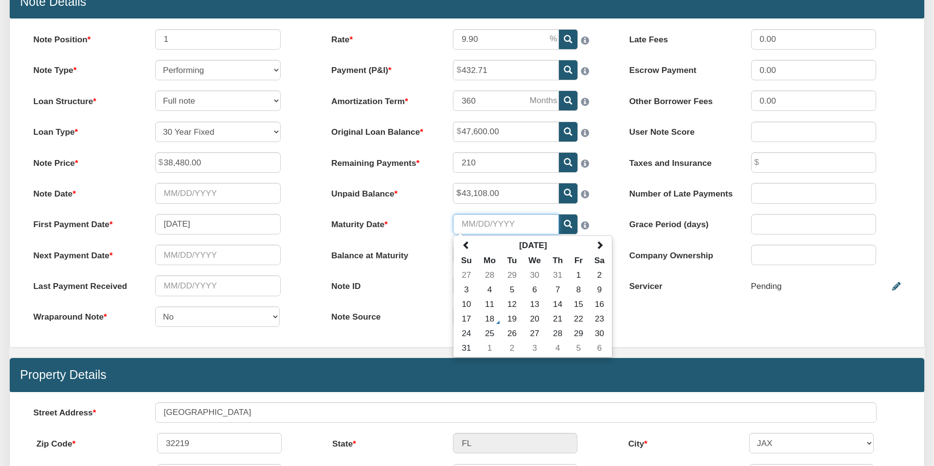
click at [466, 223] on input "Maturity Date" at bounding box center [506, 224] width 106 height 20
type input "[DATE]"
click at [431, 214] on label "Maturity Date" at bounding box center [382, 222] width 122 height 17
click at [453, 214] on input "[DATE]" at bounding box center [506, 224] width 106 height 20
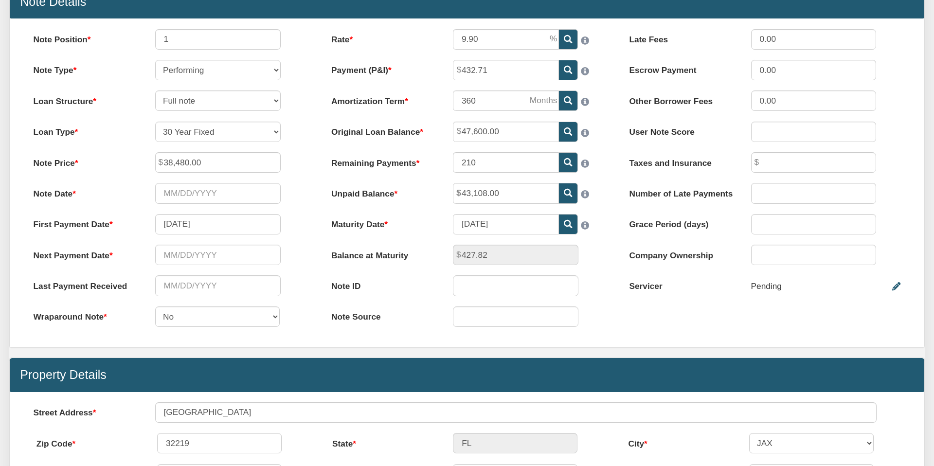
click at [409, 214] on label "Maturity Date" at bounding box center [382, 222] width 122 height 17
click at [453, 214] on input "[DATE]" at bounding box center [506, 224] width 106 height 20
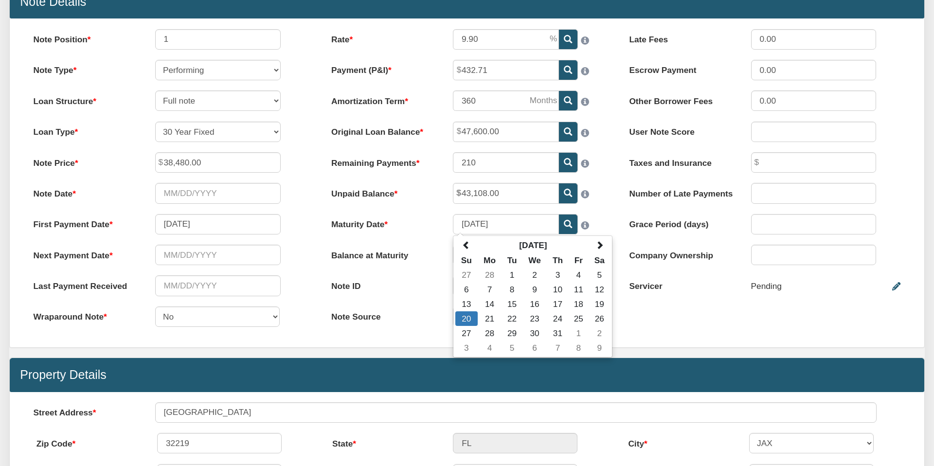
click at [419, 224] on label "Maturity Date" at bounding box center [382, 222] width 122 height 17
click at [453, 224] on input "[DATE]" at bounding box center [506, 224] width 106 height 20
drag, startPoint x: 315, startPoint y: 300, endPoint x: 308, endPoint y: 299, distance: 7.8
click at [312, 300] on div "Note Position 1 Note Type Performing Forthcoming Non-Performing REO Sub-Perform…" at bounding box center [169, 183] width 298 height 308
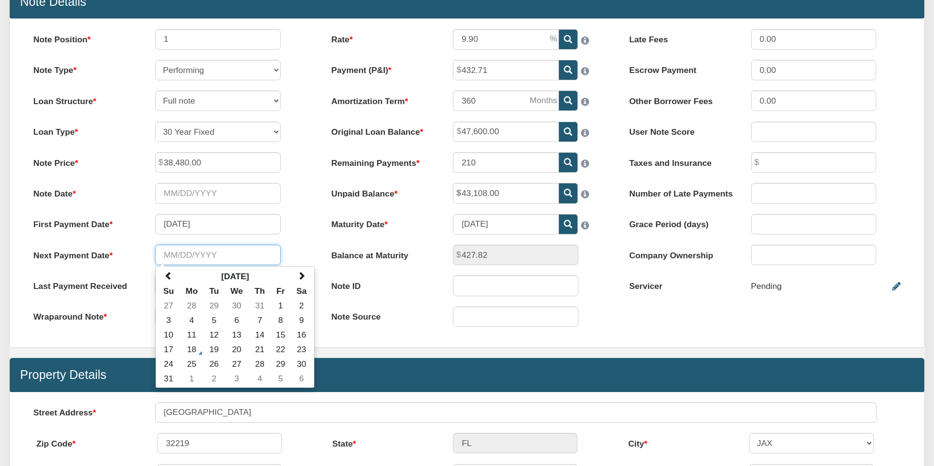
drag, startPoint x: 222, startPoint y: 256, endPoint x: 140, endPoint y: 258, distance: 81.8
click at [156, 256] on input "text" at bounding box center [218, 255] width 126 height 20
type input "[DATE]"
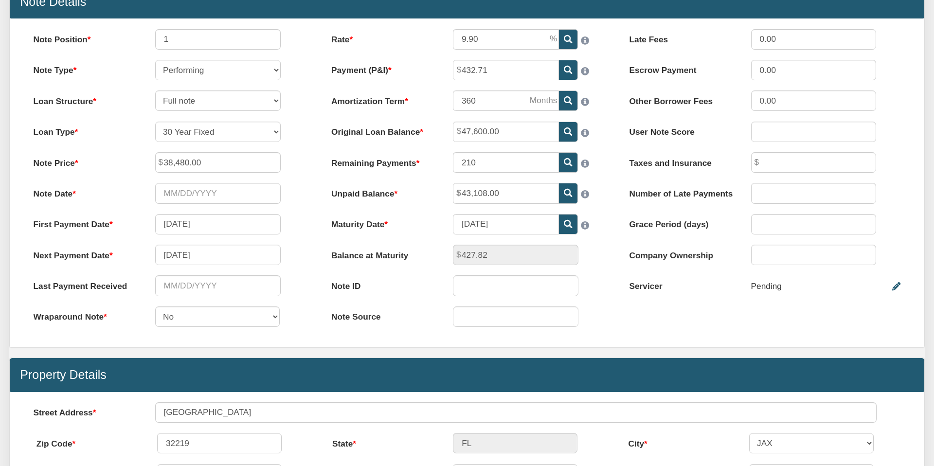
click at [308, 236] on div "Note Position 1 Note Type Performing Forthcoming Non-Performing REO Sub-Perform…" at bounding box center [169, 183] width 298 height 308
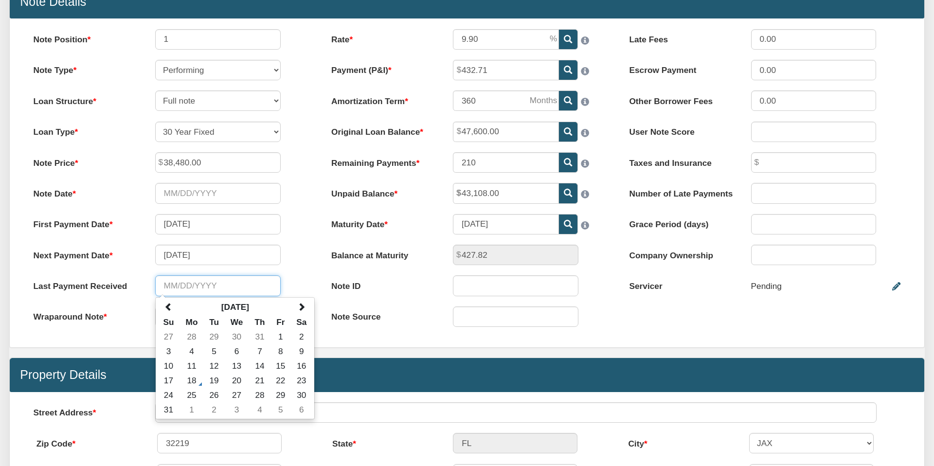
click at [168, 285] on input "text" at bounding box center [218, 285] width 126 height 20
type input "[DATE]"
click at [295, 259] on div "Next Payment Date [DATE]" at bounding box center [169, 255] width 292 height 20
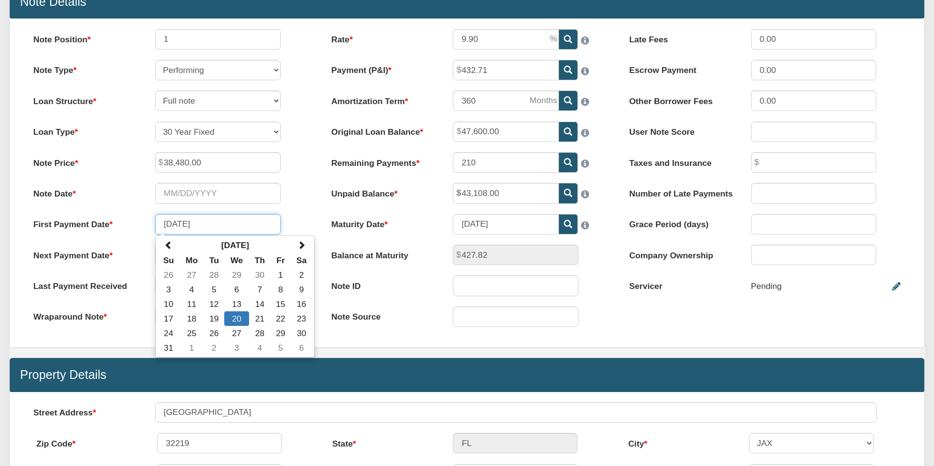
drag, startPoint x: 208, startPoint y: 224, endPoint x: 155, endPoint y: 224, distance: 52.6
click at [155, 224] on input "[DATE]" at bounding box center [218, 224] width 126 height 20
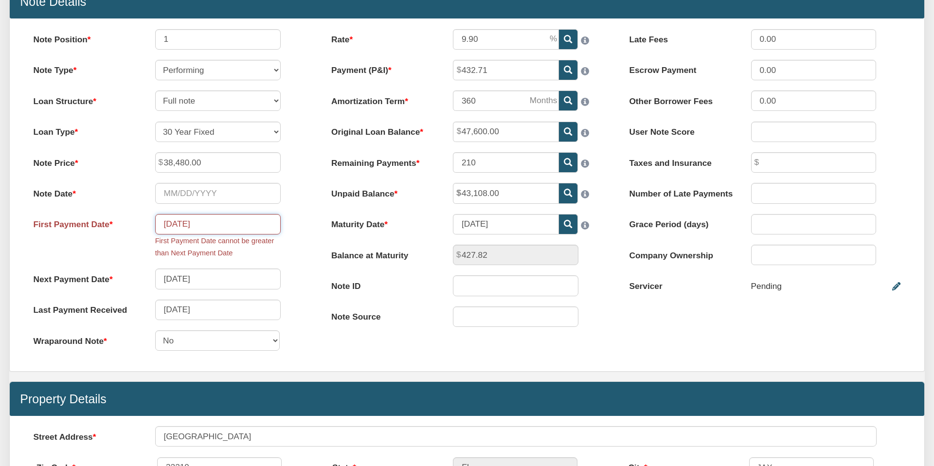
drag, startPoint x: 184, startPoint y: 224, endPoint x: 186, endPoint y: 230, distance: 6.5
click at [184, 224] on input "[DATE]" at bounding box center [218, 224] width 126 height 20
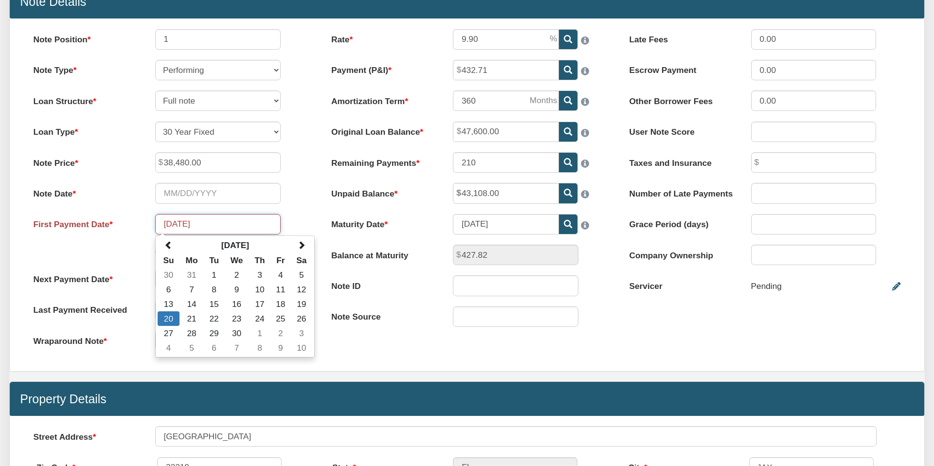
click at [207, 223] on input "[DATE]" at bounding box center [218, 224] width 126 height 20
click at [301, 202] on div "Note Date Please select date" at bounding box center [169, 193] width 292 height 20
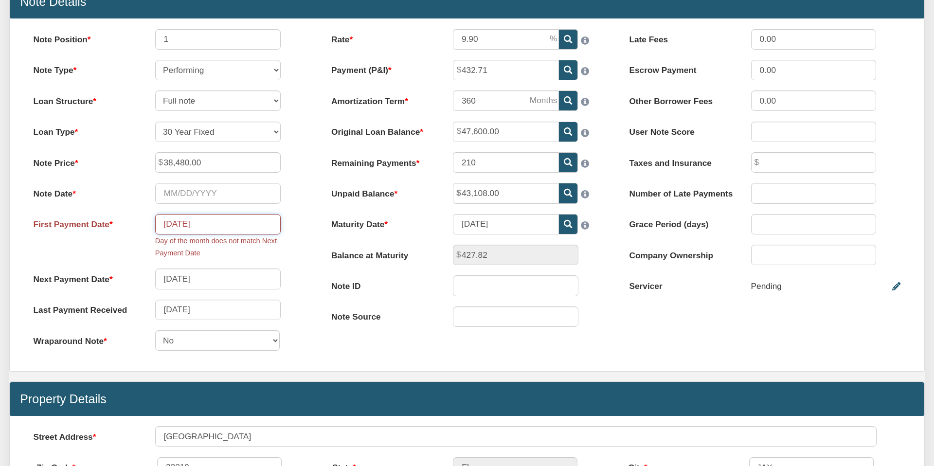
click at [184, 224] on input "[DATE]" at bounding box center [218, 224] width 126 height 20
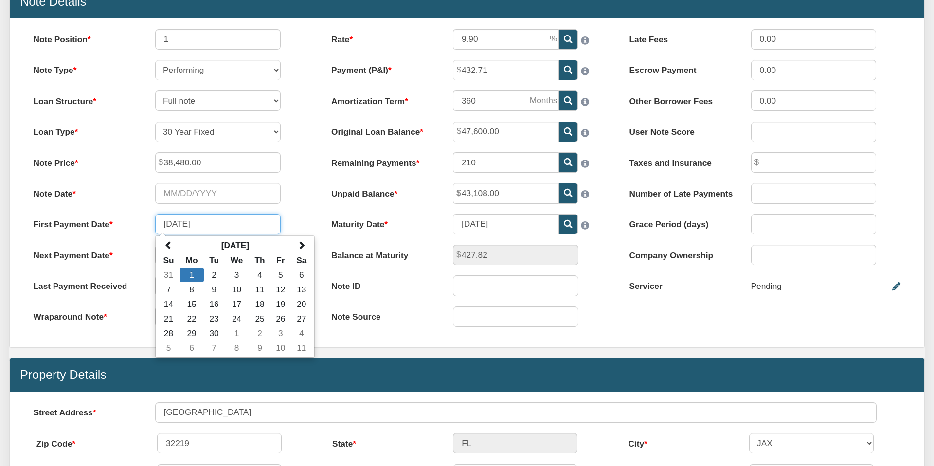
type input "[DATE]"
click at [307, 204] on div "Note Position 1 Note Type Performing Forthcoming Non-Performing REO Sub-Perform…" at bounding box center [169, 183] width 298 height 308
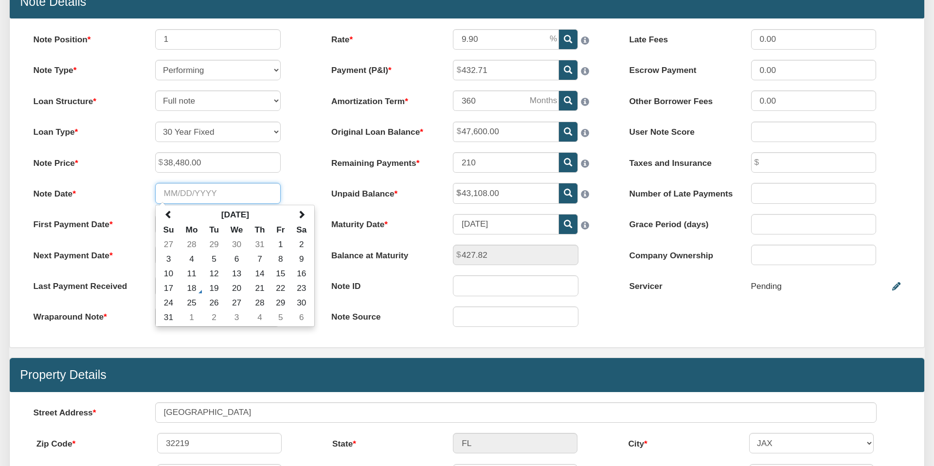
click at [176, 192] on input "Note Date" at bounding box center [218, 193] width 126 height 20
type input "[DATE]"
click at [301, 165] on div "Note Price 38,480.00" at bounding box center [169, 162] width 292 height 20
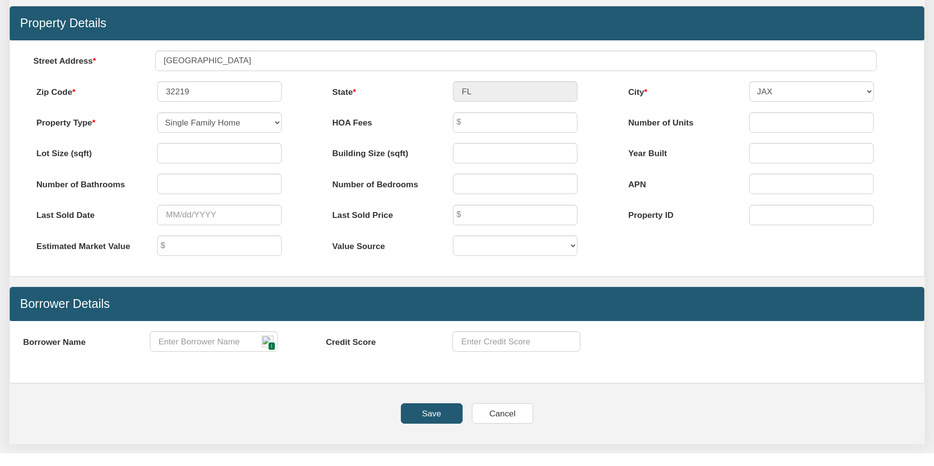
scroll to position [493, 0]
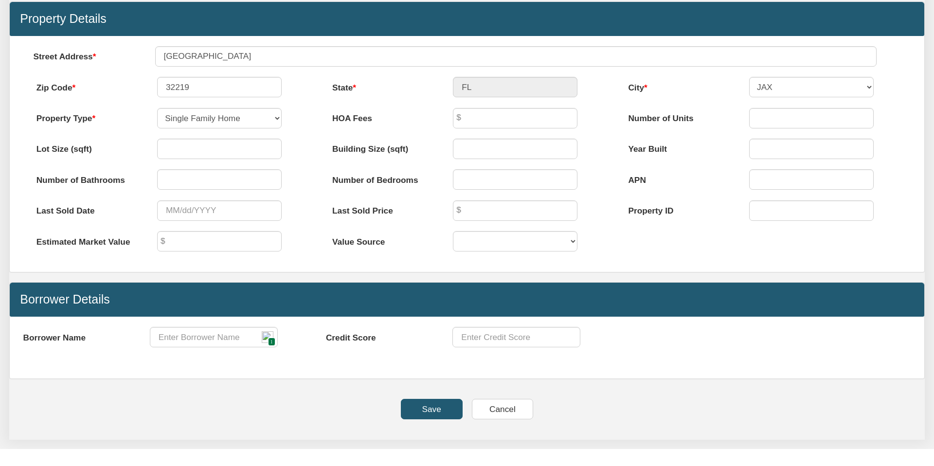
click at [427, 409] on input "Save" at bounding box center [432, 409] width 62 height 20
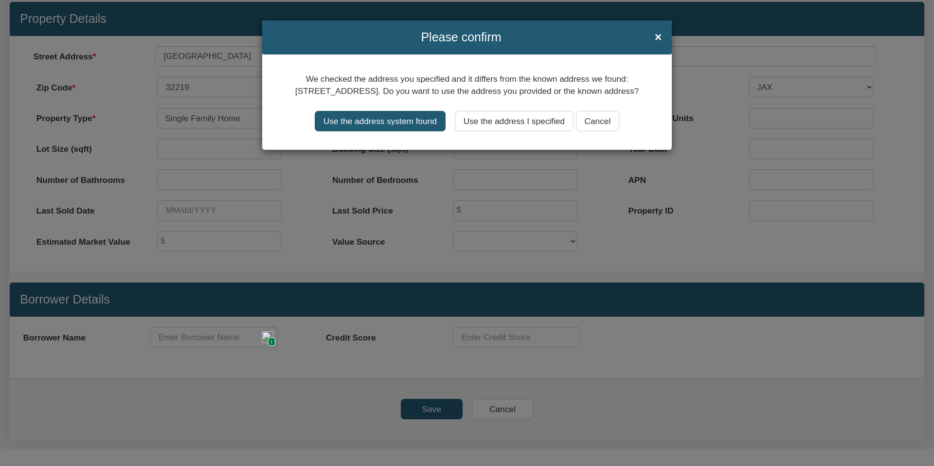
click at [371, 130] on input "Use the address system found" at bounding box center [380, 121] width 131 height 20
type input "[STREET_ADDRESS]"
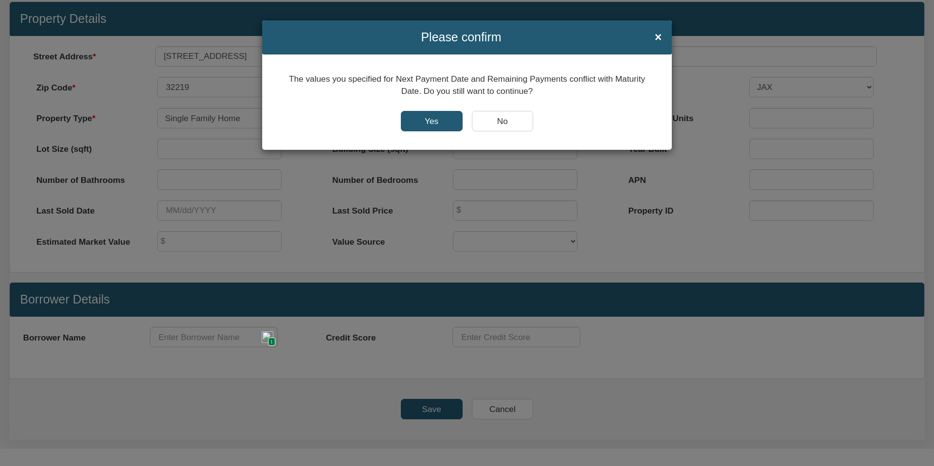
click at [428, 120] on input "Yes" at bounding box center [432, 121] width 62 height 20
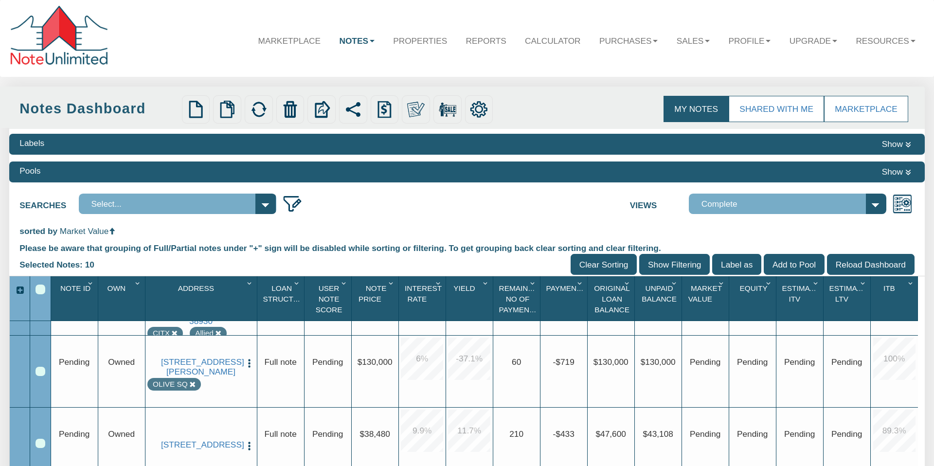
scroll to position [356, 0]
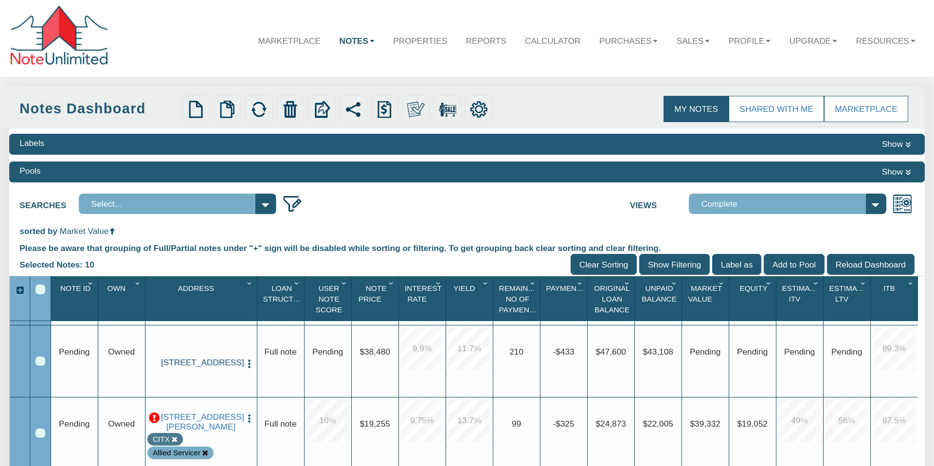
click at [221, 358] on link "[STREET_ADDRESS]" at bounding box center [201, 363] width 80 height 10
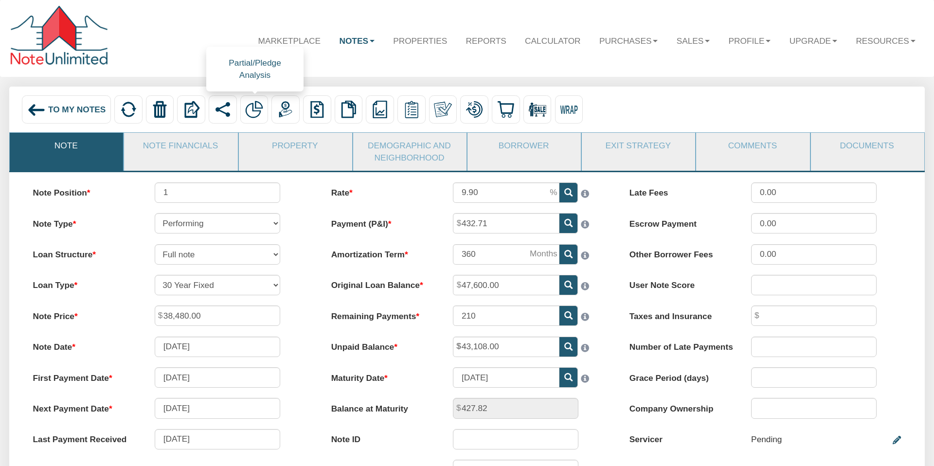
click at [254, 107] on img at bounding box center [254, 110] width 18 height 18
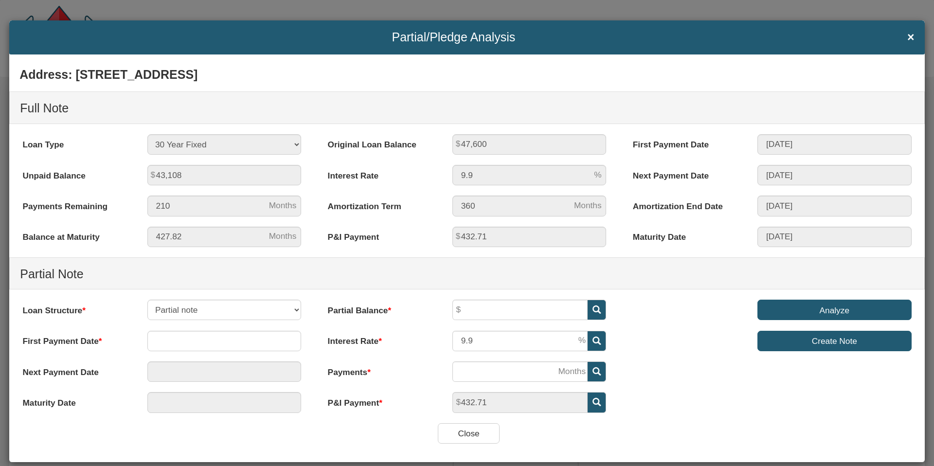
click at [913, 38] on span "×" at bounding box center [911, 37] width 7 height 13
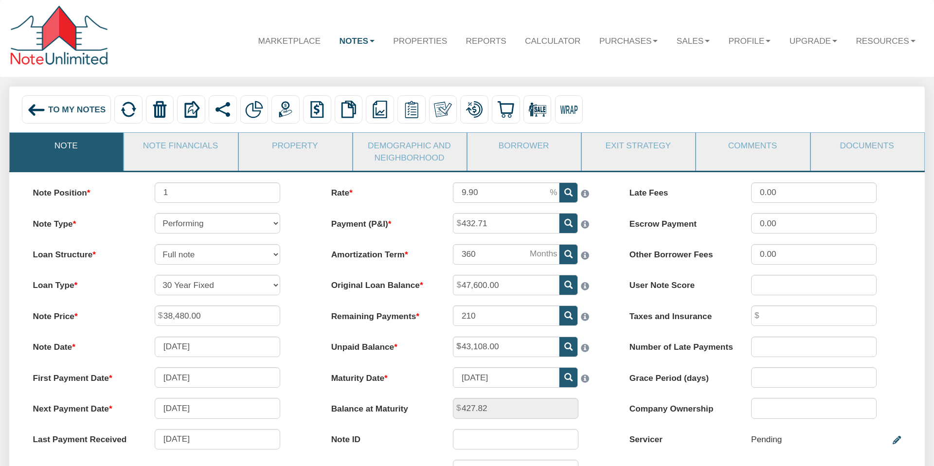
click at [63, 111] on span "To My Notes" at bounding box center [76, 110] width 57 height 10
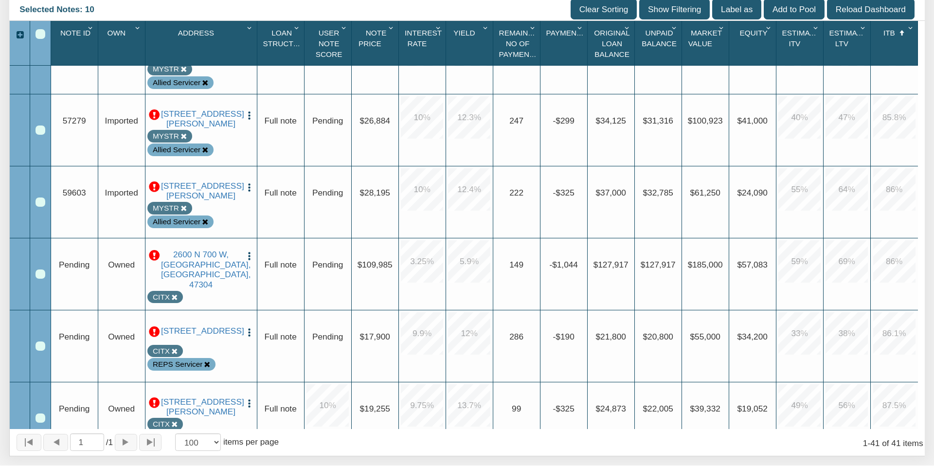
scroll to position [1748, 0]
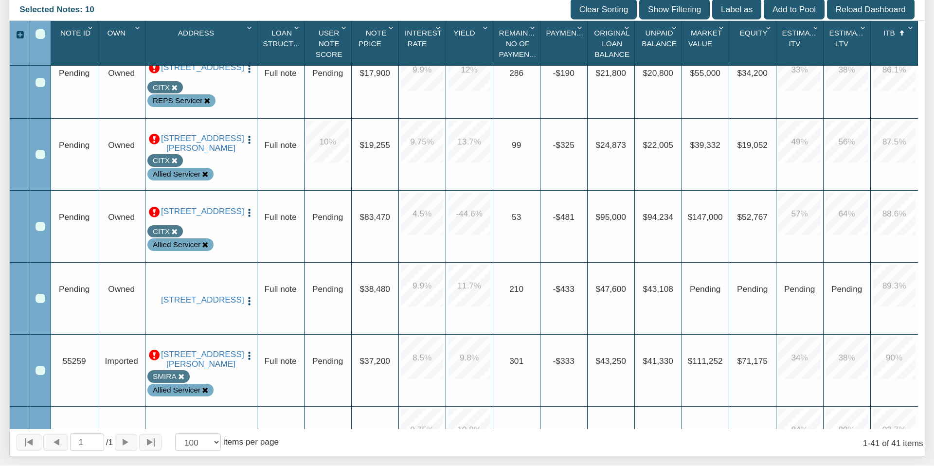
click at [250, 296] on img "button" at bounding box center [249, 301] width 10 height 10
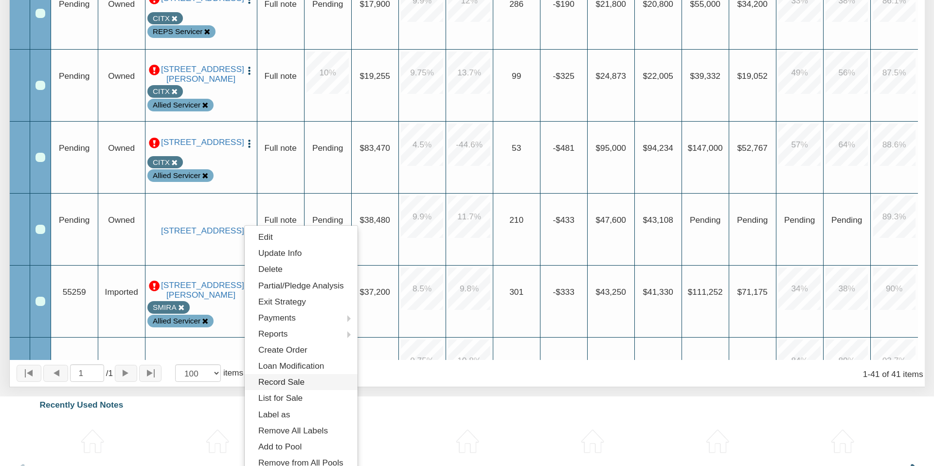
scroll to position [333, 0]
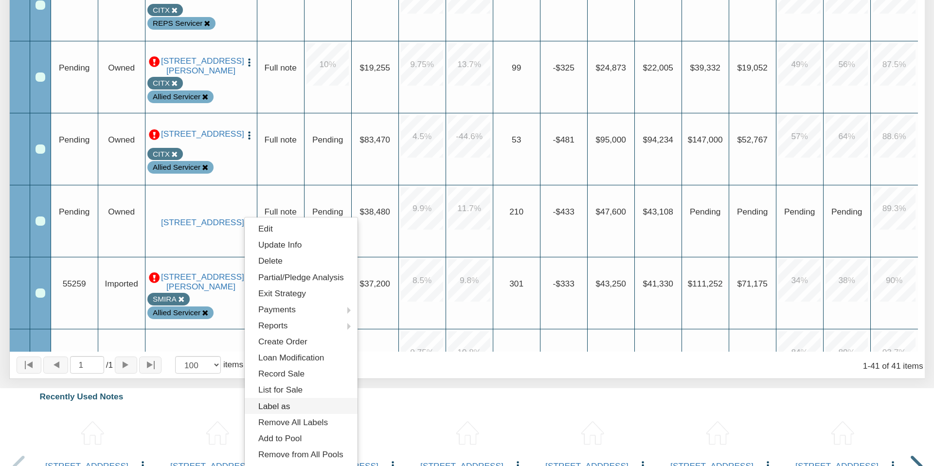
click at [277, 404] on link "Label as" at bounding box center [301, 406] width 113 height 16
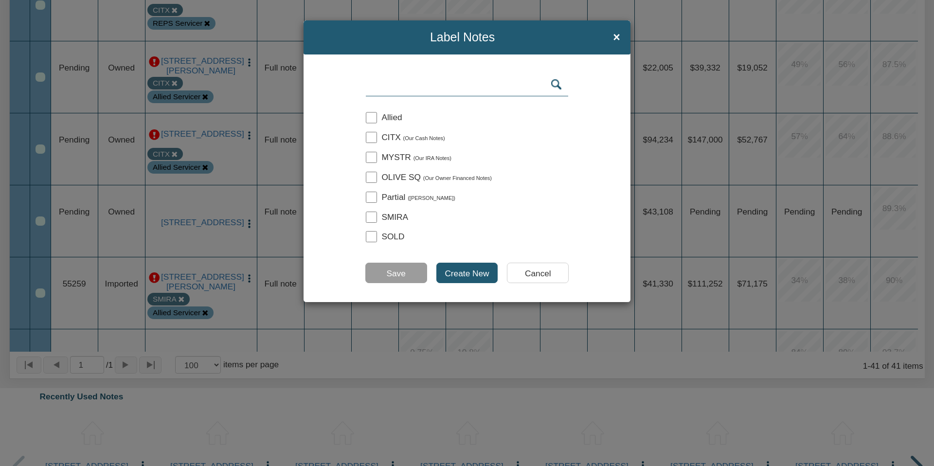
click at [369, 158] on input "checkbox" at bounding box center [371, 157] width 11 height 11
checkbox input "true"
click at [396, 272] on input "Save" at bounding box center [396, 273] width 62 height 20
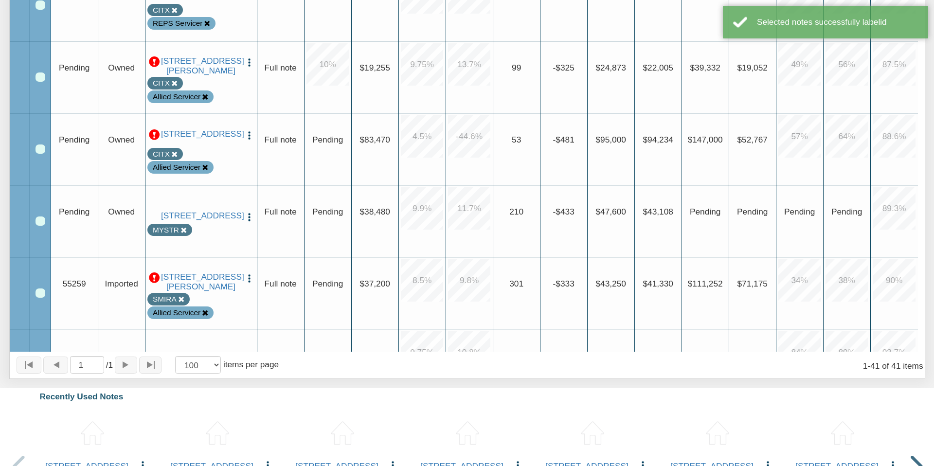
click at [250, 212] on img "button" at bounding box center [249, 217] width 10 height 10
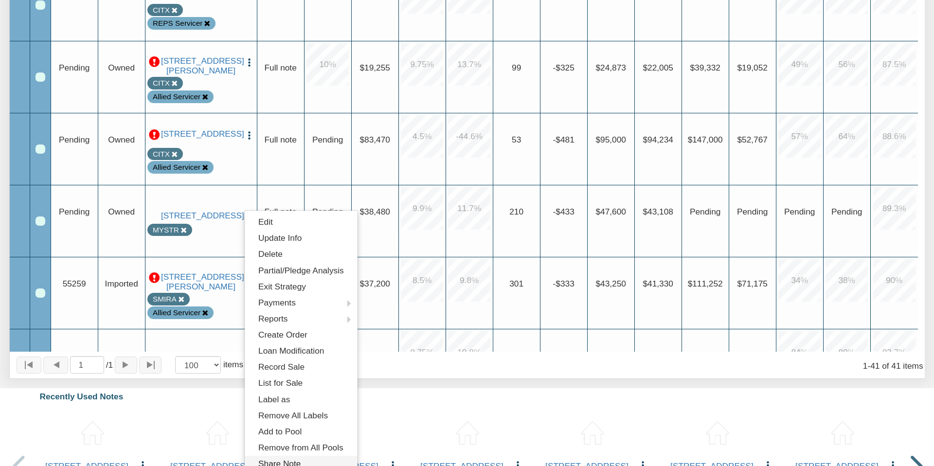
scroll to position [414, 0]
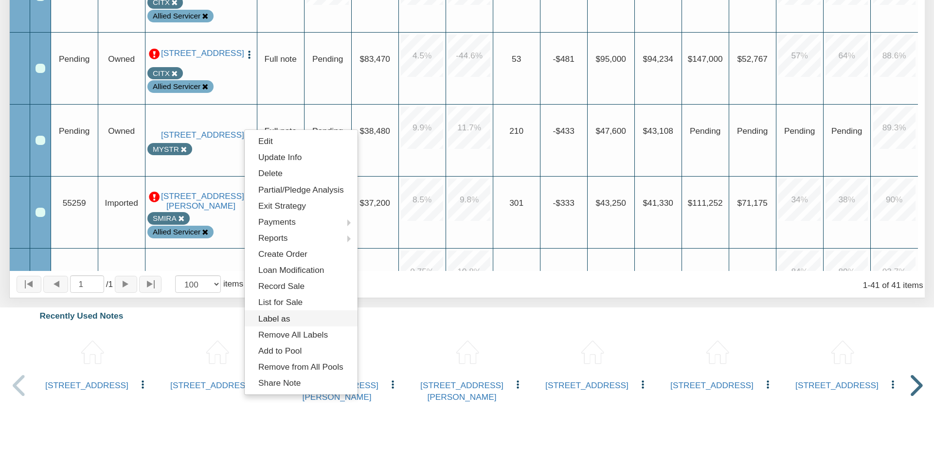
click at [282, 318] on link "Label as" at bounding box center [301, 319] width 113 height 16
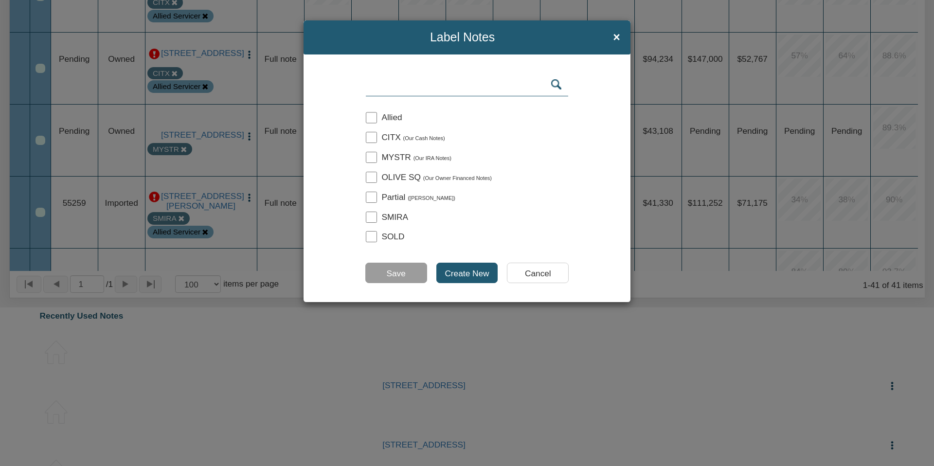
scroll to position [384, 0]
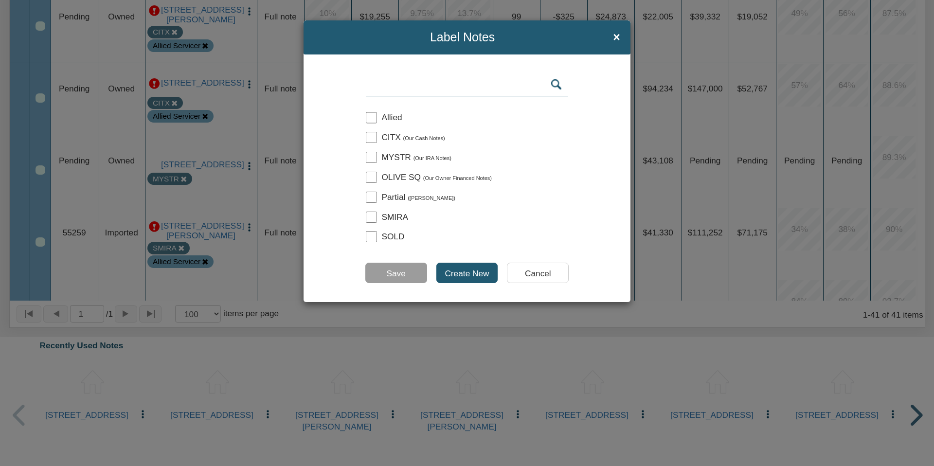
click at [371, 116] on input "checkbox" at bounding box center [371, 117] width 11 height 11
checkbox input "true"
click at [401, 273] on input "Save" at bounding box center [396, 273] width 62 height 20
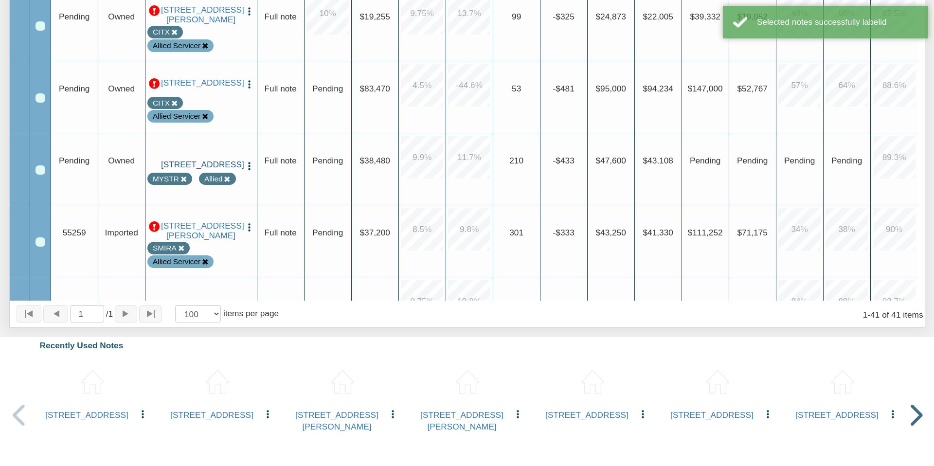
click at [190, 167] on link "[STREET_ADDRESS]" at bounding box center [201, 165] width 80 height 10
